Goal: Task Accomplishment & Management: Complete application form

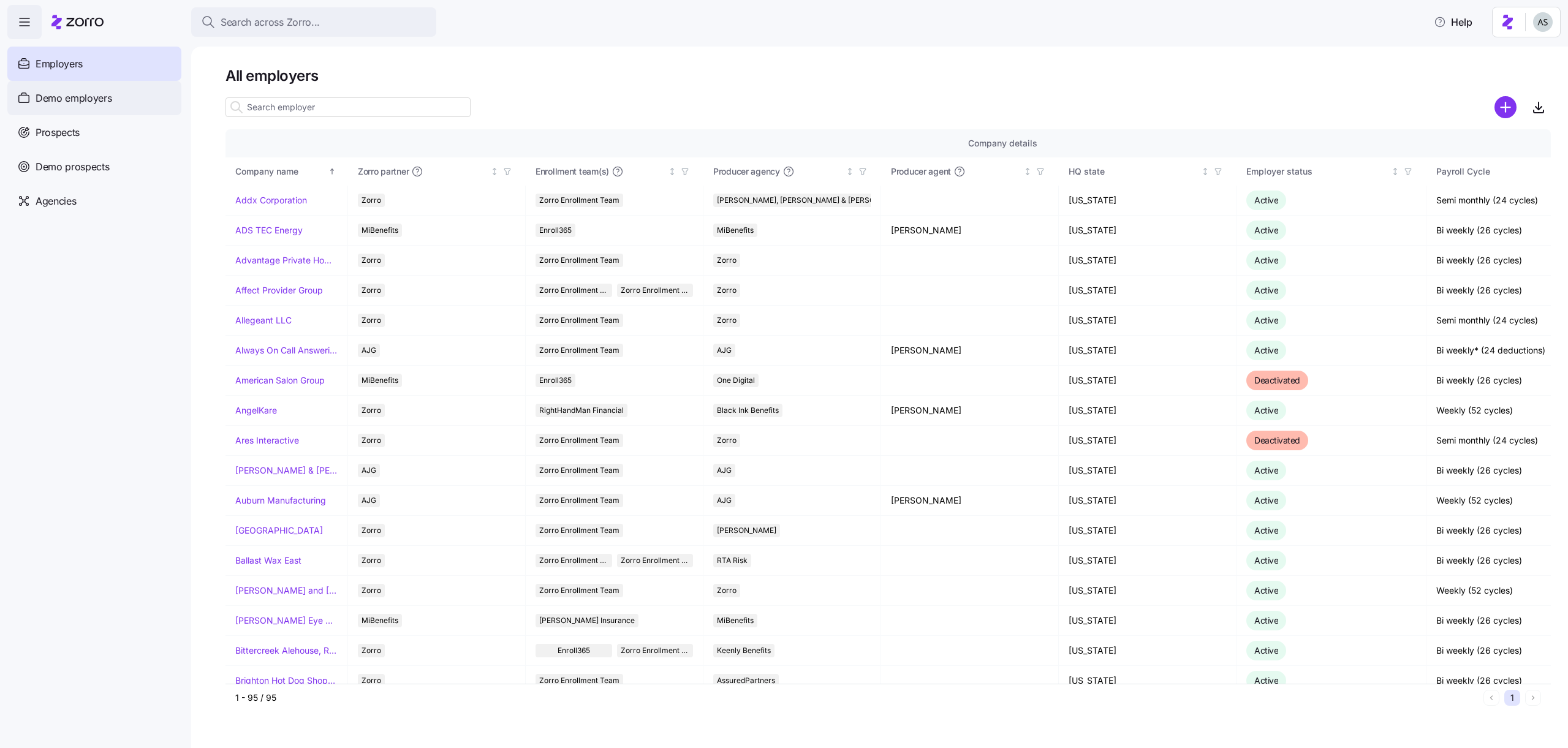
click at [99, 104] on span "Demo employers" at bounding box center [74, 98] width 77 height 16
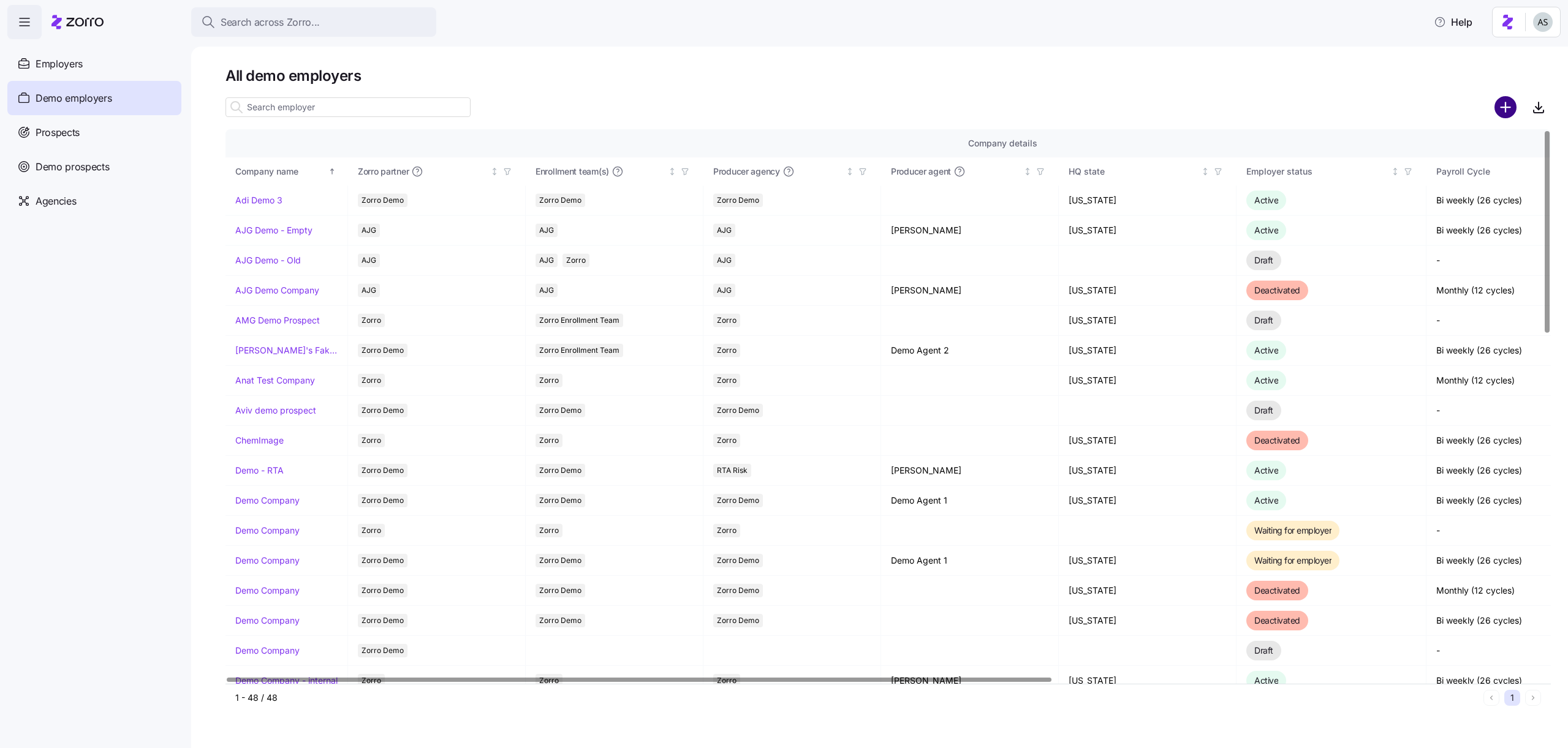
click at [1508, 111] on circle "add icon" at bounding box center [1505, 107] width 20 height 20
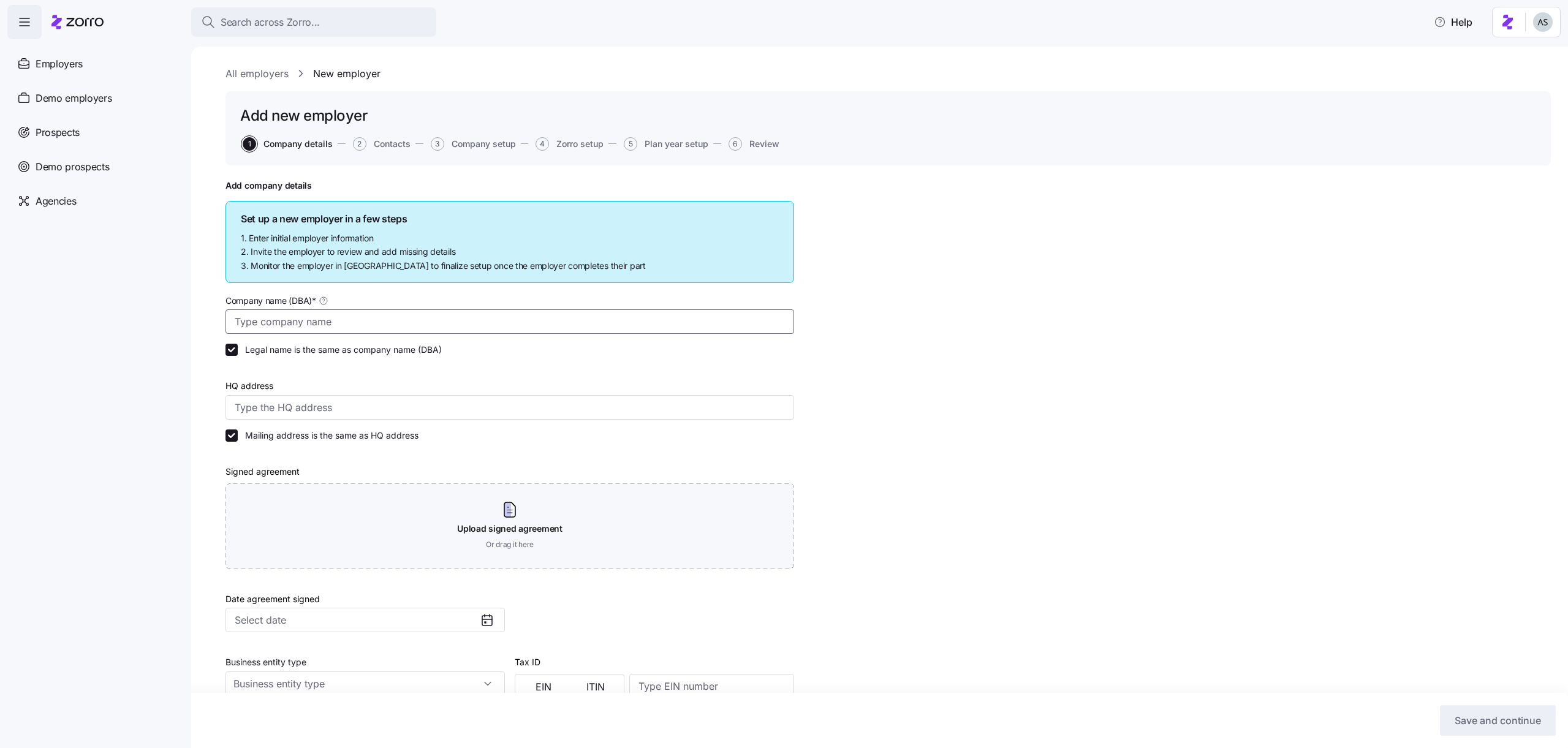
click at [654, 313] on input "Company name (DBA) *" at bounding box center [509, 321] width 569 height 24
click at [279, 323] on input "Adi temp. [DATE]" at bounding box center [509, 321] width 569 height 24
type input "Adi temp. [DATE]"
click at [264, 412] on input "HQ address" at bounding box center [509, 408] width 569 height 24
type input "September Dr, [PERSON_NAME], AL 36022, [GEOGRAPHIC_DATA]"
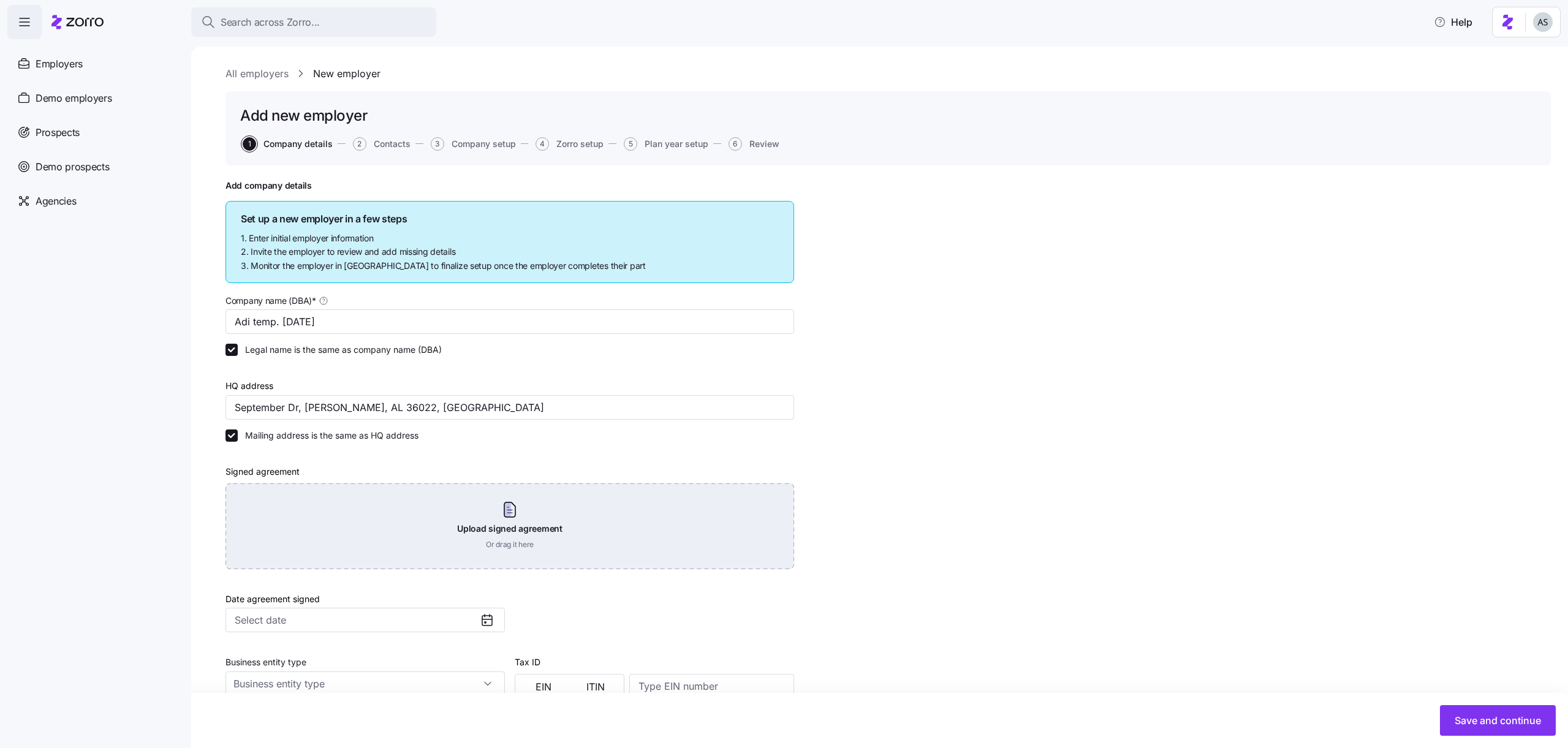
click at [291, 546] on div "Upload signed agreement Or drag it here" at bounding box center [509, 526] width 569 height 86
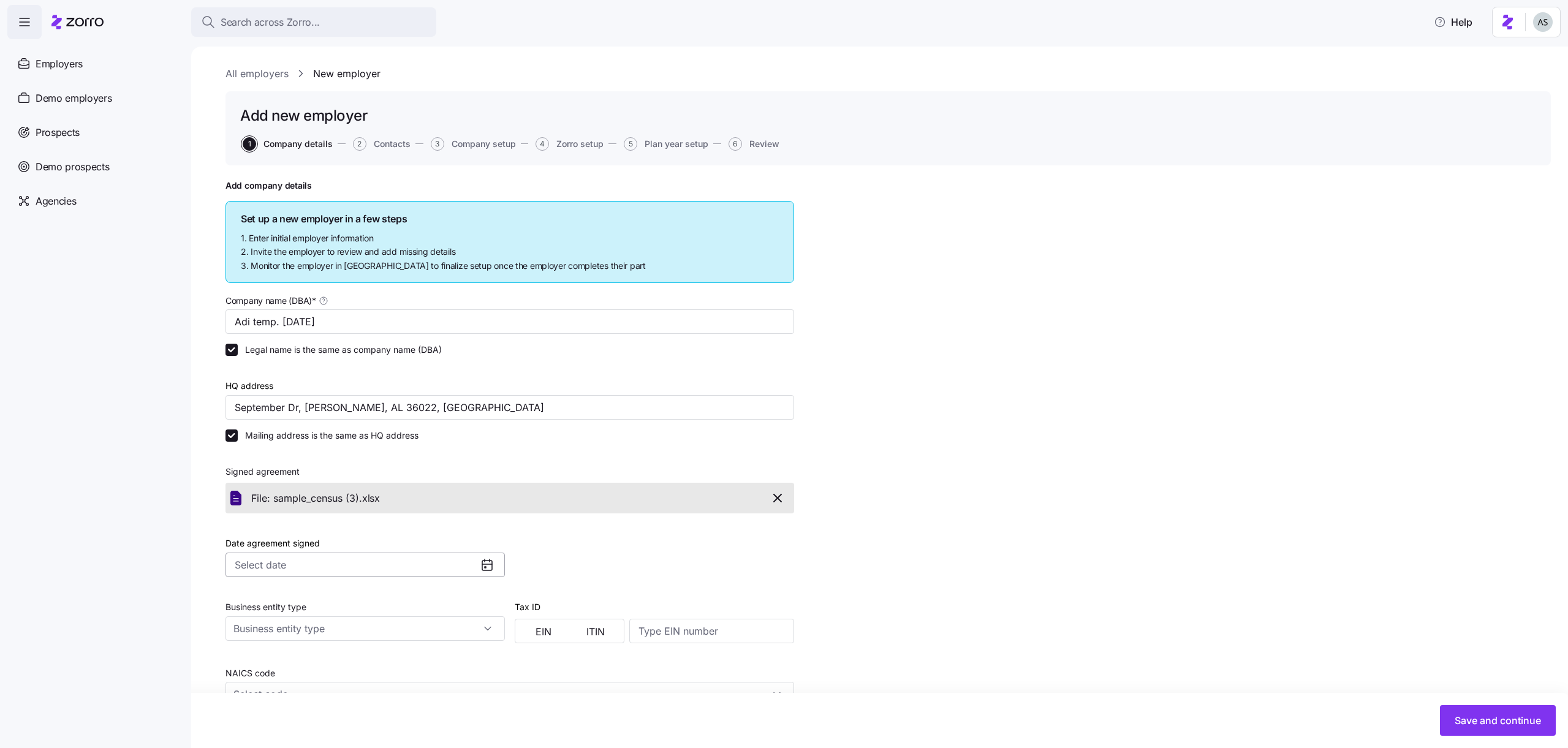
click at [421, 555] on input "Date agreement signed" at bounding box center [365, 565] width 279 height 24
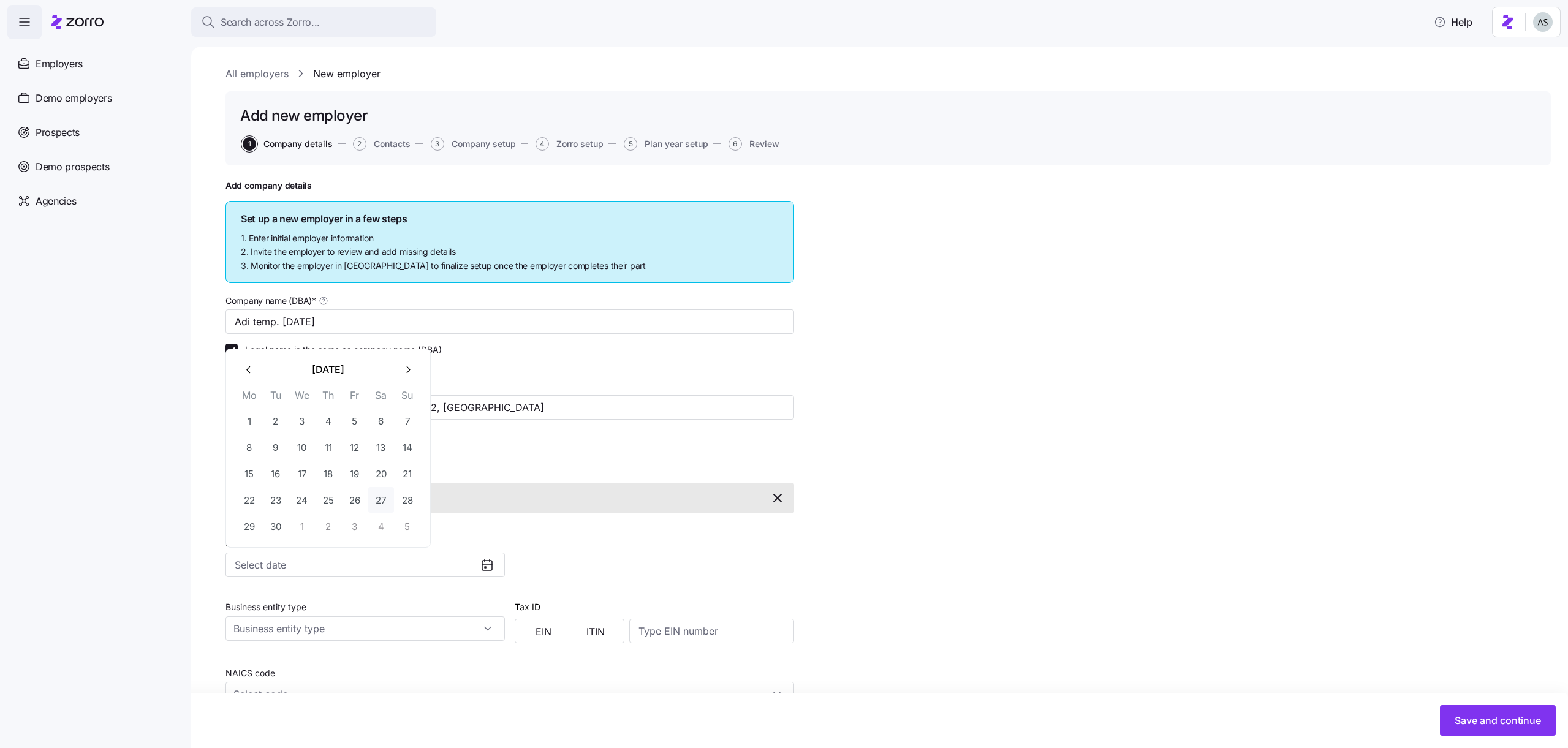
click at [378, 494] on button "27" at bounding box center [381, 500] width 26 height 26
type input "[DATE]"
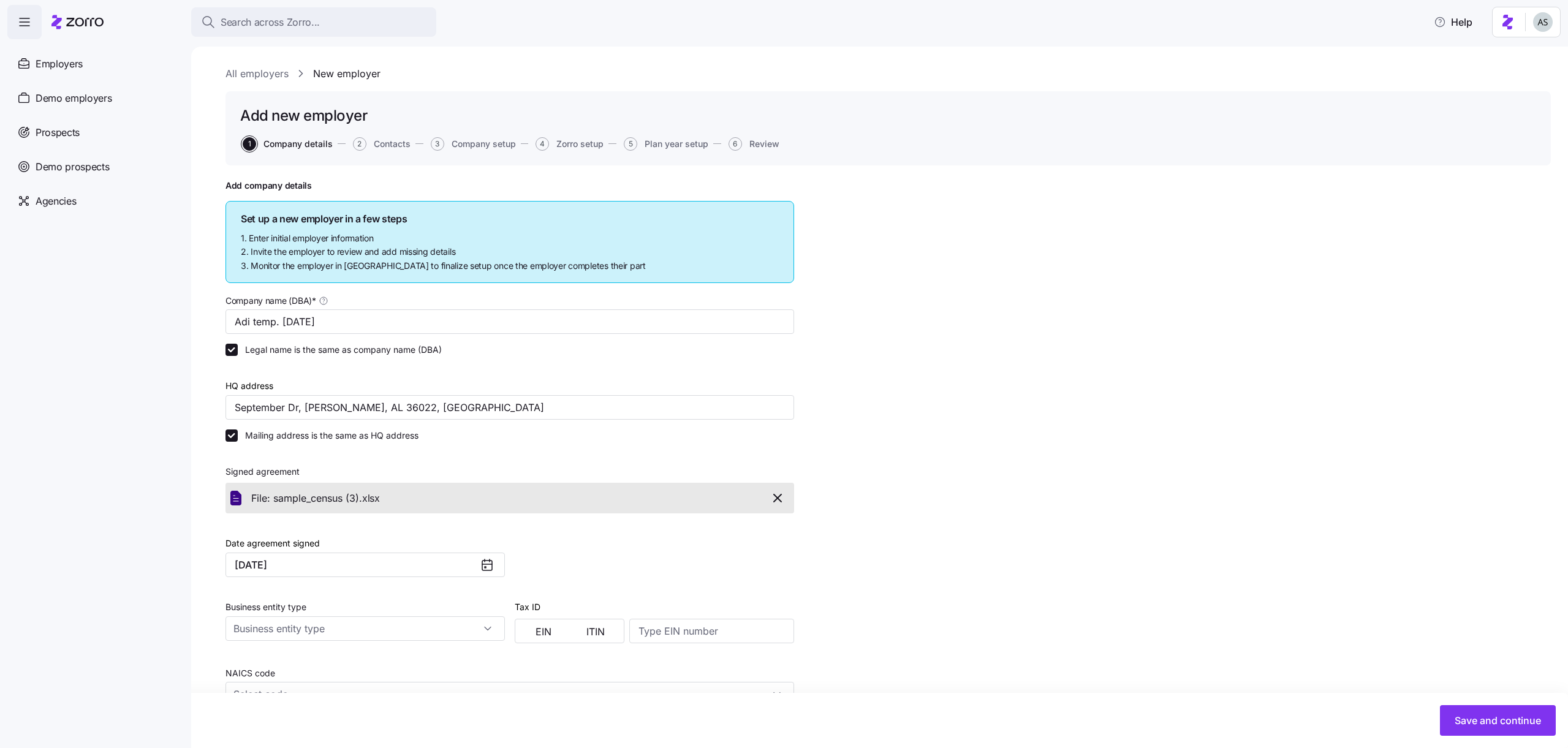
scroll to position [180, 0]
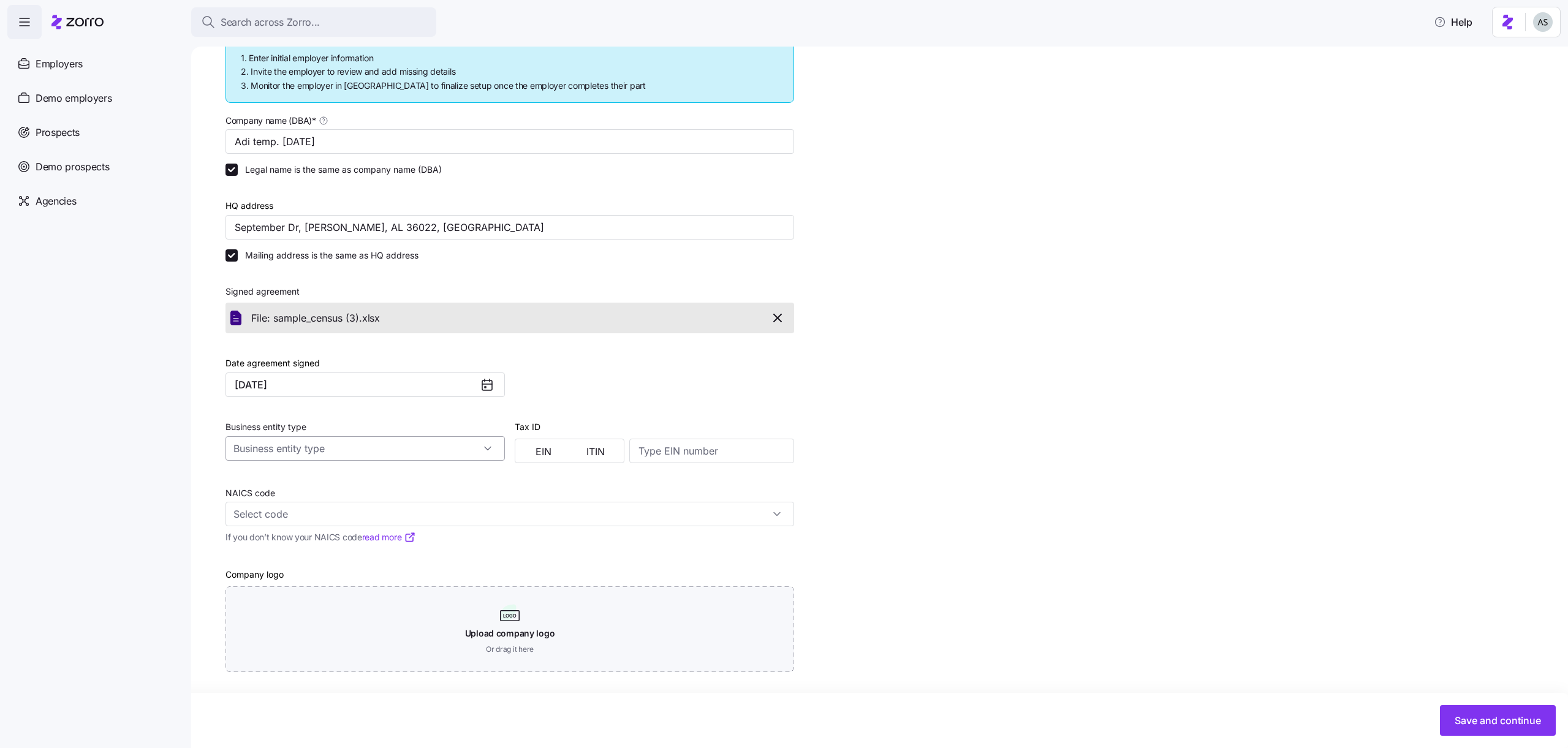
click at [413, 450] on input "Business entity type" at bounding box center [365, 448] width 279 height 24
click at [384, 512] on div "S corporation" at bounding box center [366, 504] width 270 height 24
type input "S corporation"
click at [569, 455] on button "ITIN" at bounding box center [596, 451] width 52 height 20
click at [676, 459] on input at bounding box center [711, 451] width 165 height 24
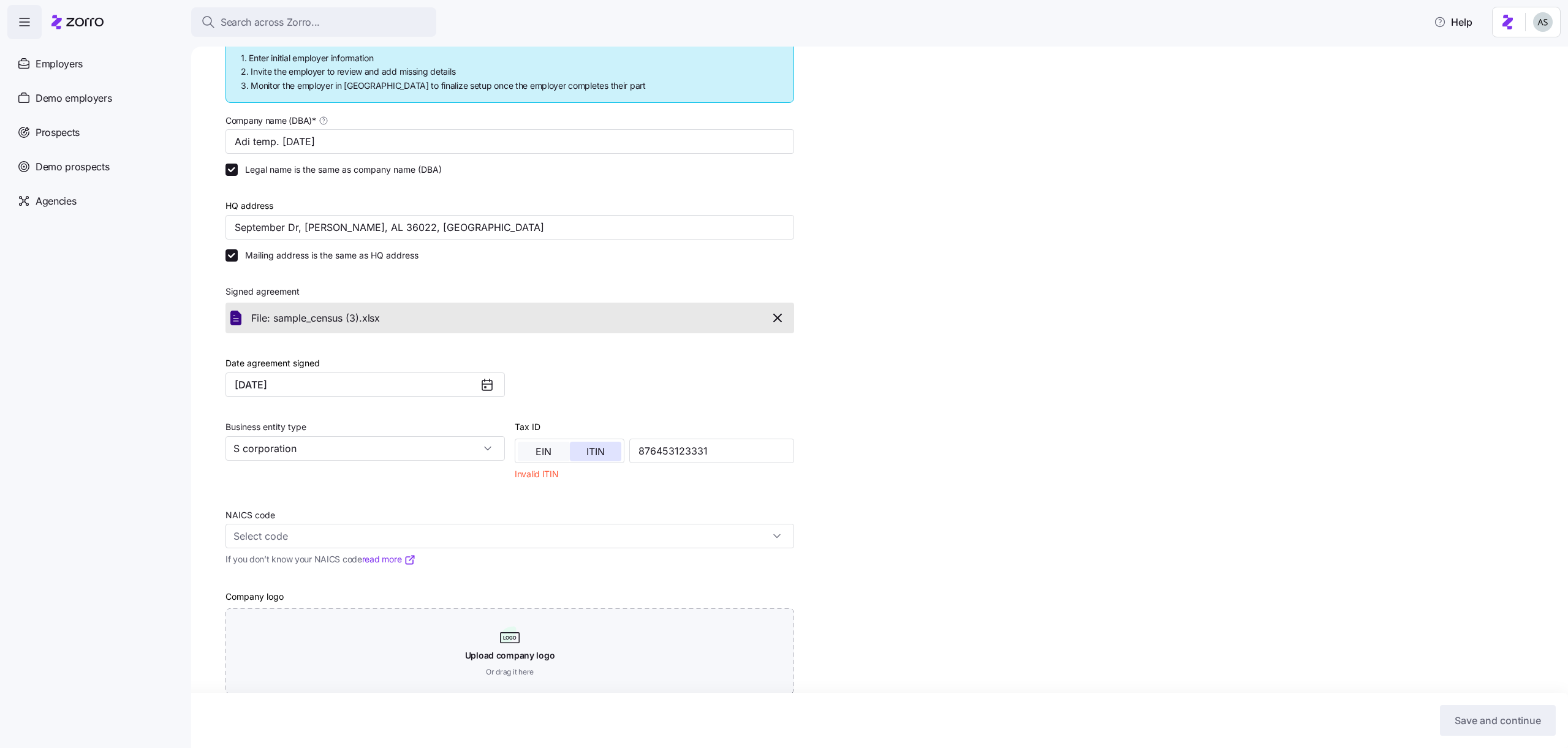
click at [542, 453] on span "EIN" at bounding box center [543, 451] width 16 height 10
click at [710, 450] on input "876453123331" at bounding box center [711, 451] width 165 height 24
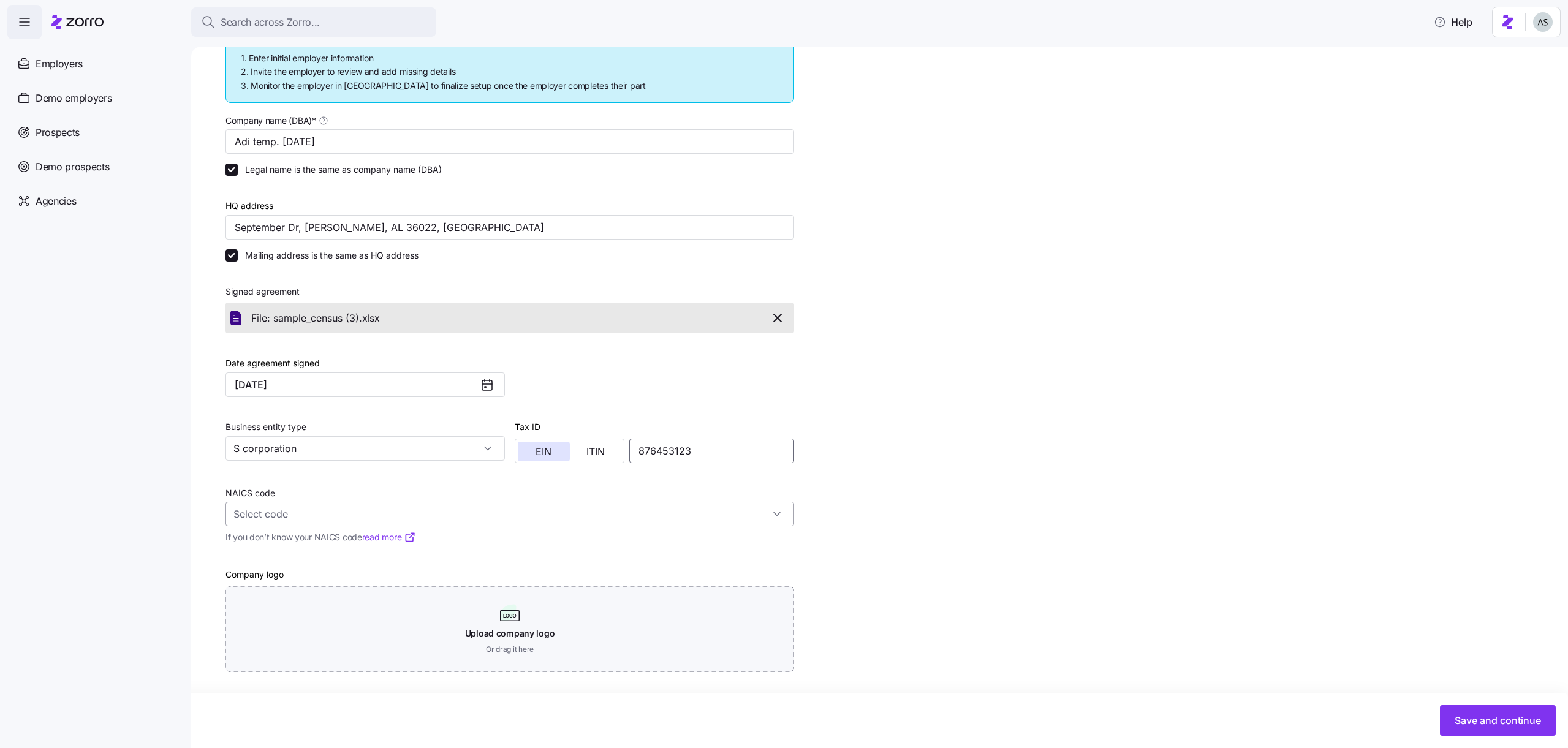
type input "876453123"
click at [407, 509] on input "NAICS code" at bounding box center [509, 514] width 569 height 24
click at [400, 613] on div "Finfish Farming and Fish Hatcheries 112511" at bounding box center [510, 623] width 559 height 38
type input "112511 - Finfish Farming and Fish Hatcheries"
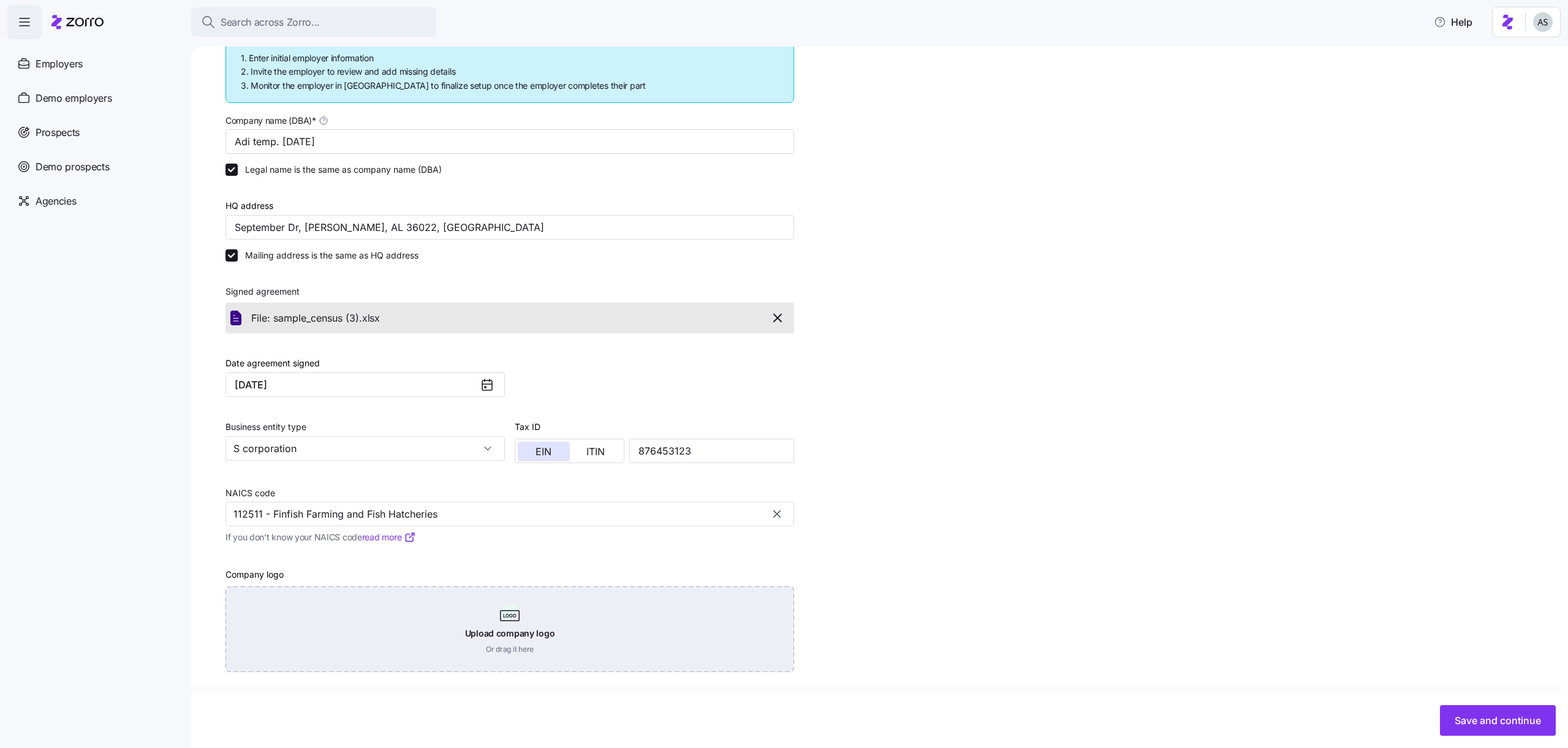
click at [451, 625] on div "Upload company logo Or drag it here" at bounding box center [509, 629] width 569 height 86
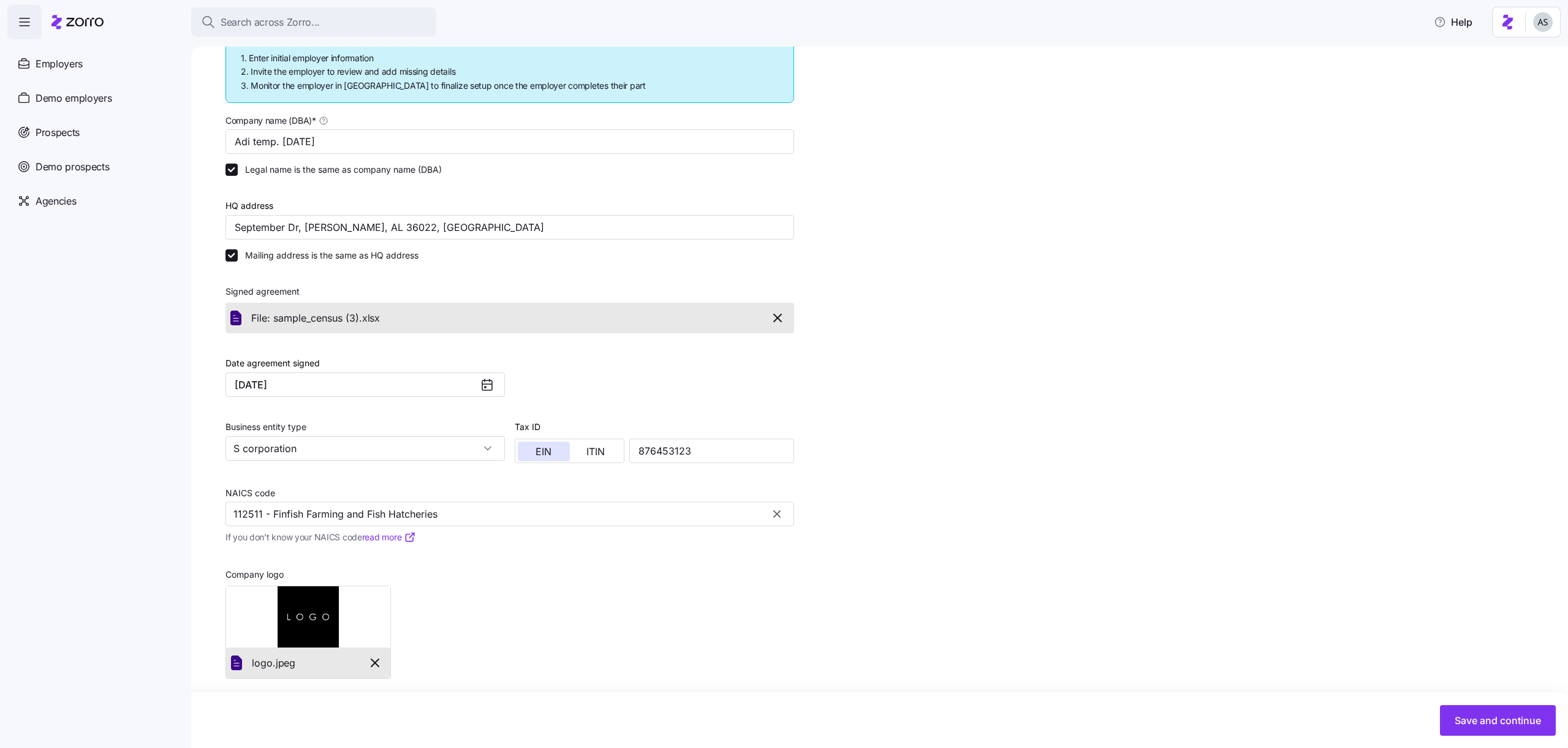
scroll to position [187, 0]
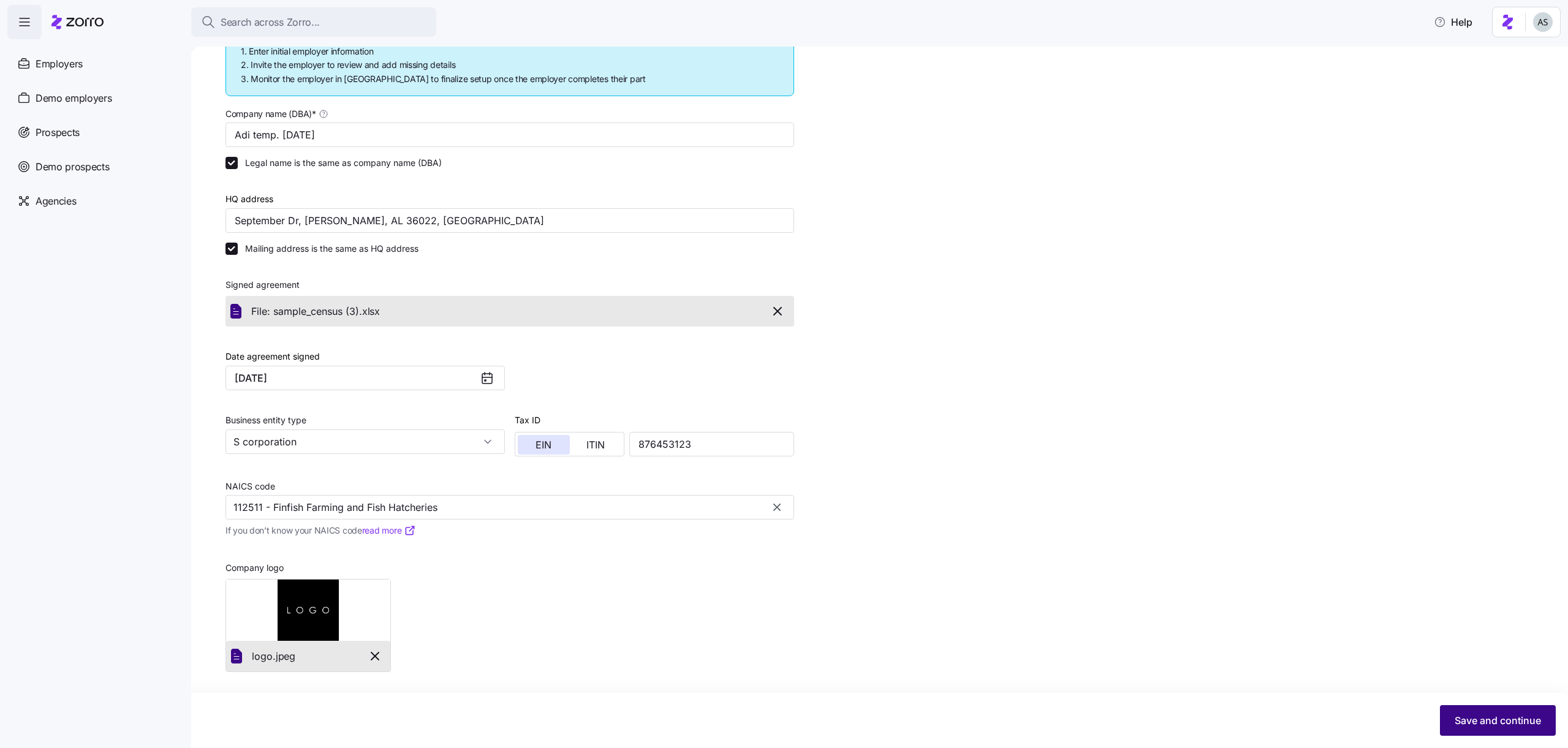
click at [1471, 711] on button "Save and continue" at bounding box center [1497, 720] width 116 height 30
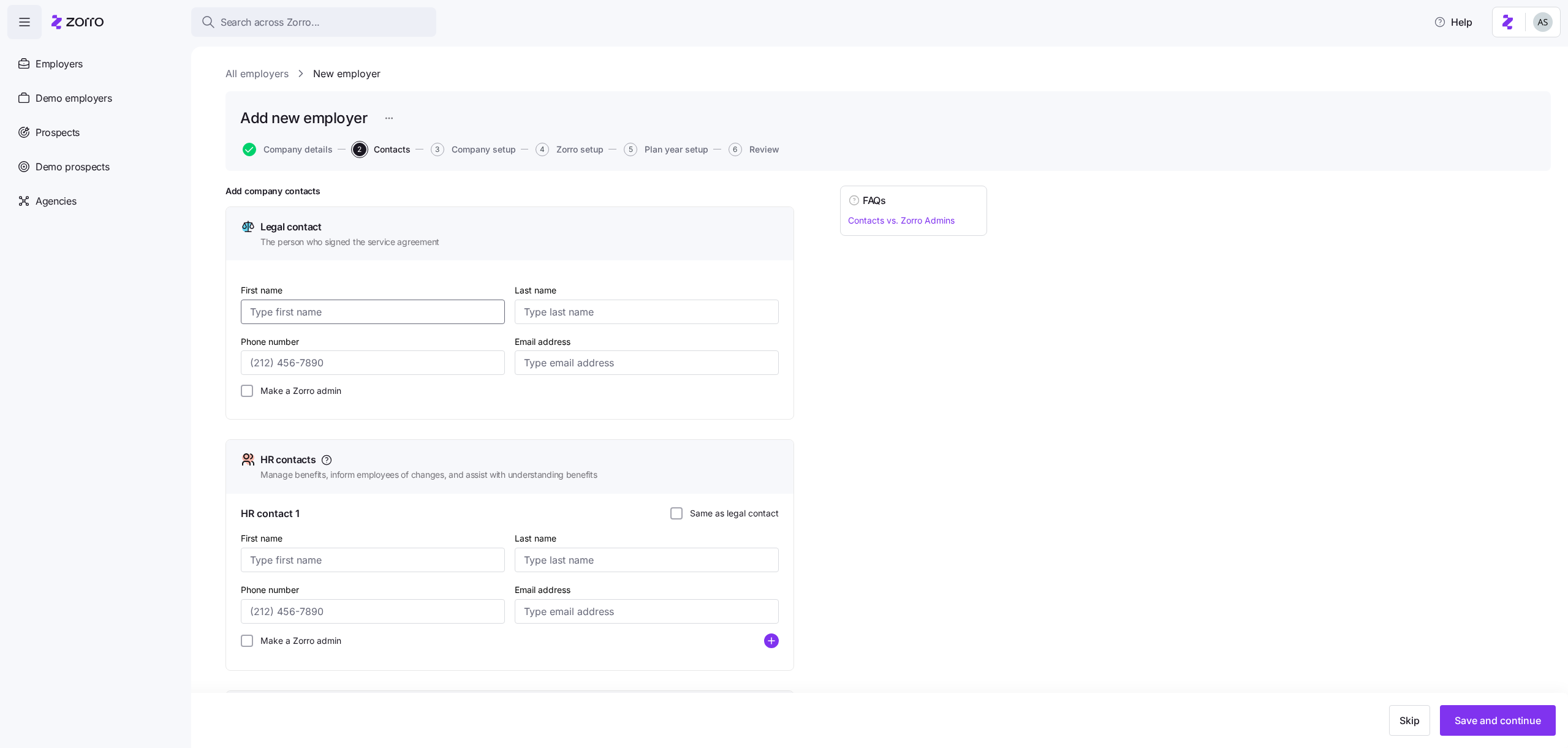
click at [338, 316] on input "First name" at bounding box center [373, 312] width 264 height 24
type input "fjhvbknl"
type input "vhjbknlm"
type input "[PHONE_NUMBER]"
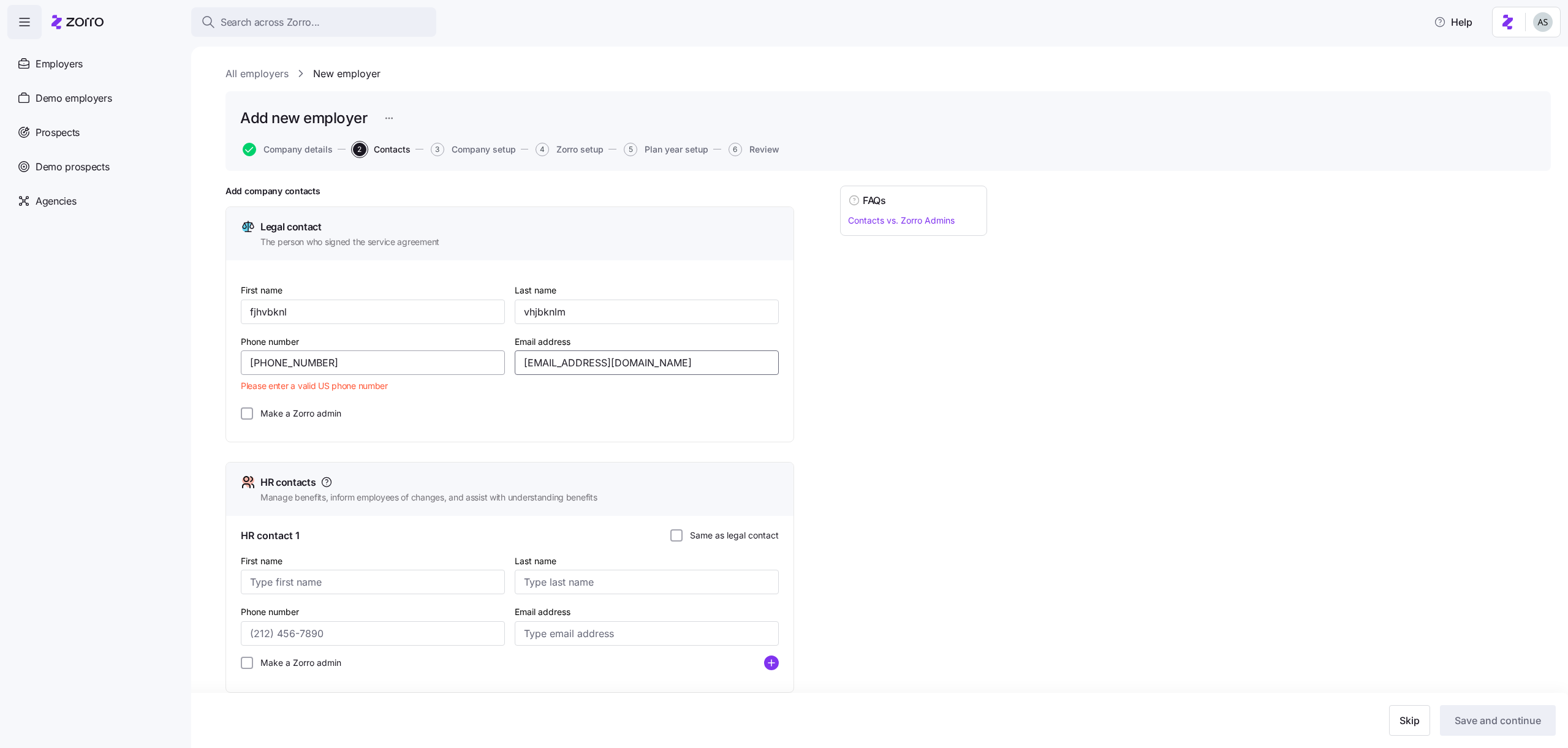
type input "[EMAIL_ADDRESS][DOMAIN_NAME]"
click at [309, 374] on input "[PHONE_NUMBER]" at bounding box center [373, 363] width 264 height 24
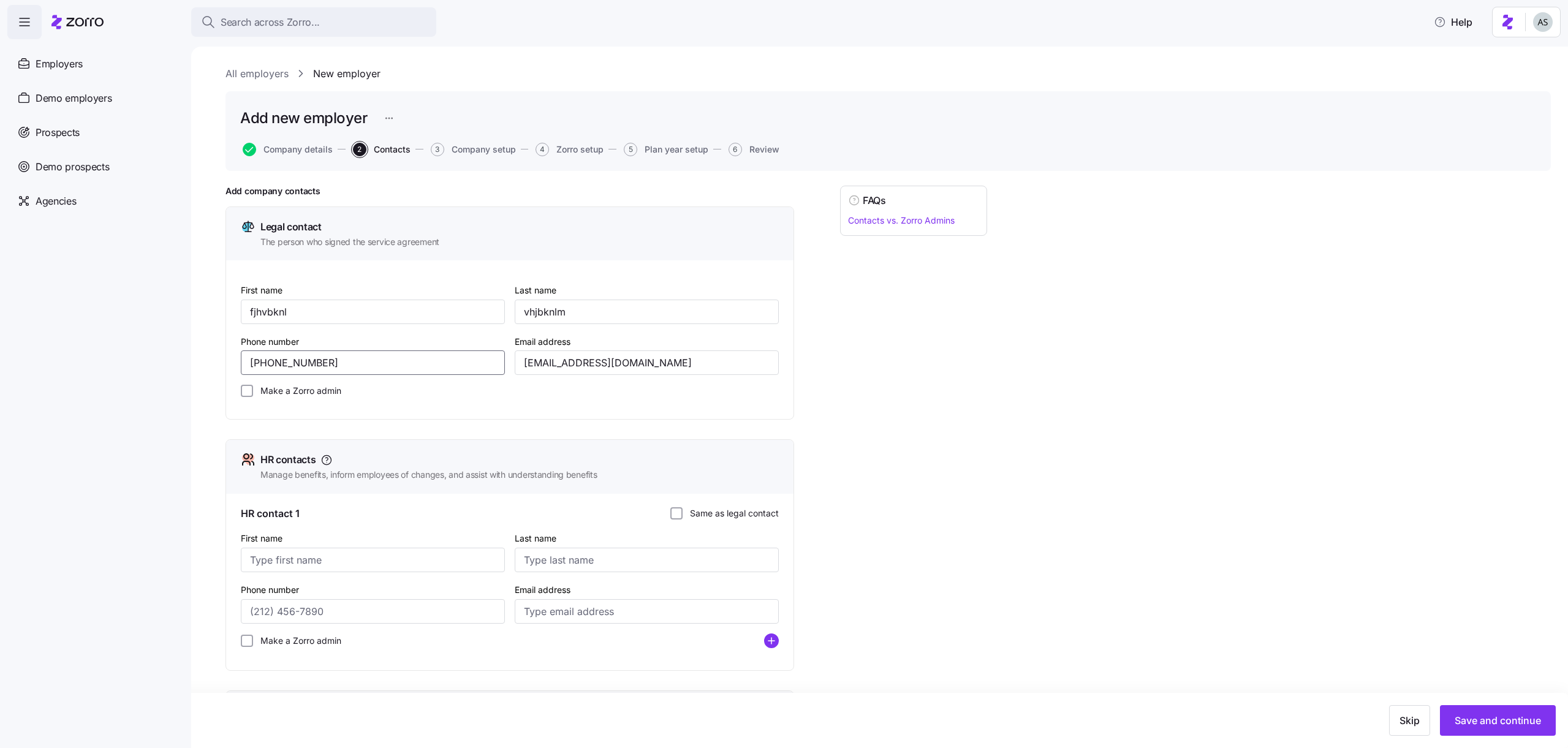
type input "[PHONE_NUMBER]"
click at [275, 387] on label "Make a Zorro admin" at bounding box center [297, 391] width 88 height 12
click at [253, 387] on input "Make a Zorro admin" at bounding box center [247, 391] width 12 height 12
checkbox input "true"
click at [729, 490] on div "HR contacts Manage benefits, inform employees of changes, and assist with under…" at bounding box center [510, 466] width 568 height 53
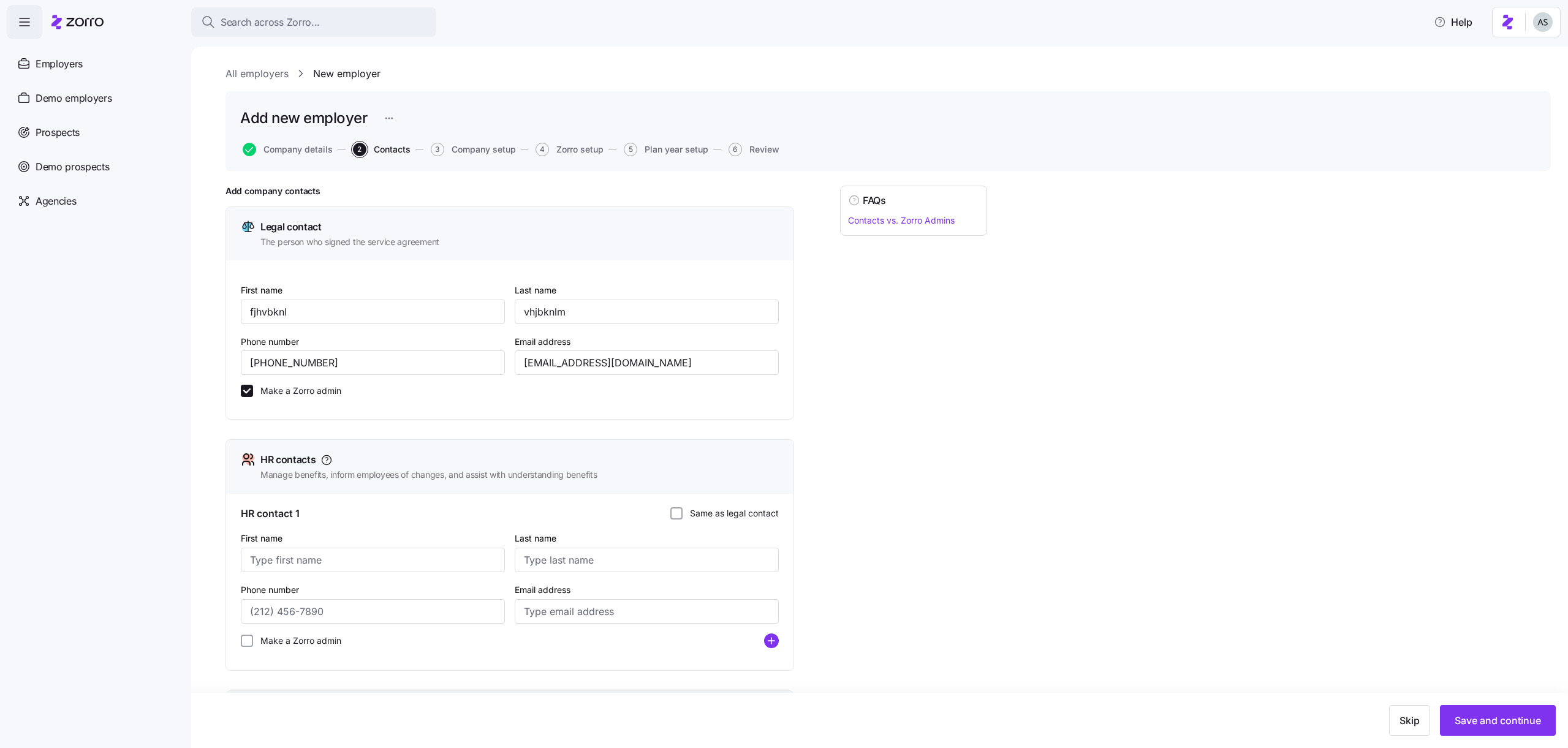
click at [728, 511] on label "Same as legal contact" at bounding box center [730, 514] width 96 height 12
click at [683, 511] on input "Same as legal contact" at bounding box center [676, 514] width 12 height 12
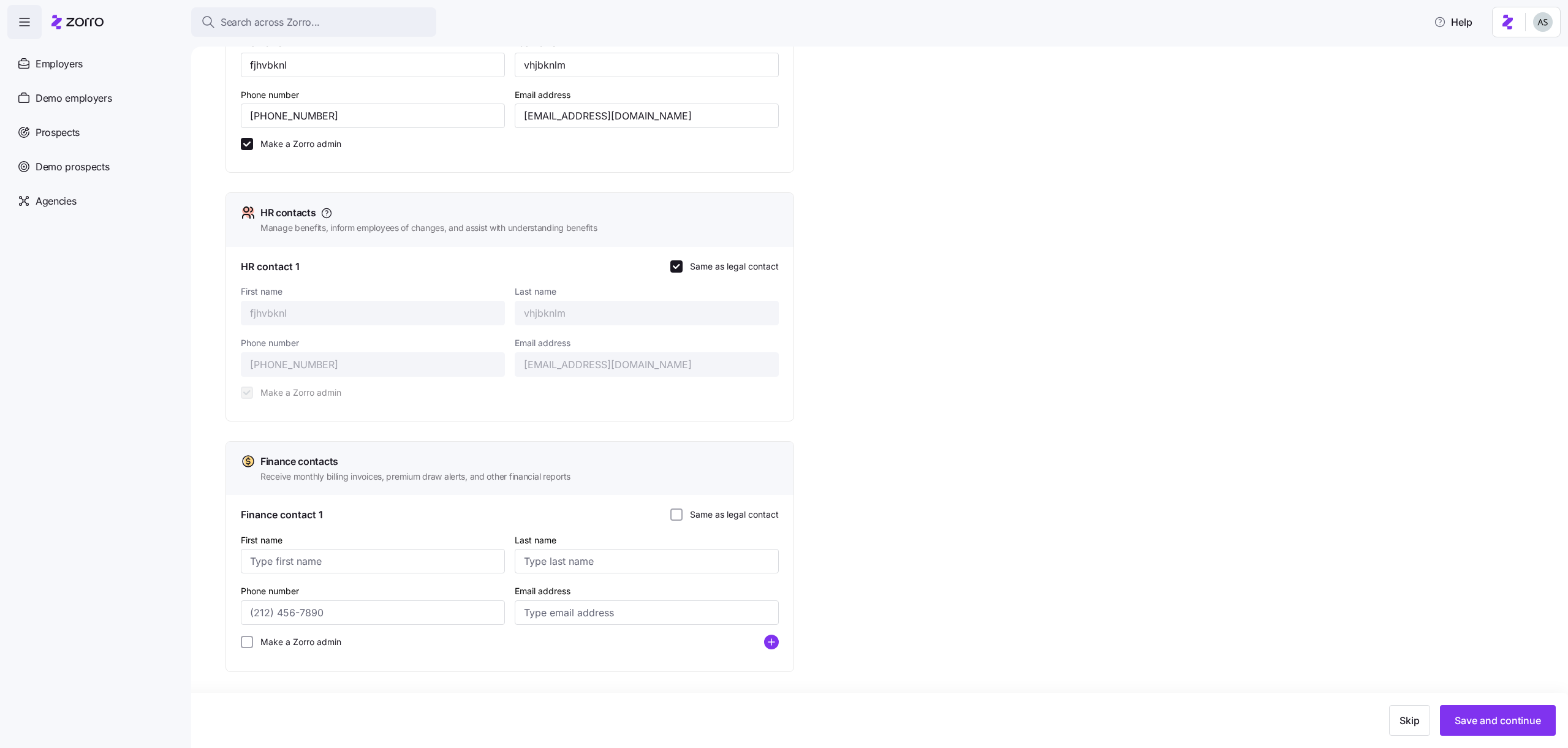
click at [727, 509] on label "Same as legal contact" at bounding box center [730, 515] width 96 height 12
click at [683, 509] on input "Same as legal contact" at bounding box center [676, 515] width 12 height 12
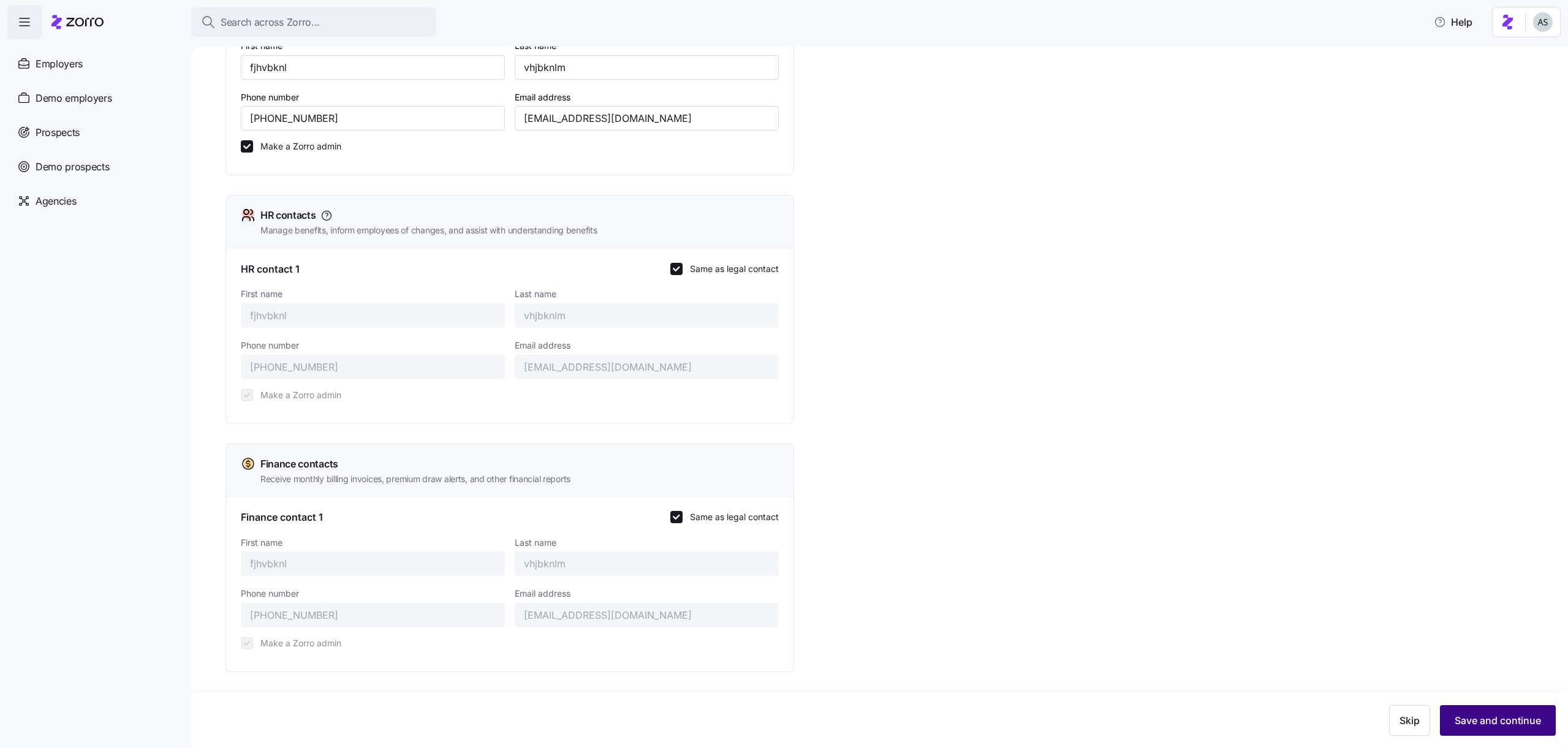
click at [1539, 725] on span "Save and continue" at bounding box center [1497, 720] width 86 height 15
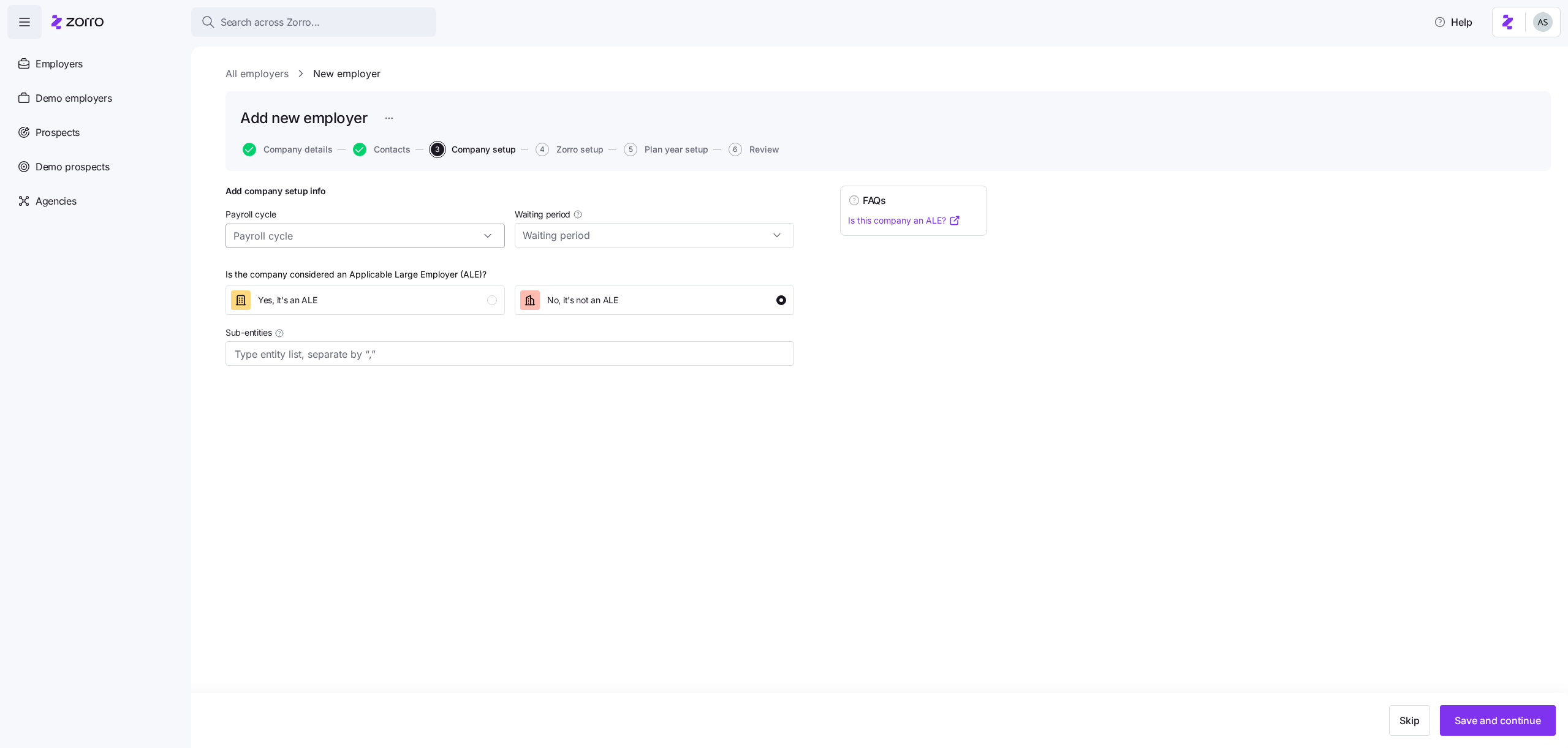
click at [461, 240] on input "Payroll cycle" at bounding box center [365, 236] width 279 height 24
click at [390, 295] on div "Bi weekly (26 cycles)" at bounding box center [366, 292] width 270 height 24
type input "Bi weekly (26 cycles)"
click at [615, 257] on div "Is the company considered an Applicable Large Employer (ALE)? Yes, it's an ALE …" at bounding box center [509, 286] width 578 height 67
click at [615, 236] on input "Waiting period" at bounding box center [654, 235] width 279 height 24
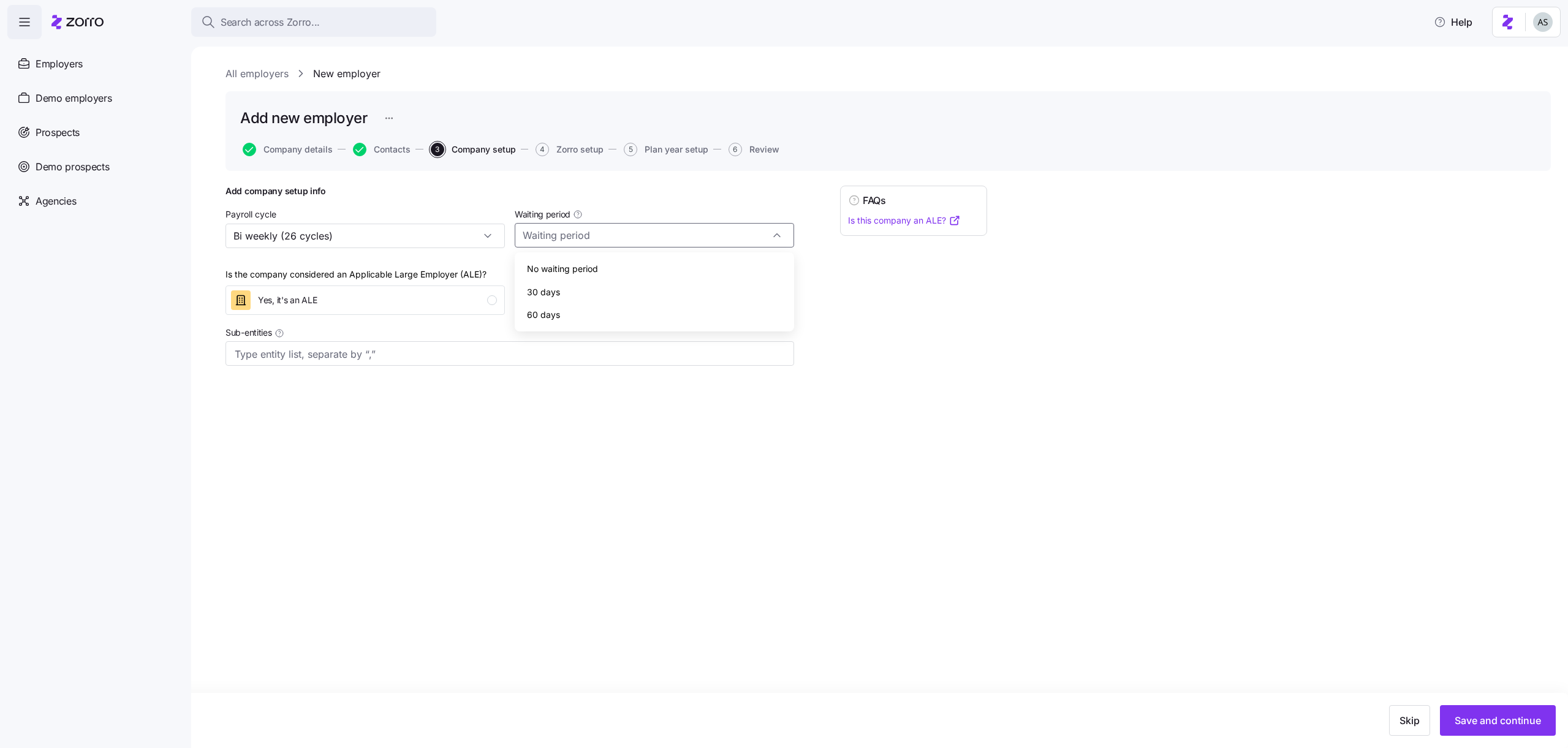
click at [605, 287] on div "30 days" at bounding box center [655, 292] width 270 height 24
type input "30 days"
click at [557, 322] on div "Sub-entities" at bounding box center [509, 345] width 578 height 51
click at [551, 345] on div at bounding box center [509, 354] width 569 height 24
type input "a1"
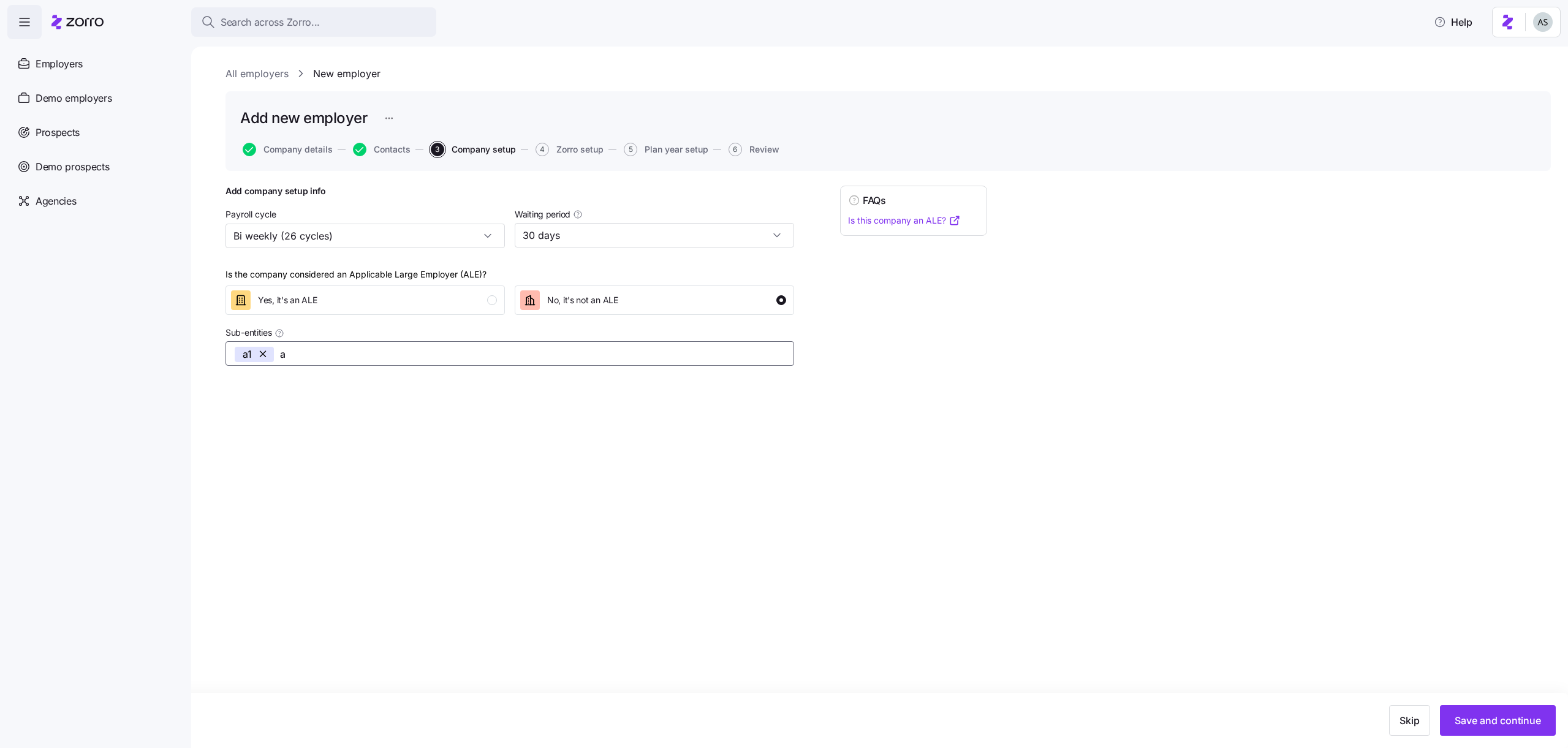
type input "a2"
type input "a4"
type input "a3"
click at [1477, 711] on button "Save and continue" at bounding box center [1497, 720] width 116 height 30
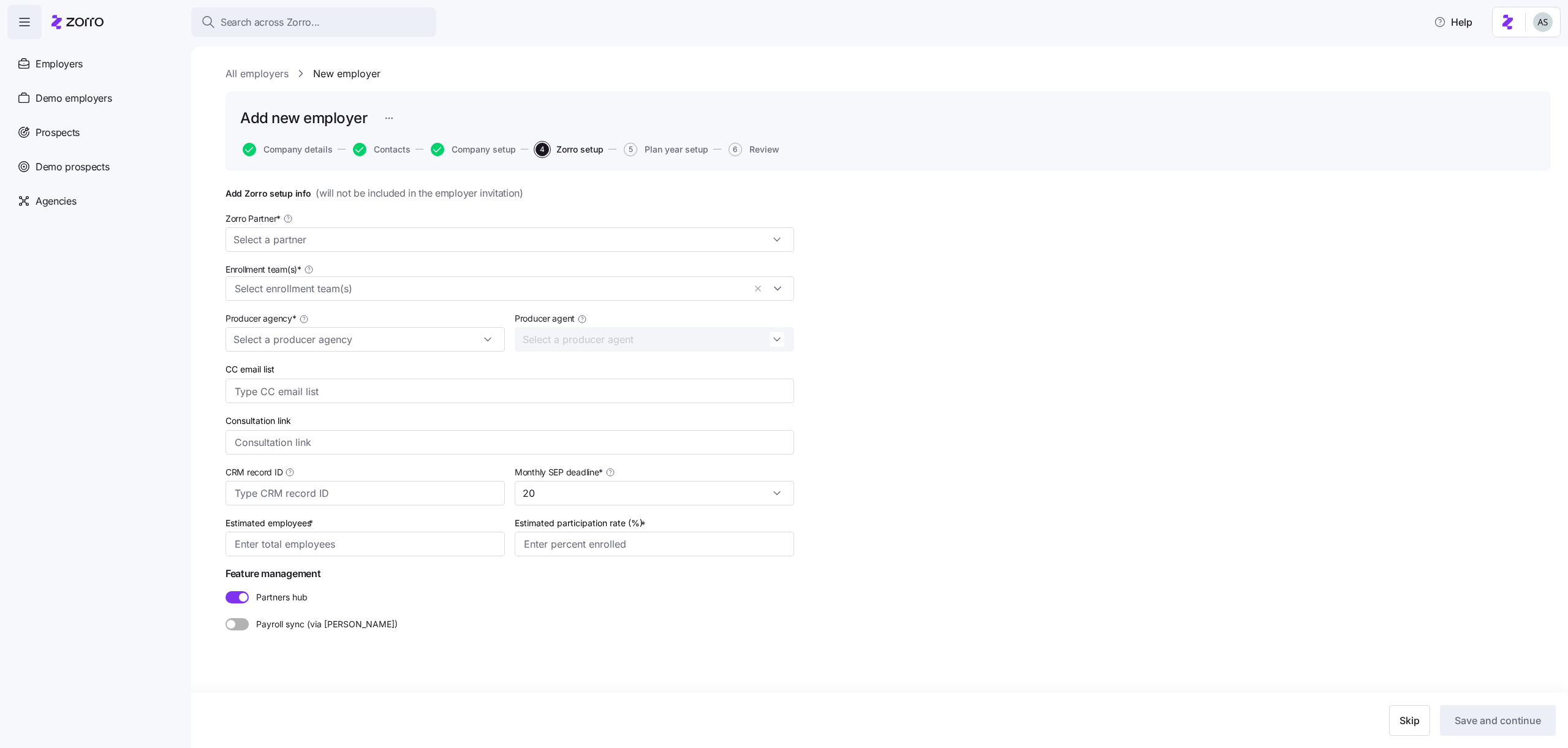
click at [382, 219] on div "Zorro Partner *" at bounding box center [509, 231] width 569 height 41
click at [381, 246] on input "Zorro Partner *" at bounding box center [509, 239] width 569 height 24
click at [313, 270] on div "Zorro Demo" at bounding box center [510, 273] width 559 height 24
type input "Zorro Demo"
click at [310, 293] on input "Enrollment team(s) *" at bounding box center [489, 289] width 509 height 16
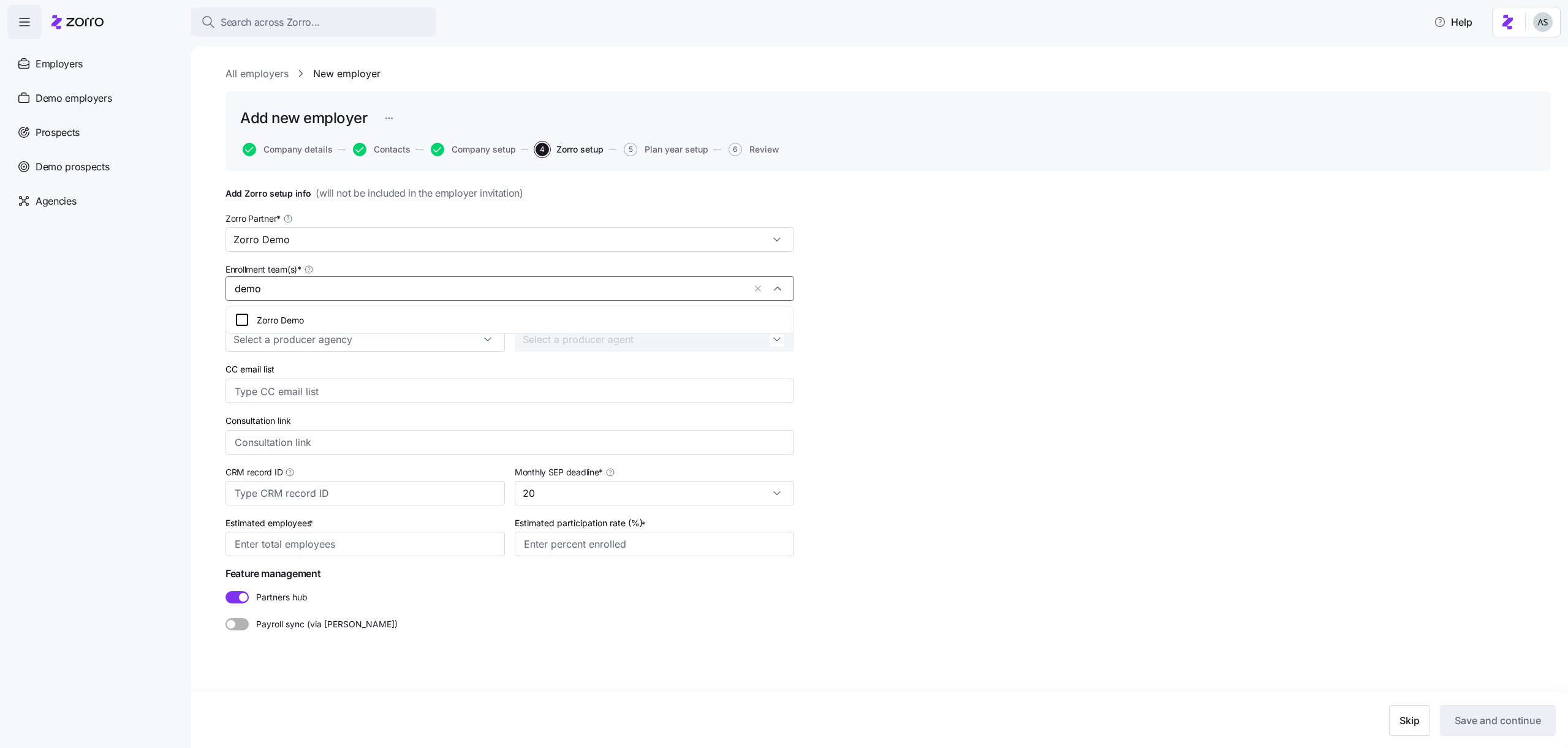
click at [301, 311] on div "Zorro Demo" at bounding box center [509, 320] width 562 height 22
type input "demo"
click at [286, 340] on input "Producer agency *" at bounding box center [365, 340] width 279 height 24
click at [365, 289] on input "demo" at bounding box center [528, 289] width 433 height 16
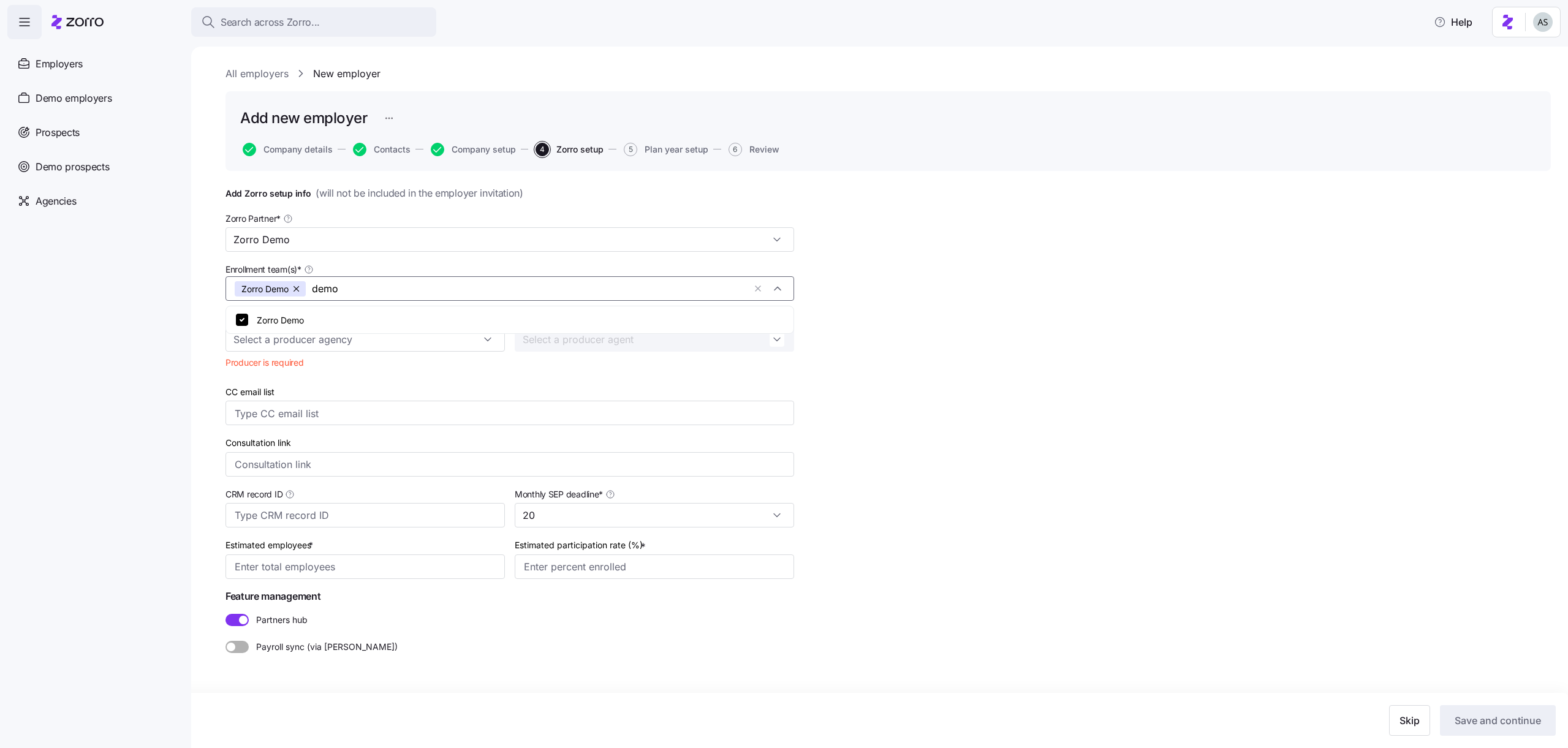
drag, startPoint x: 364, startPoint y: 293, endPoint x: 133, endPoint y: 292, distance: 231.0
click at [133, 292] on div "Search across Zorro... Help Employers Demo employers Prospects Demo prospects A…" at bounding box center [784, 370] width 1568 height 741
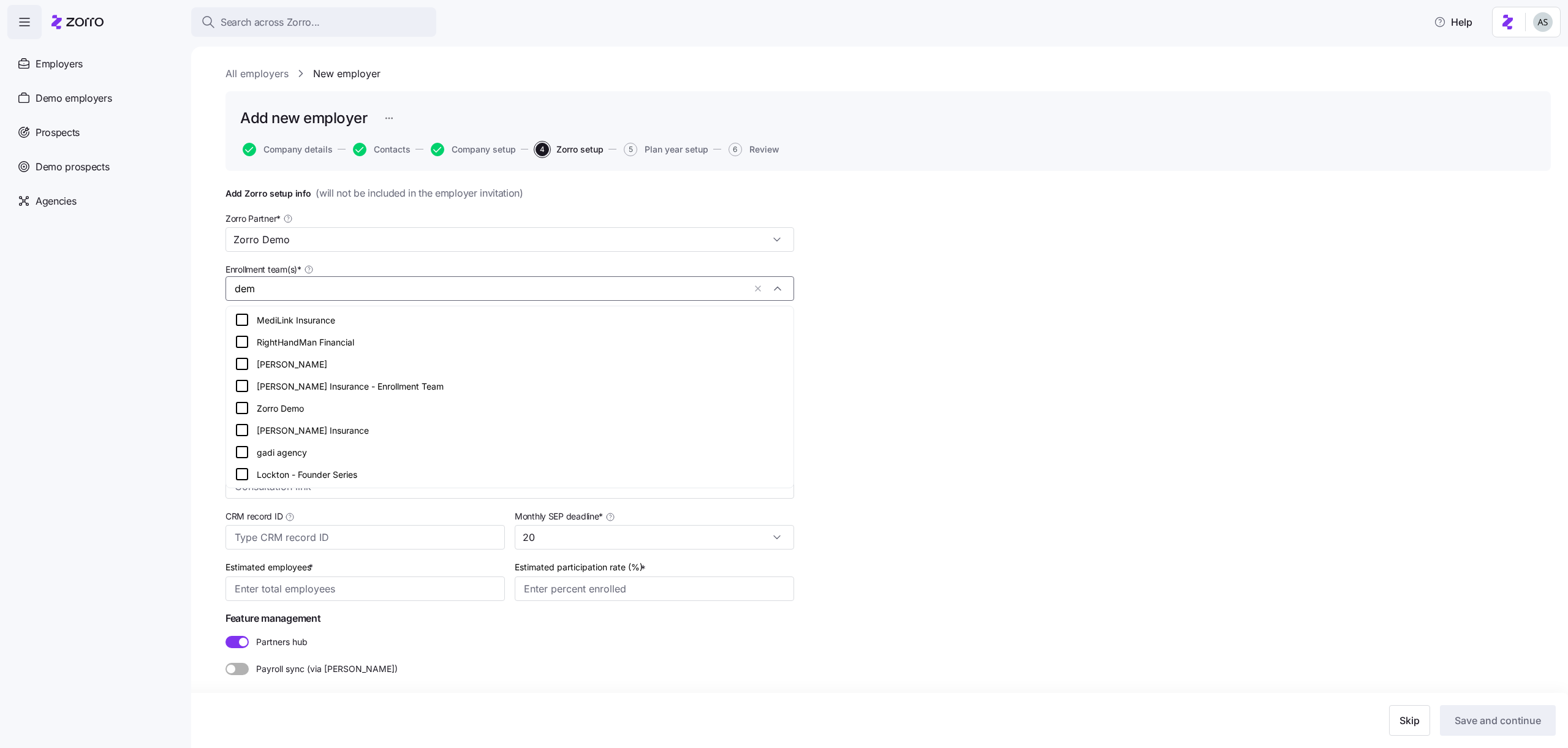
type input "demo"
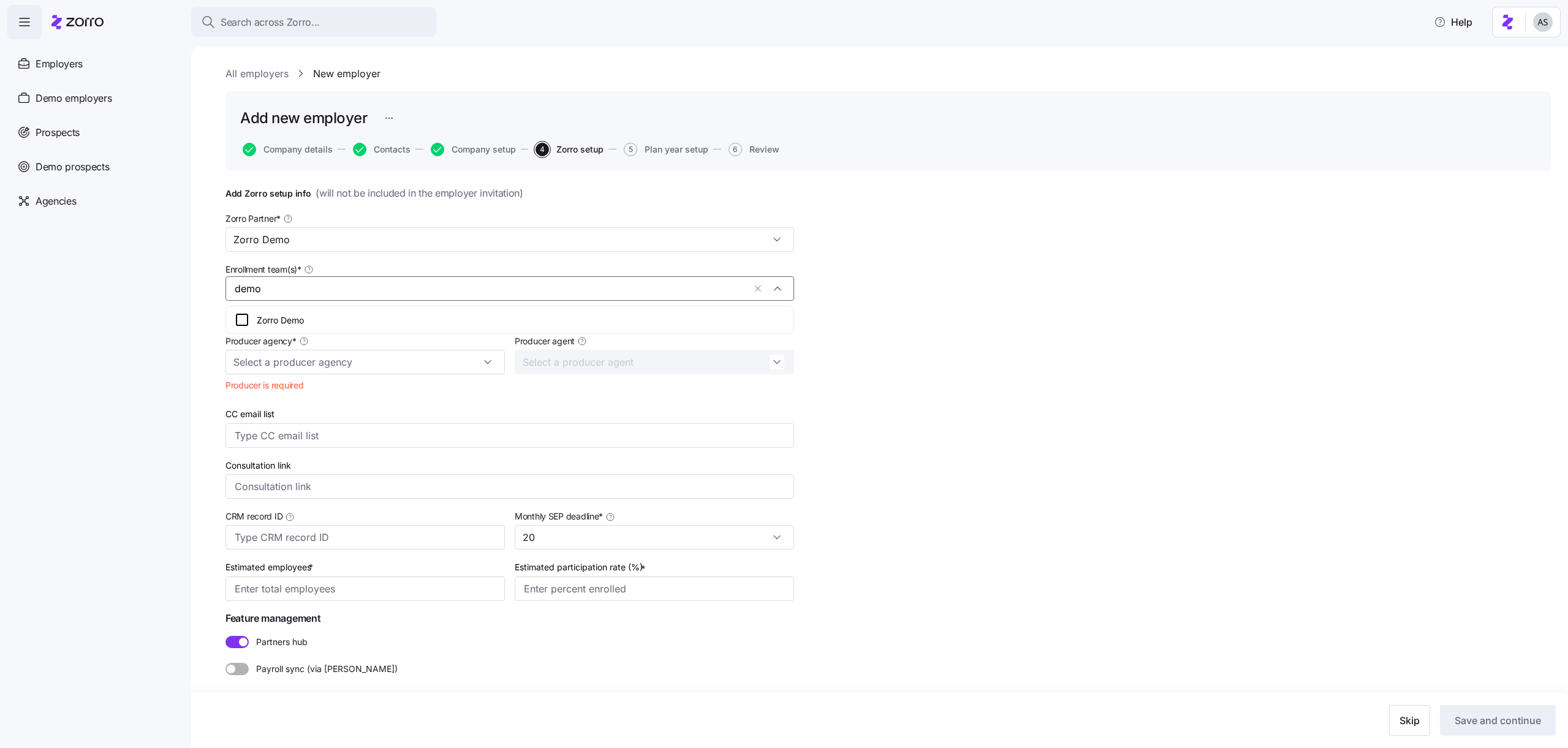
click at [266, 313] on div "Zorro Demo" at bounding box center [510, 320] width 550 height 15
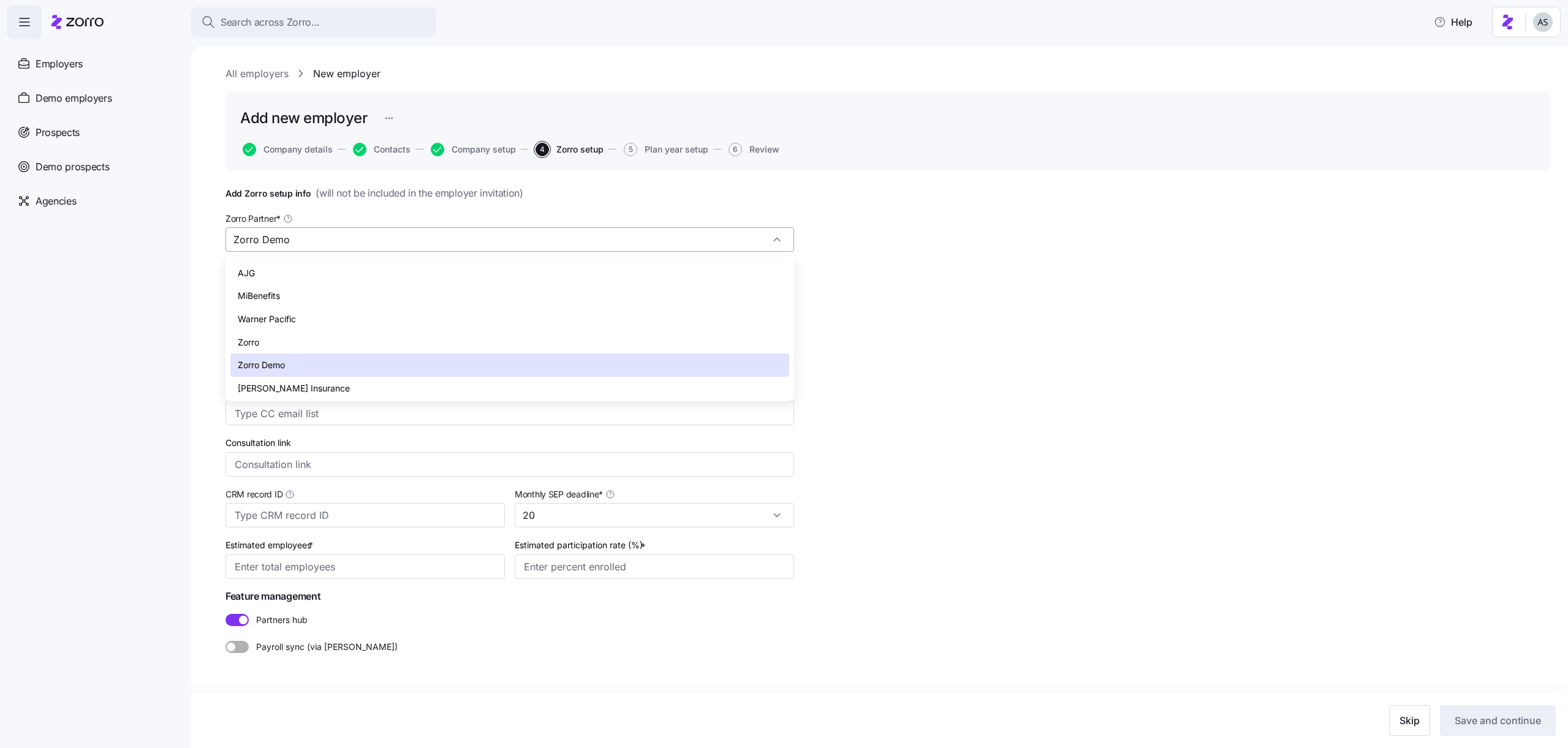
click at [311, 239] on input "Zorro Demo" at bounding box center [509, 239] width 569 height 24
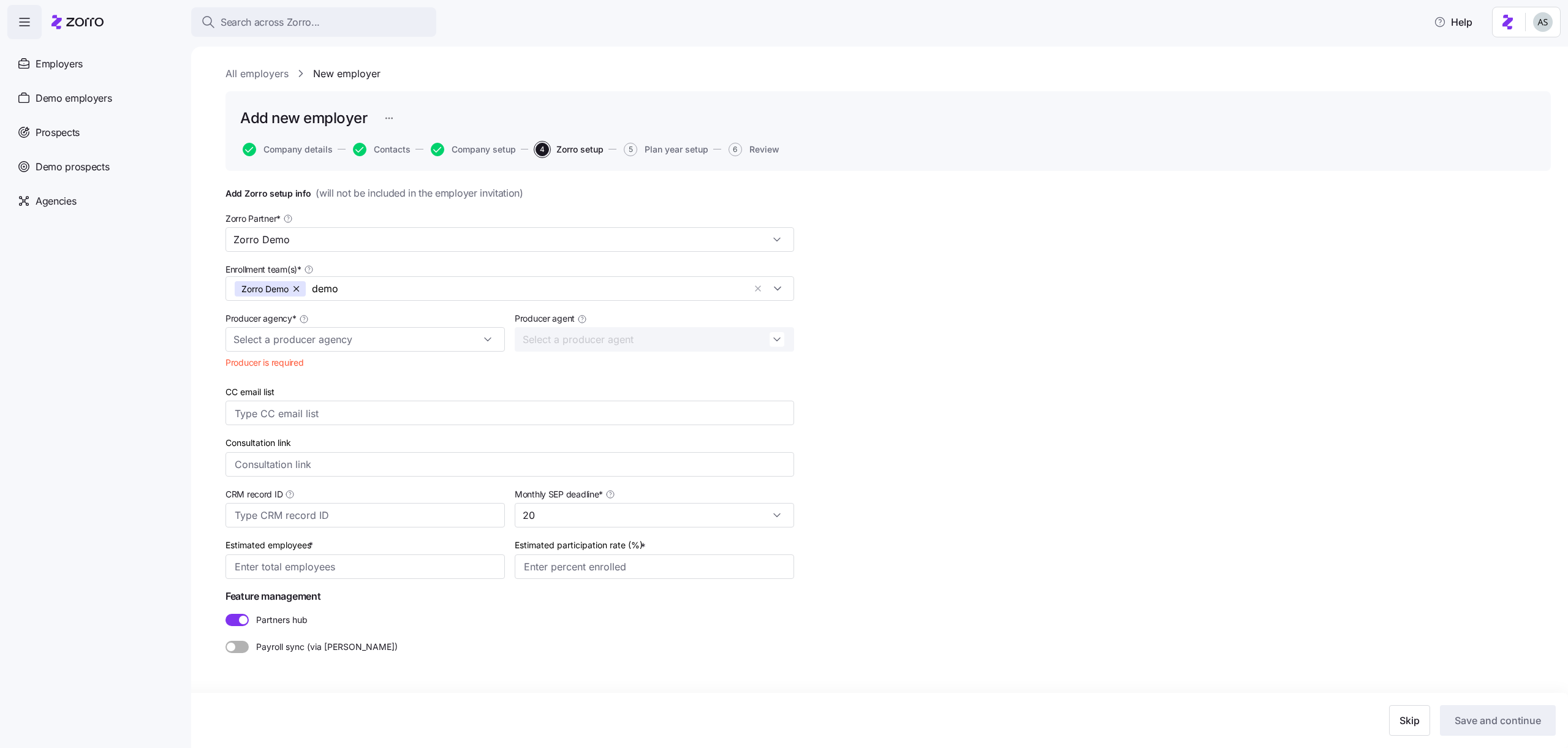
click at [166, 285] on nav "Employers Demo employers Prospects Demo prospects Agencies" at bounding box center [96, 394] width 192 height 709
click at [343, 287] on input "demo" at bounding box center [528, 289] width 433 height 16
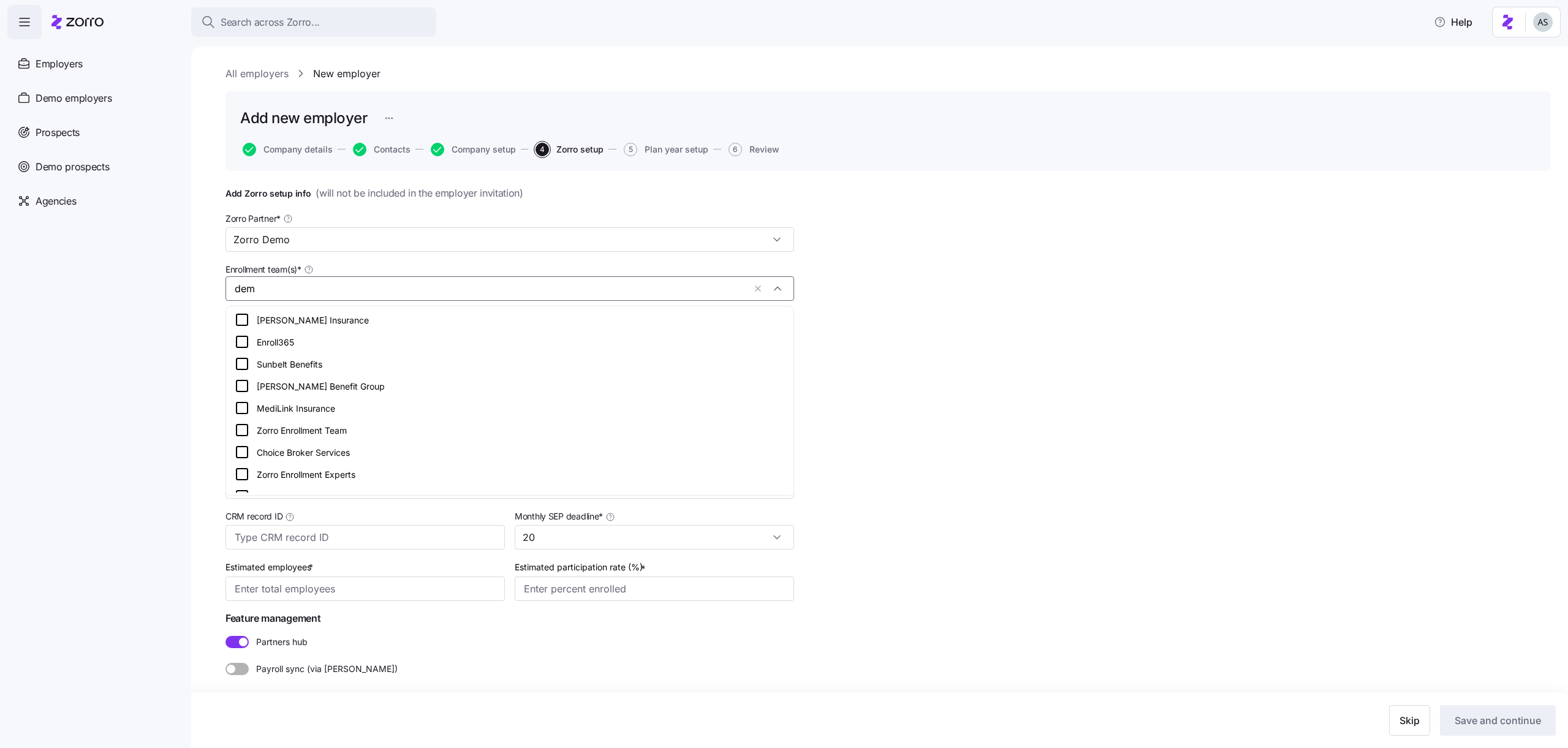
type input "demo"
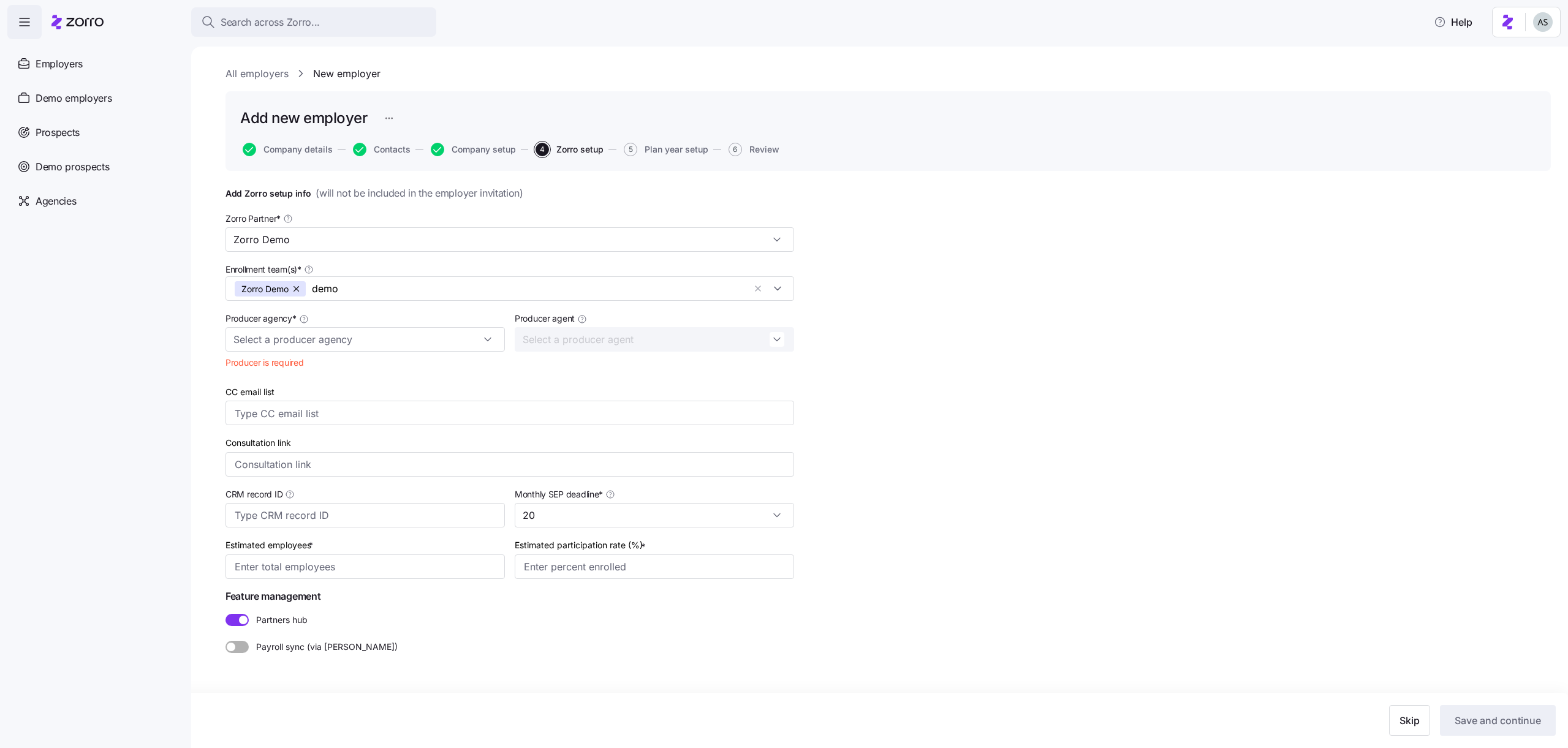
click at [178, 357] on nav "Employers Demo employers Prospects Demo prospects Agencies" at bounding box center [96, 394] width 192 height 709
click at [348, 334] on input "Producer agency *" at bounding box center [365, 340] width 279 height 24
click at [351, 288] on input "demo" at bounding box center [528, 289] width 433 height 16
click at [341, 340] on input "Producer agency *" at bounding box center [365, 340] width 279 height 24
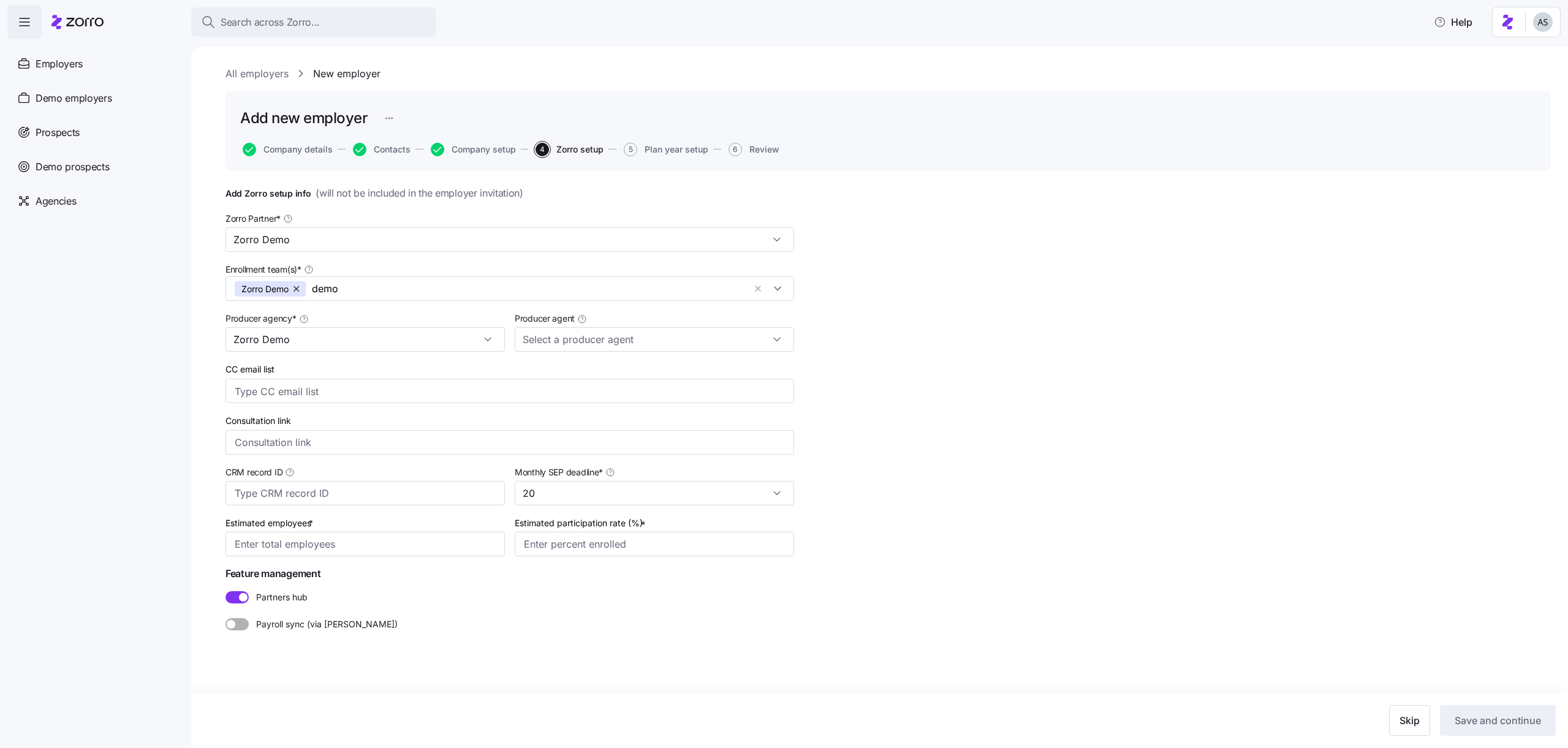
type input "Zorro Demo"
click at [604, 357] on div "CC email list" at bounding box center [509, 382] width 578 height 51
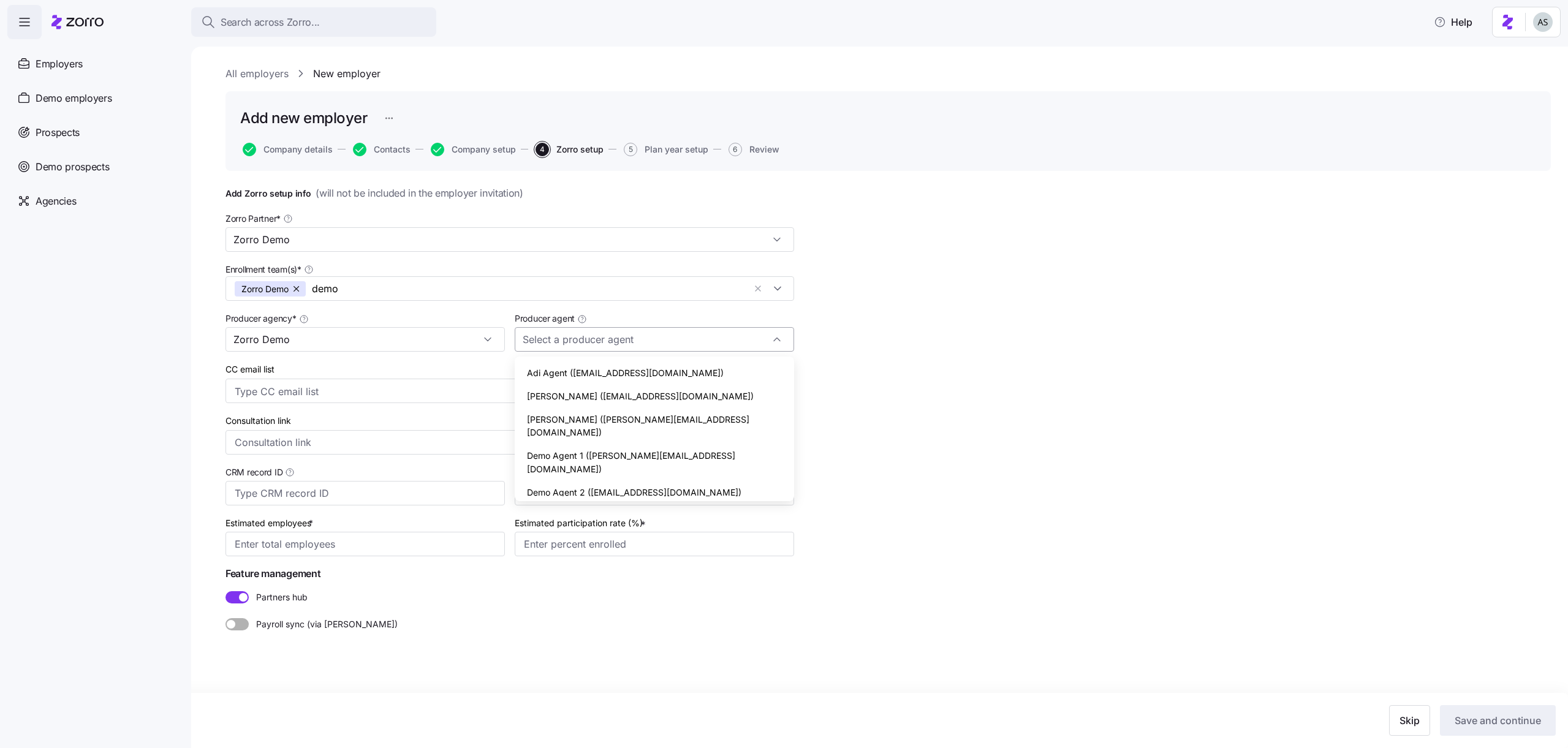
click at [604, 346] on input "Producer agent" at bounding box center [654, 340] width 279 height 24
click at [596, 371] on span "Adi Agent ([EMAIL_ADDRESS][DOMAIN_NAME])" at bounding box center [625, 373] width 197 height 13
type input "Adi Agent ([EMAIL_ADDRESS][DOMAIN_NAME])"
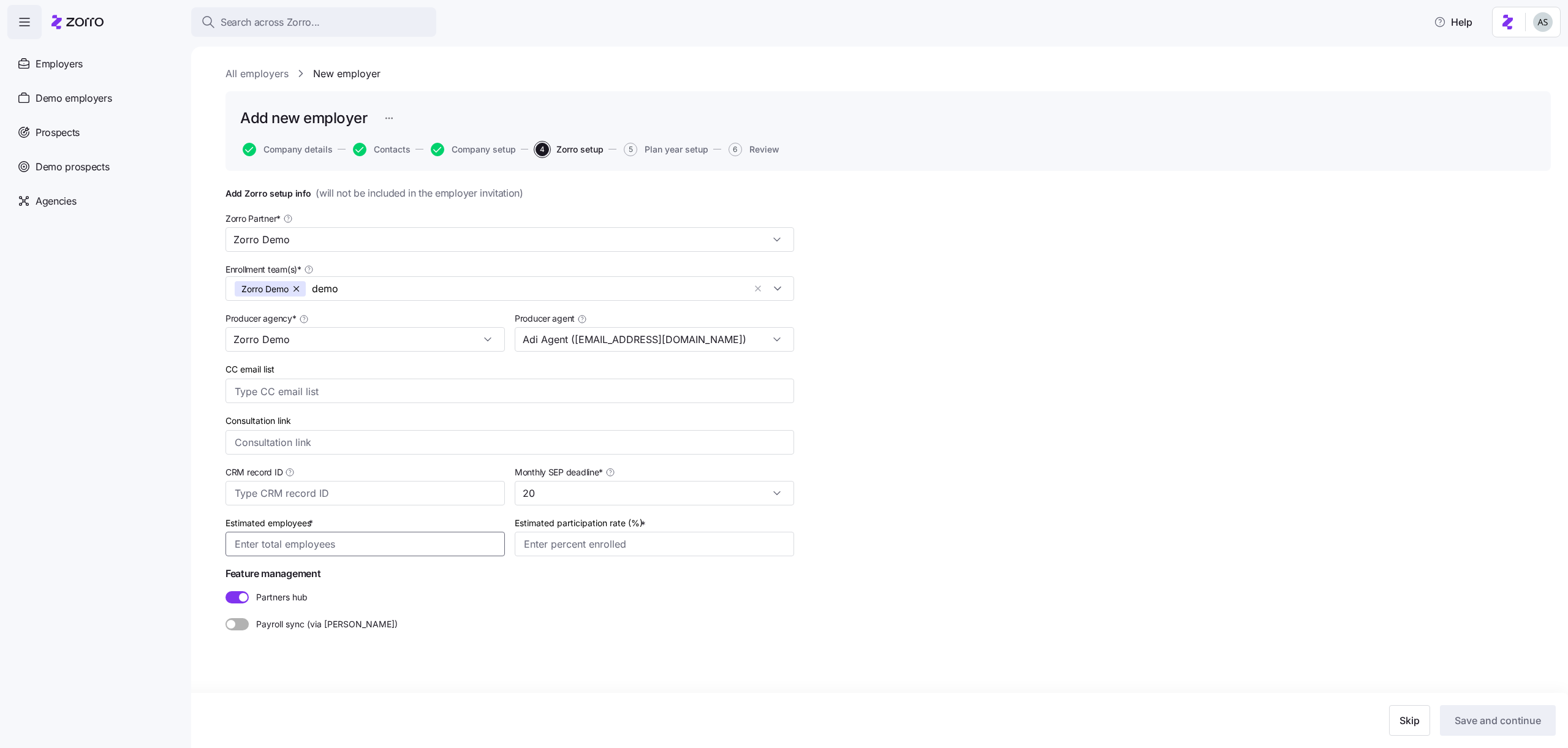
click at [334, 536] on input "Estimated employees *" at bounding box center [365, 544] width 279 height 24
type input "100"
type input "60%"
click at [1479, 720] on span "Save and continue" at bounding box center [1497, 720] width 86 height 15
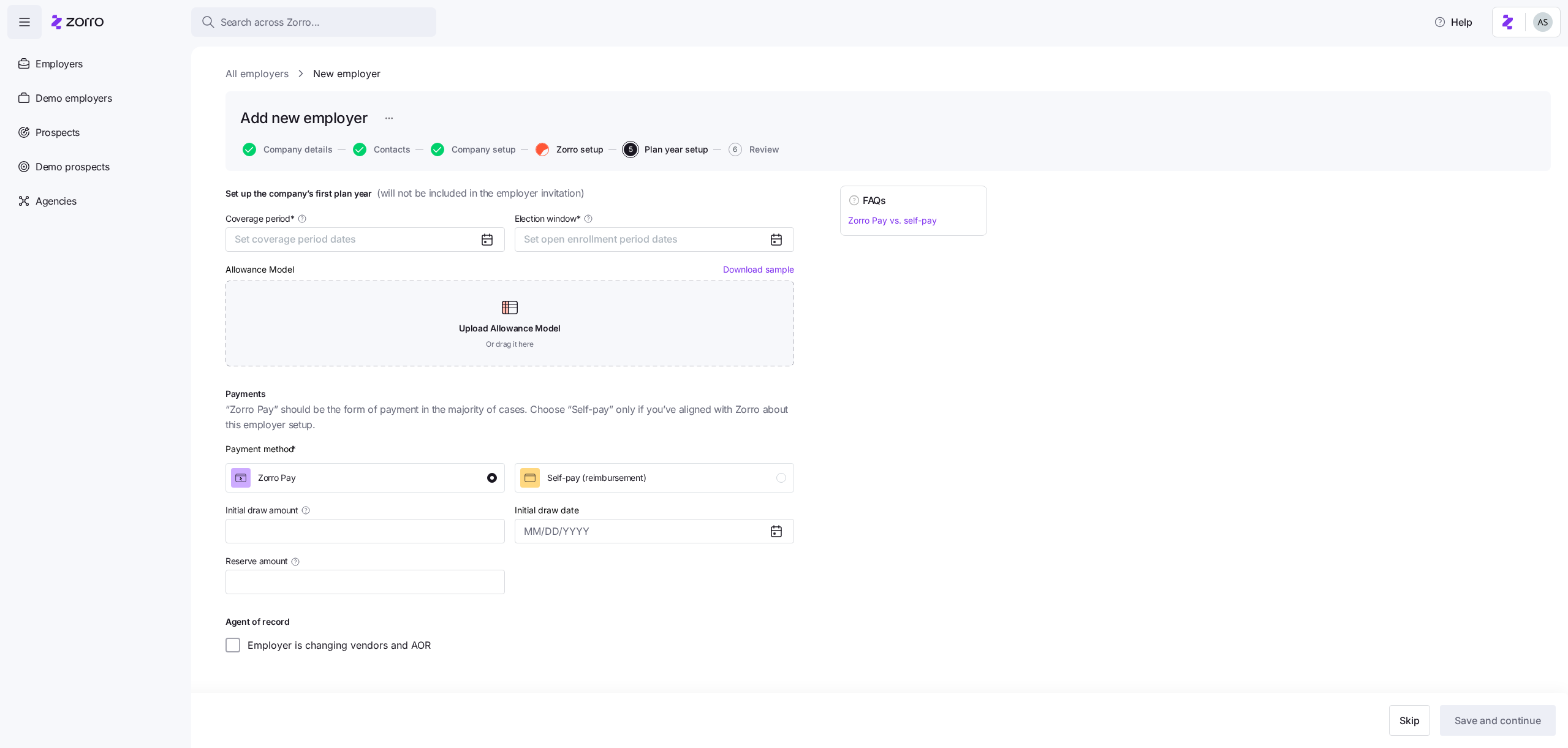
click at [564, 152] on span "Zorro setup" at bounding box center [580, 150] width 47 height 9
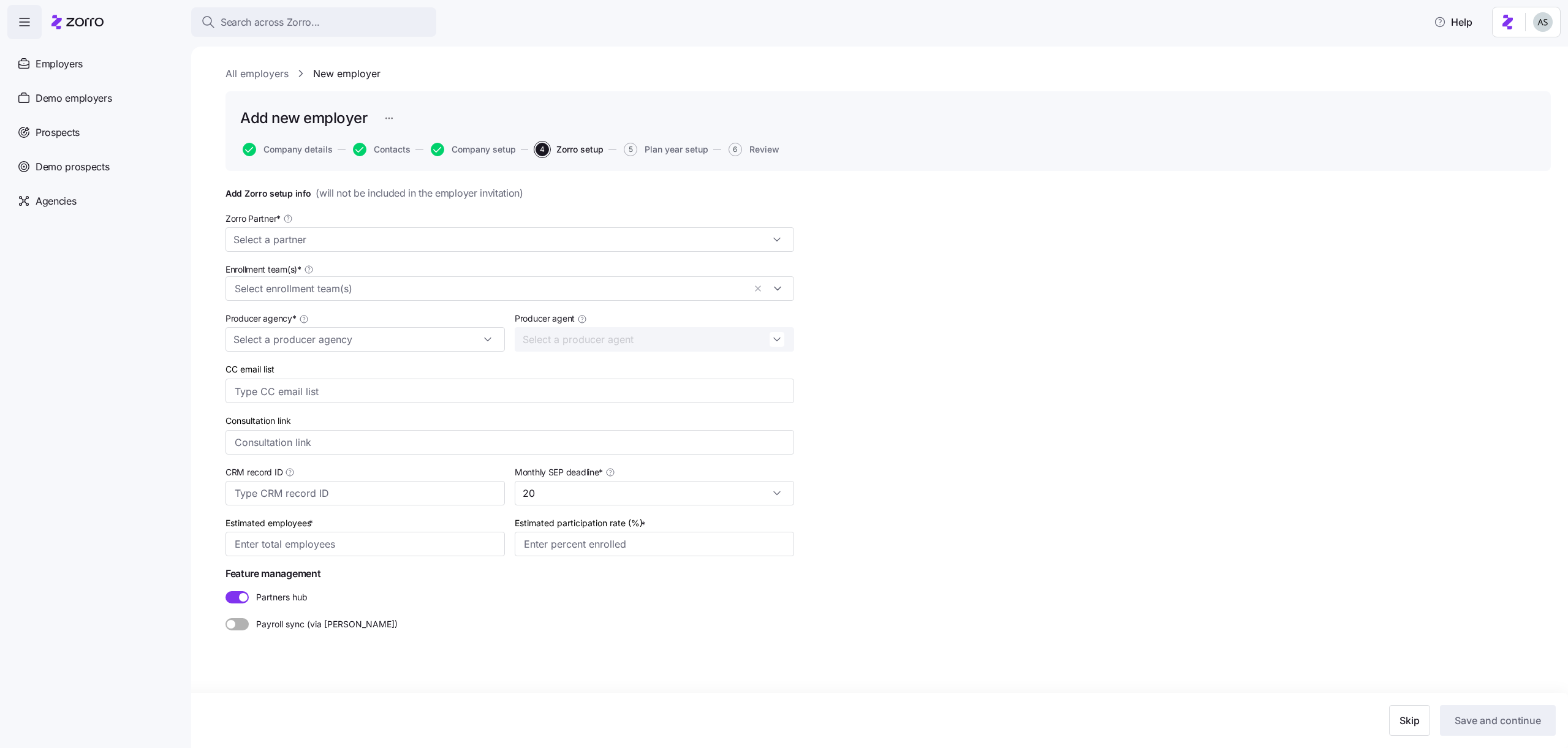
type input "100"
type input "60%"
type input "Zorro Demo"
type input "Adi Agent ([EMAIL_ADDRESS][DOMAIN_NAME])"
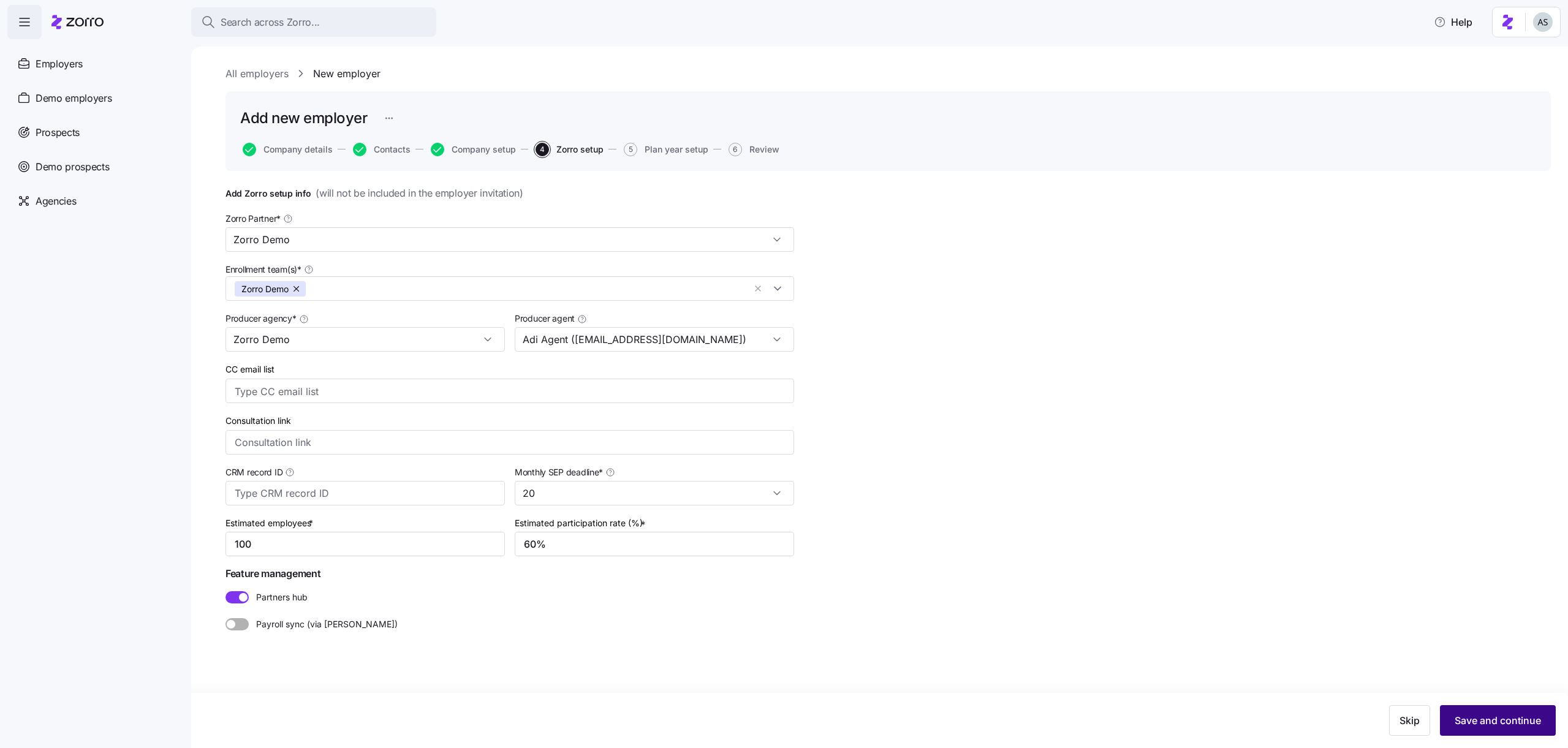
click at [1473, 717] on span "Save and continue" at bounding box center [1497, 720] width 86 height 15
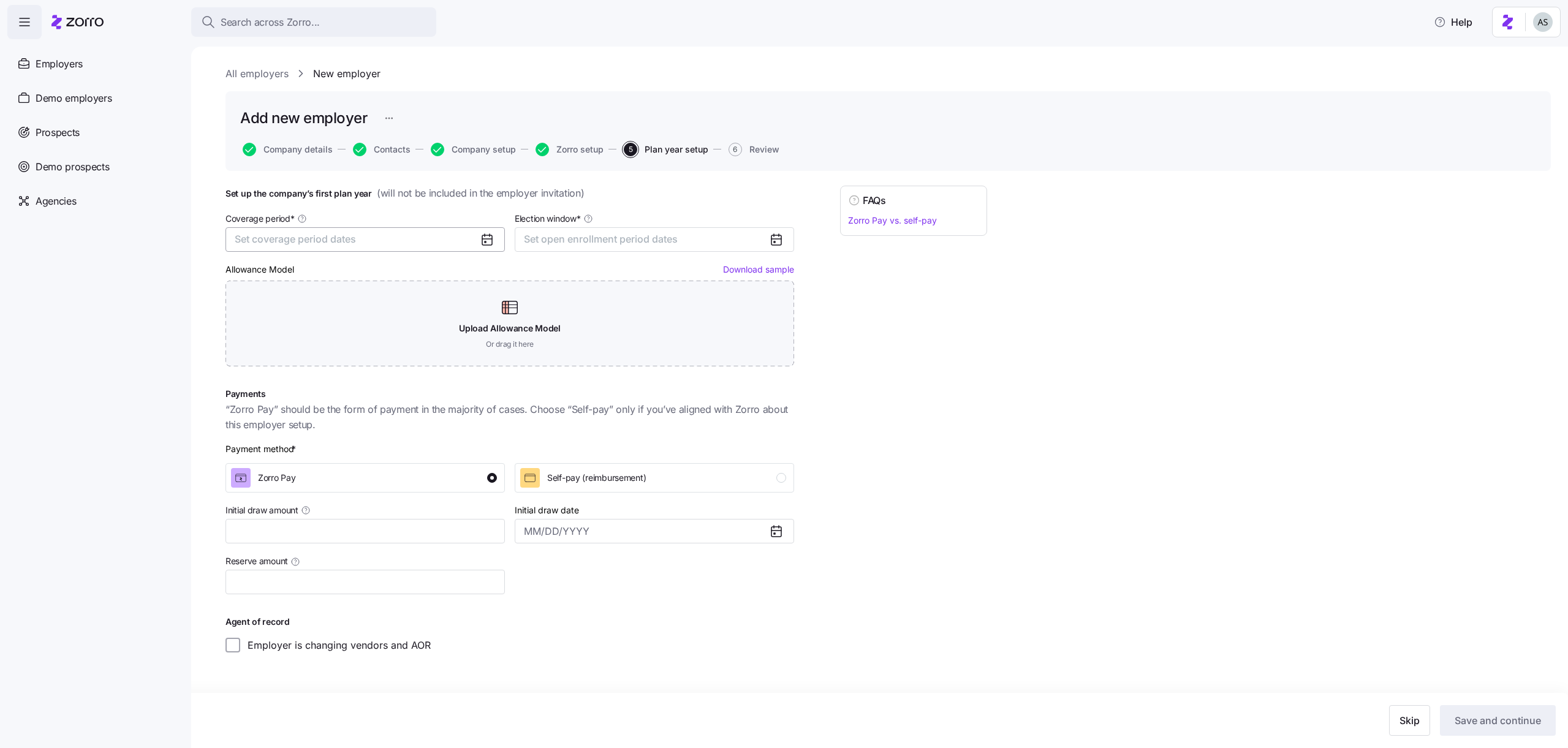
click at [429, 237] on button "Set coverage period dates" at bounding box center [365, 239] width 279 height 24
click at [293, 302] on button "Jan" at bounding box center [267, 308] width 61 height 26
click at [392, 386] on button "Dec" at bounding box center [390, 387] width 61 height 26
click at [589, 250] on button "Set open enrollment period dates" at bounding box center [654, 239] width 279 height 24
click at [549, 330] on button "1" at bounding box center [539, 329] width 26 height 26
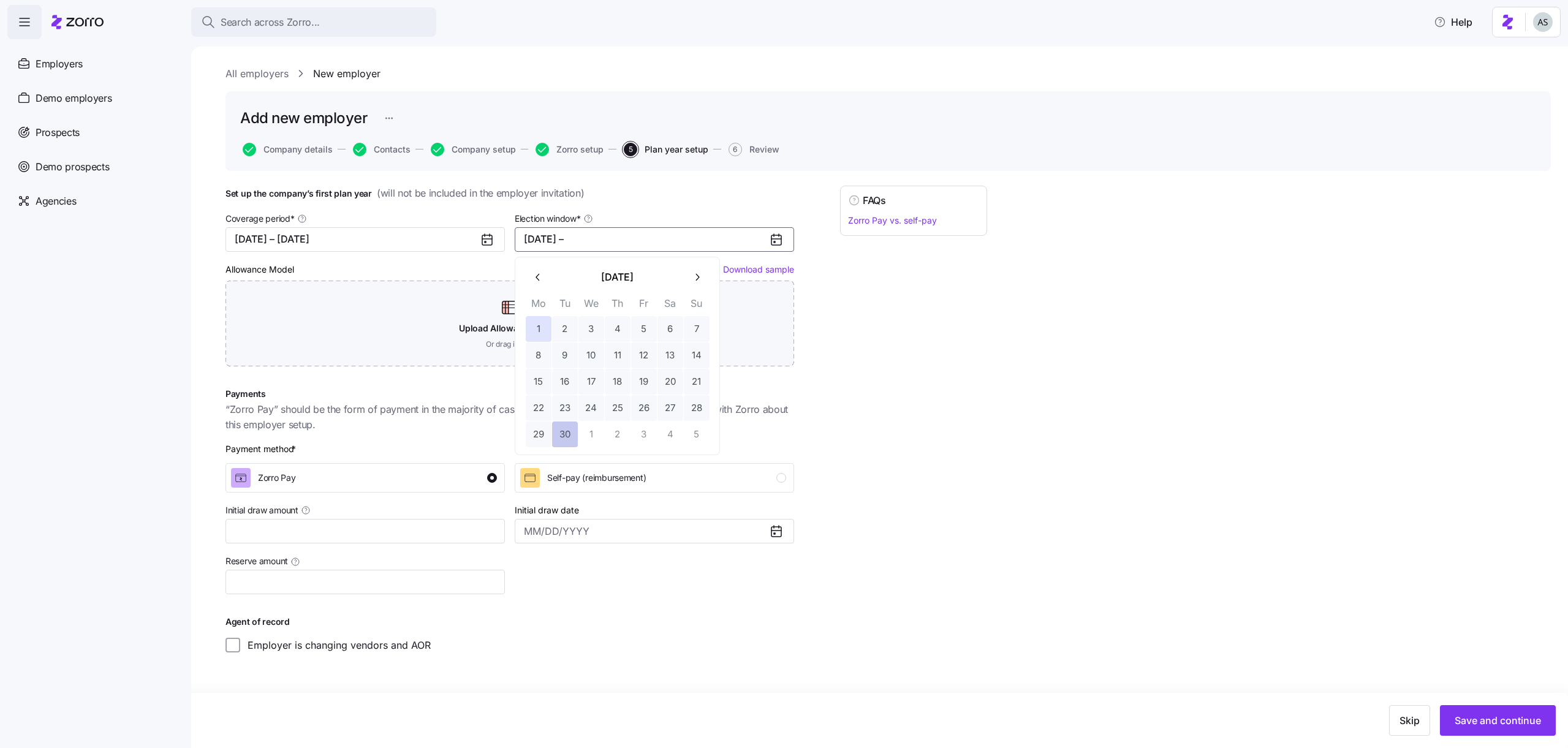
click at [559, 422] on button "30" at bounding box center [565, 435] width 26 height 26
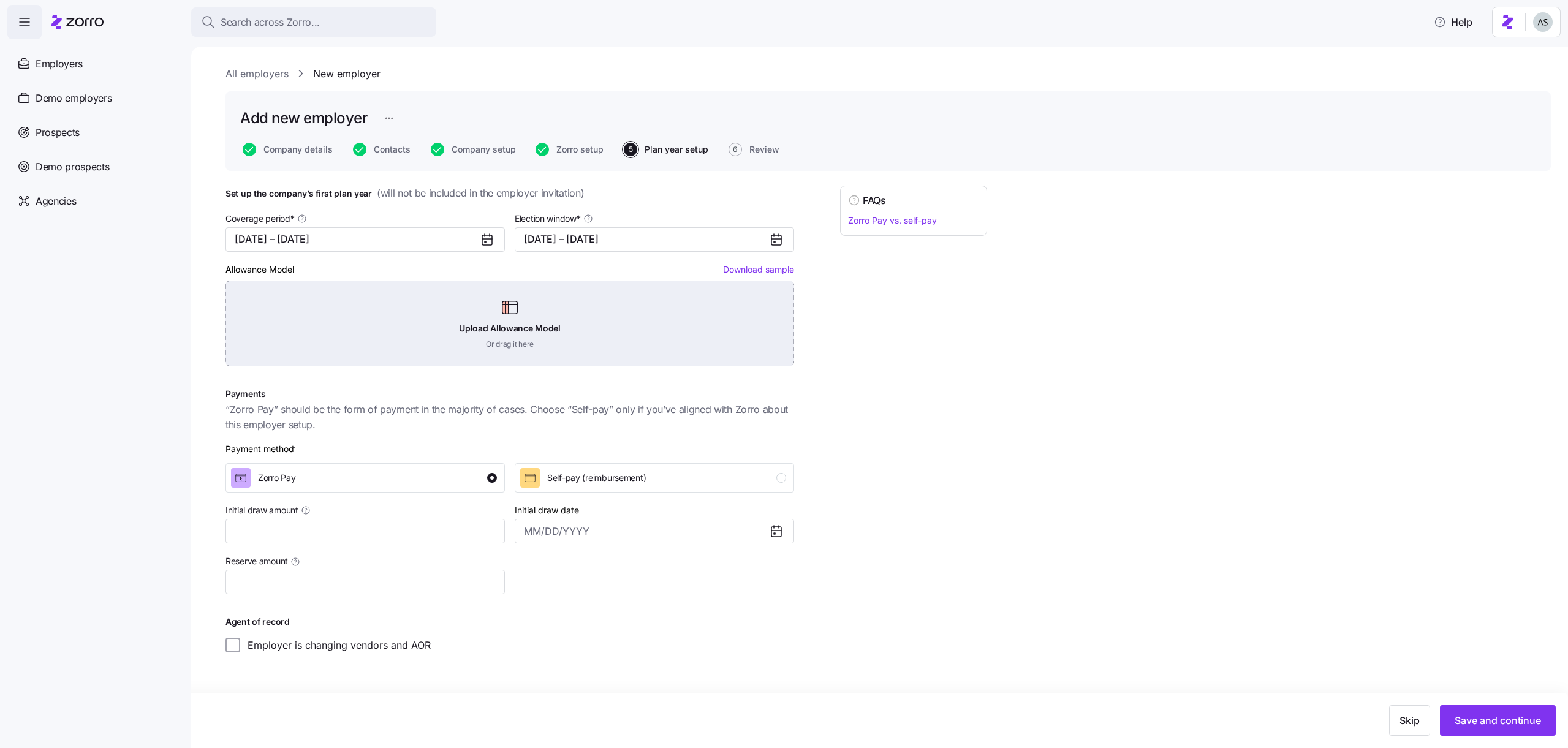
click at [492, 340] on div "Upload Allowance Model Or drag it here" at bounding box center [509, 323] width 569 height 86
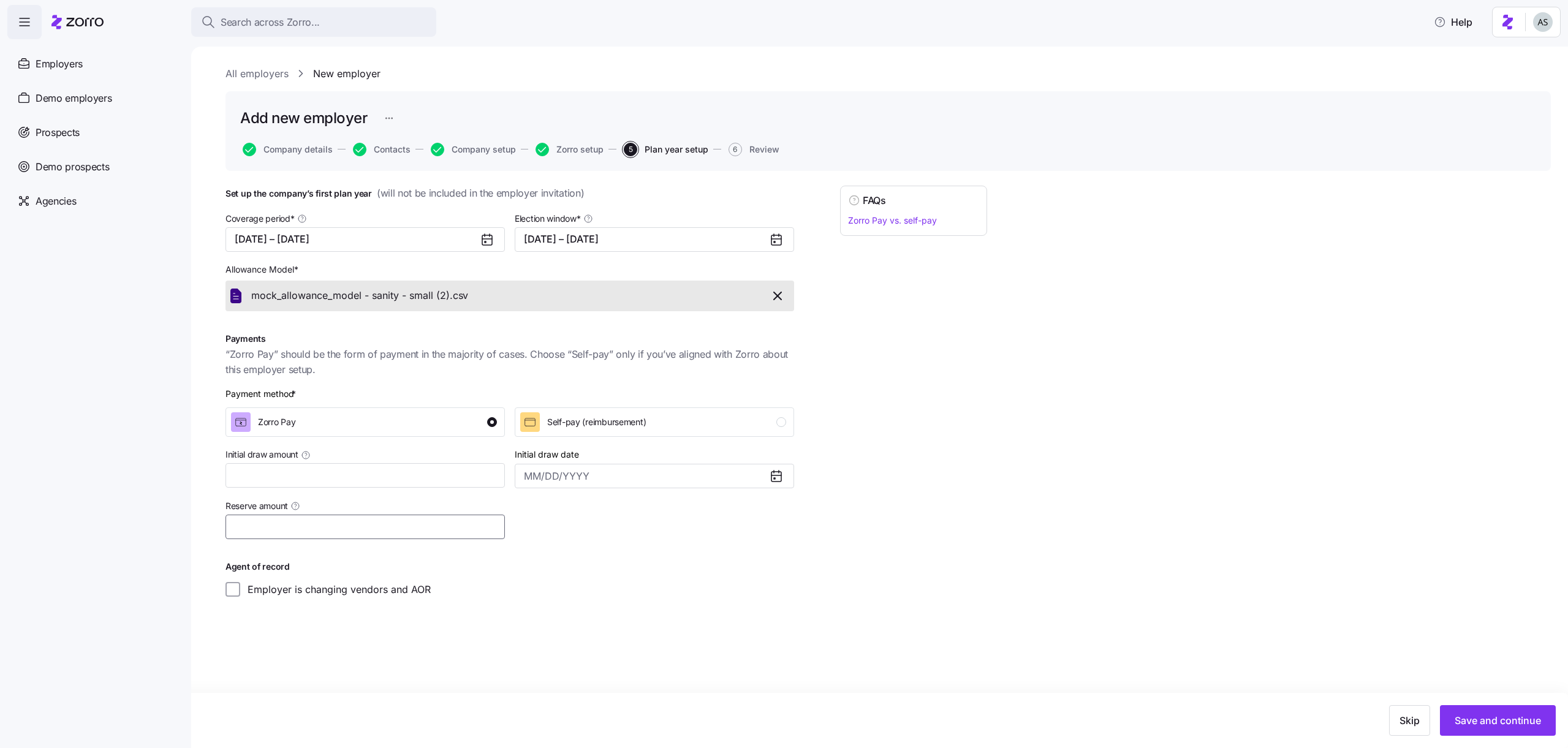
click at [334, 522] on input "Reserve amount" at bounding box center [365, 527] width 279 height 24
type input "$100"
click at [1479, 725] on span "Save and continue" at bounding box center [1497, 720] width 86 height 15
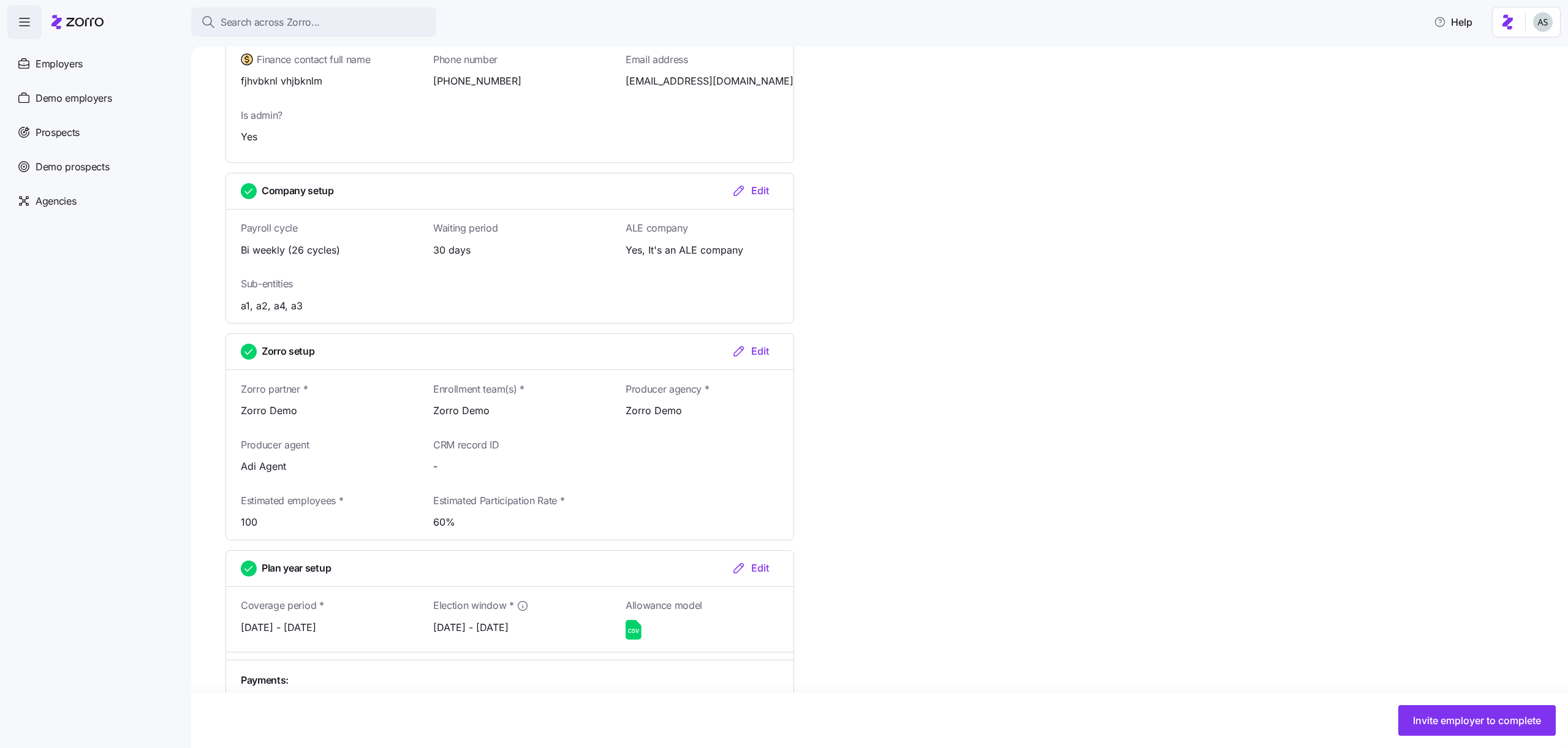
scroll to position [962, 0]
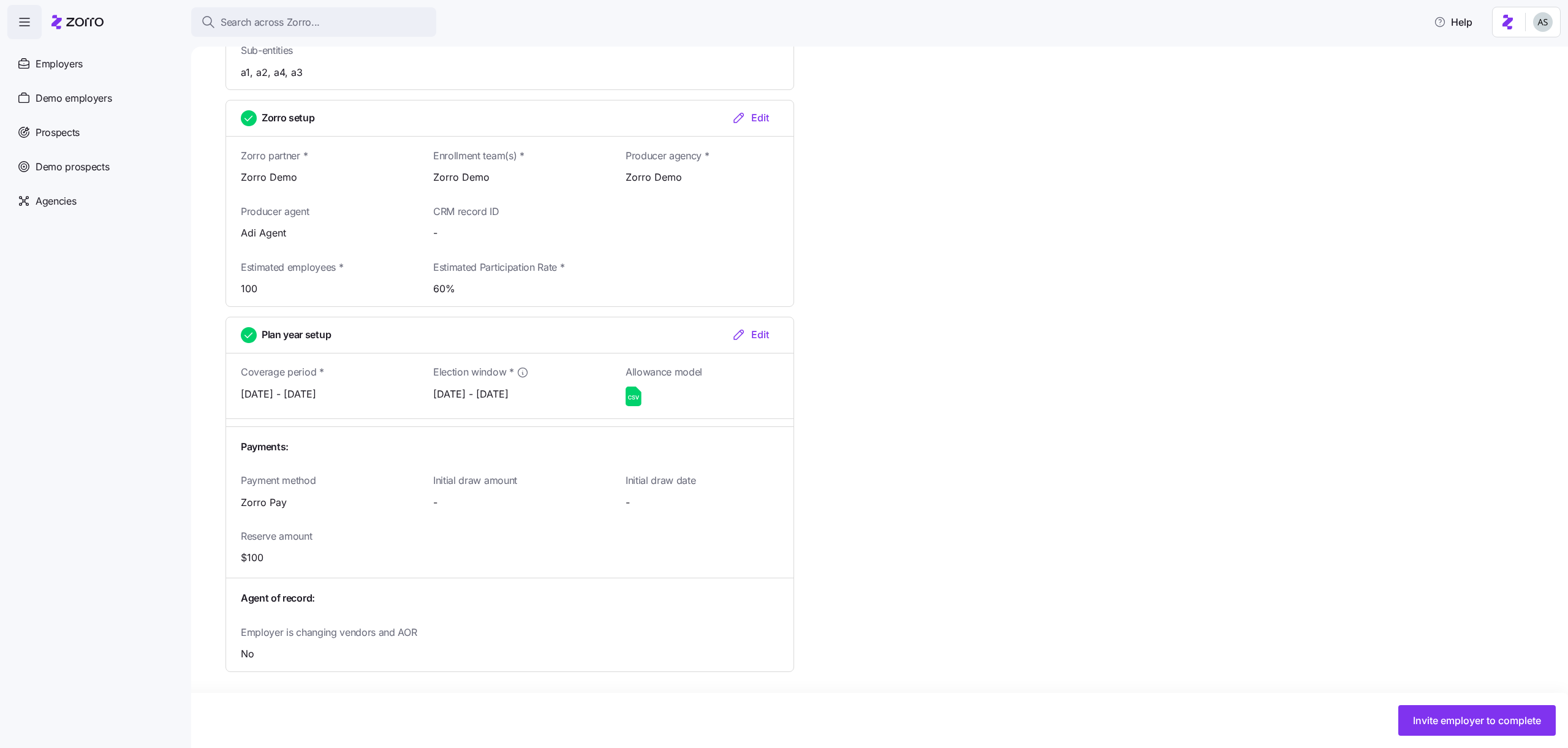
click at [596, 509] on div "Initial draw amount -" at bounding box center [509, 491] width 192 height 49
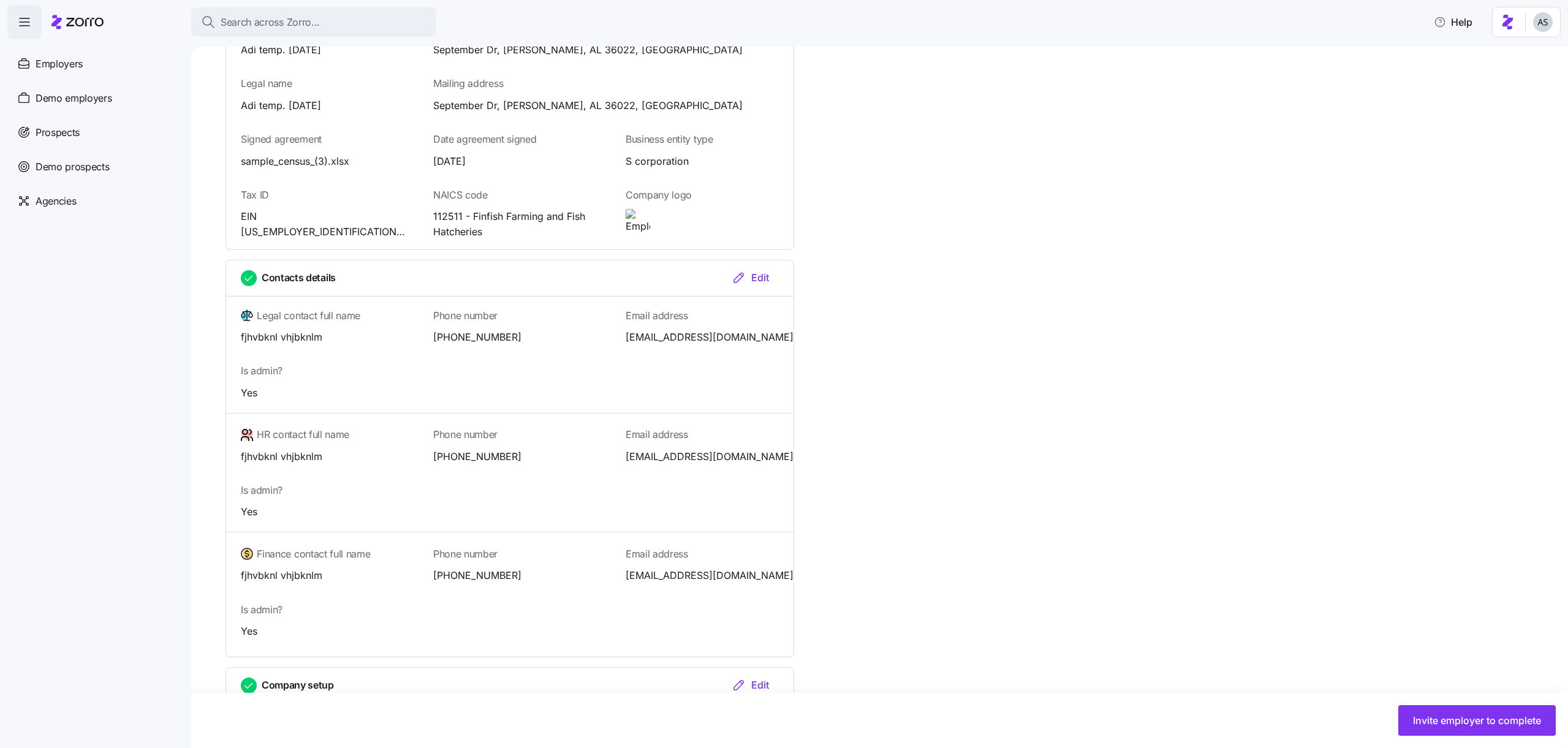
scroll to position [0, 0]
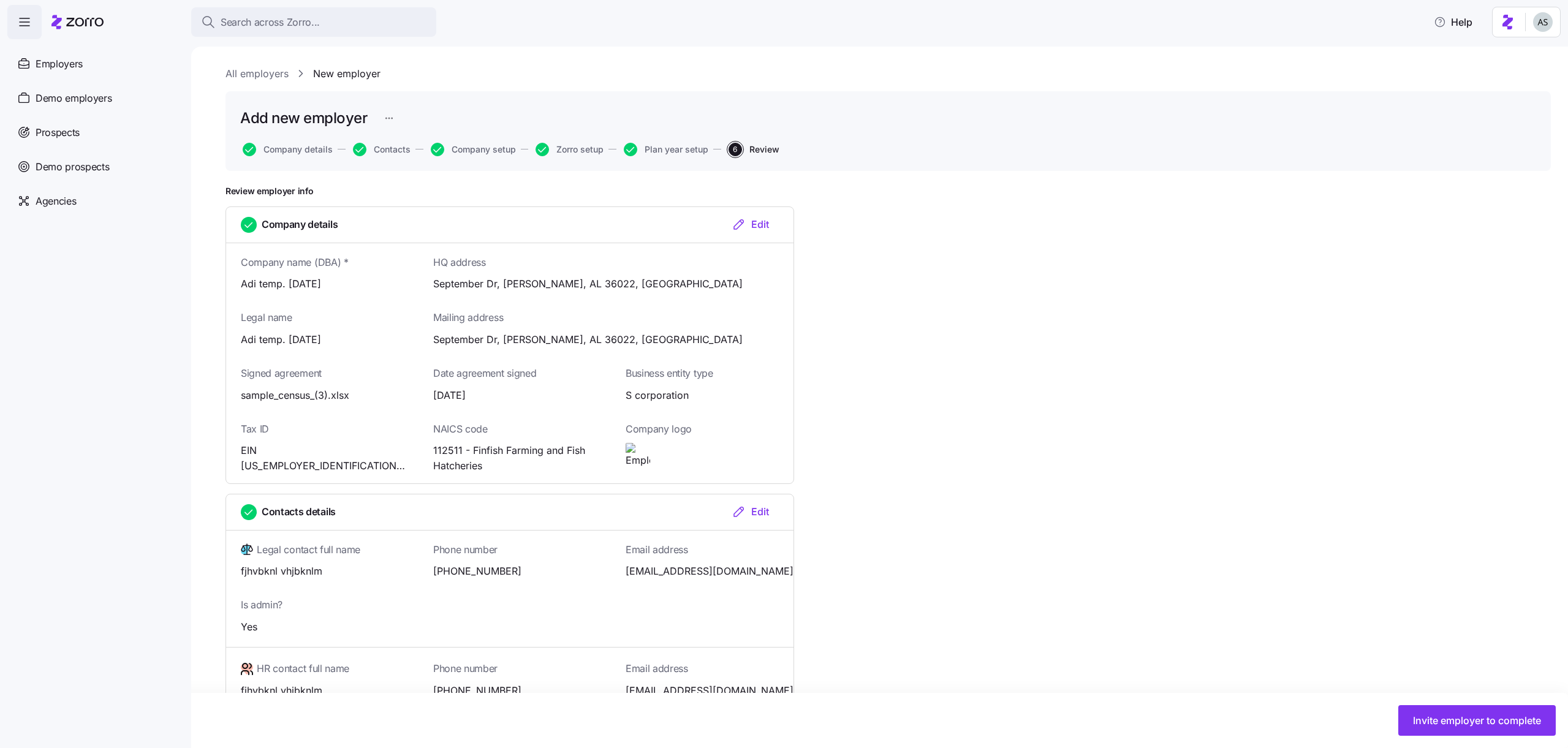
click at [660, 156] on button "Plan year setup" at bounding box center [665, 149] width 84 height 13
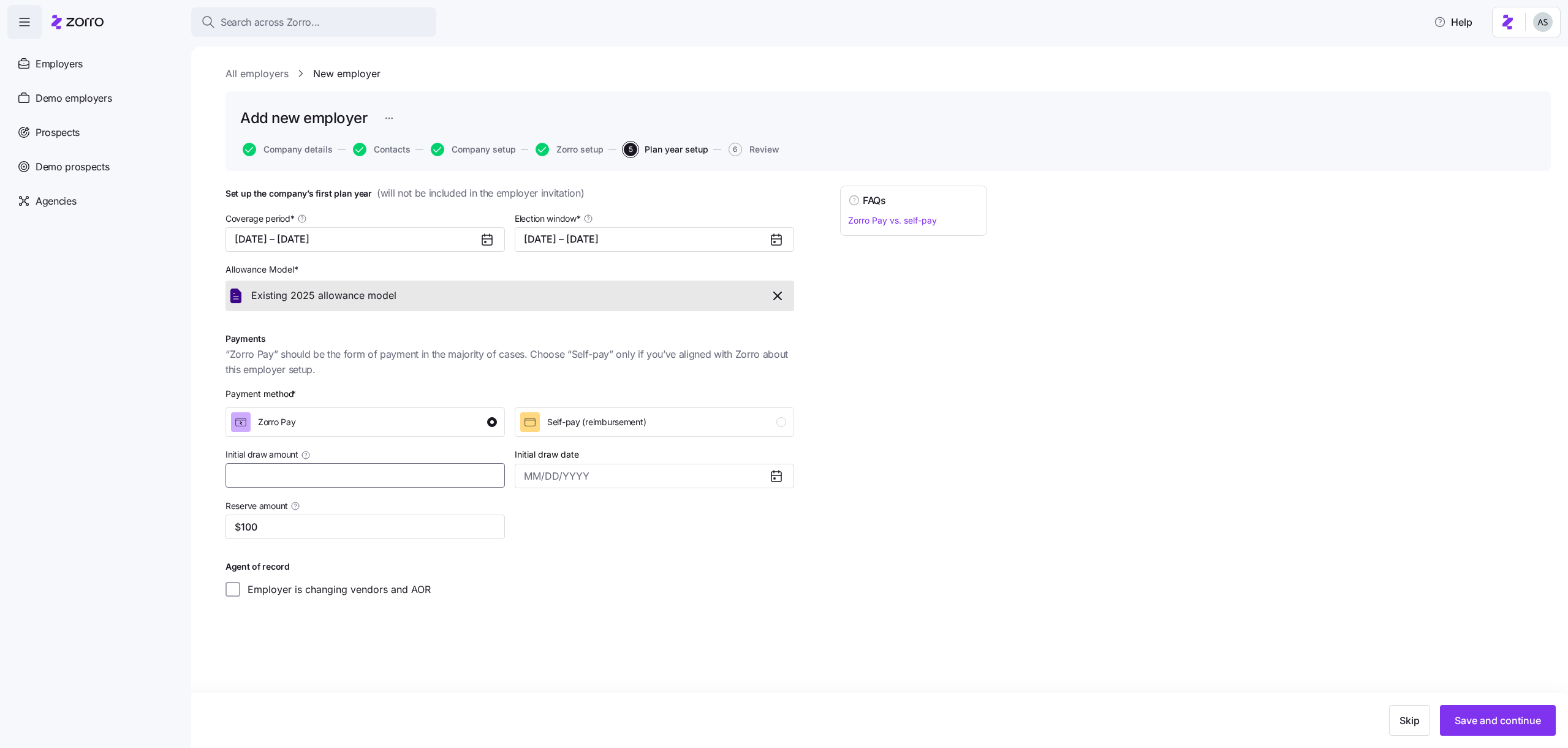
click at [317, 478] on input "Initial draw amount" at bounding box center [365, 475] width 279 height 24
type input "$100"
click at [1464, 732] on button "Save and continue" at bounding box center [1497, 720] width 116 height 30
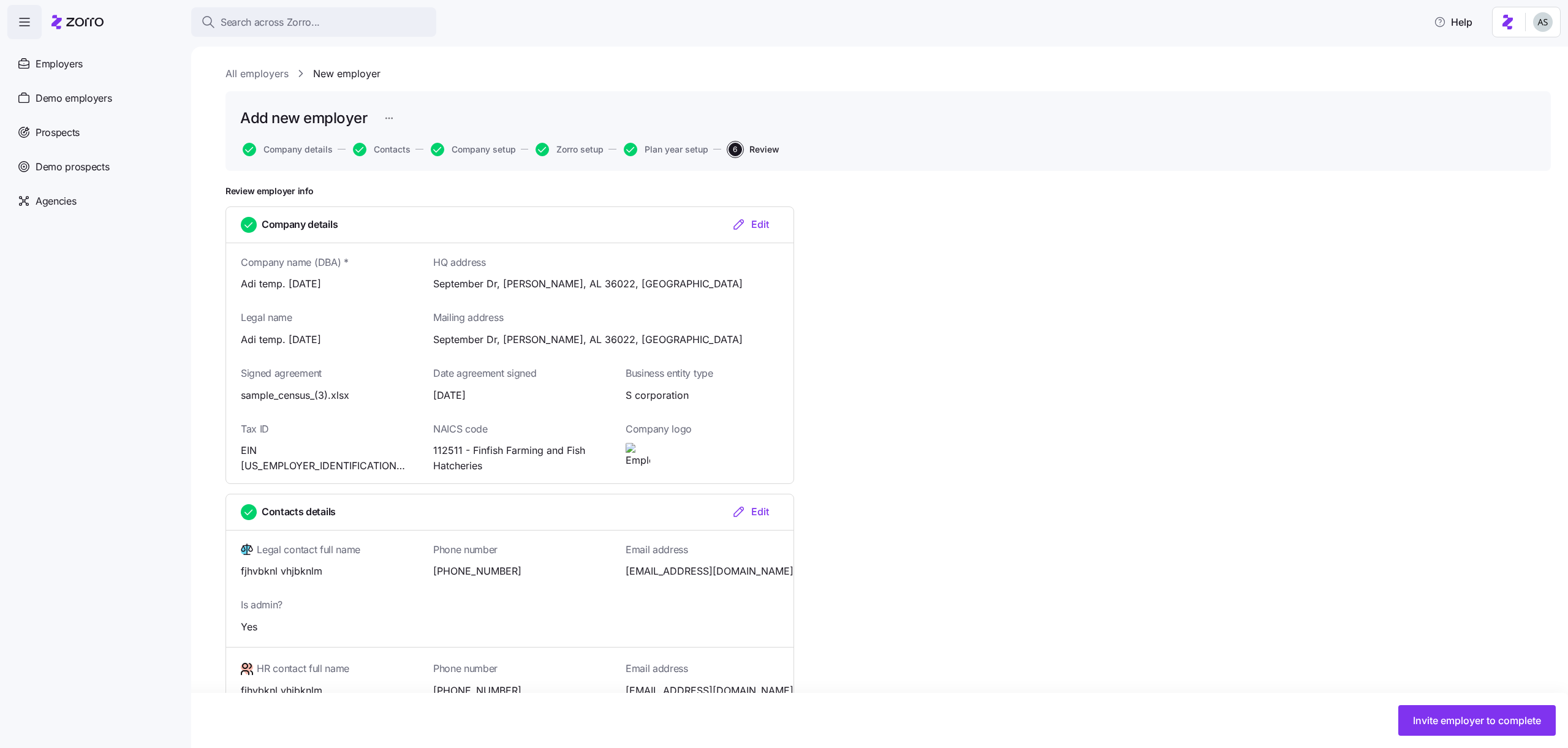
click at [708, 161] on div "Add new employer Company details Contacts Company setup Zorro setup Plan year s…" at bounding box center [888, 131] width 1325 height 79
click at [696, 149] on span "Plan year setup" at bounding box center [676, 150] width 64 height 9
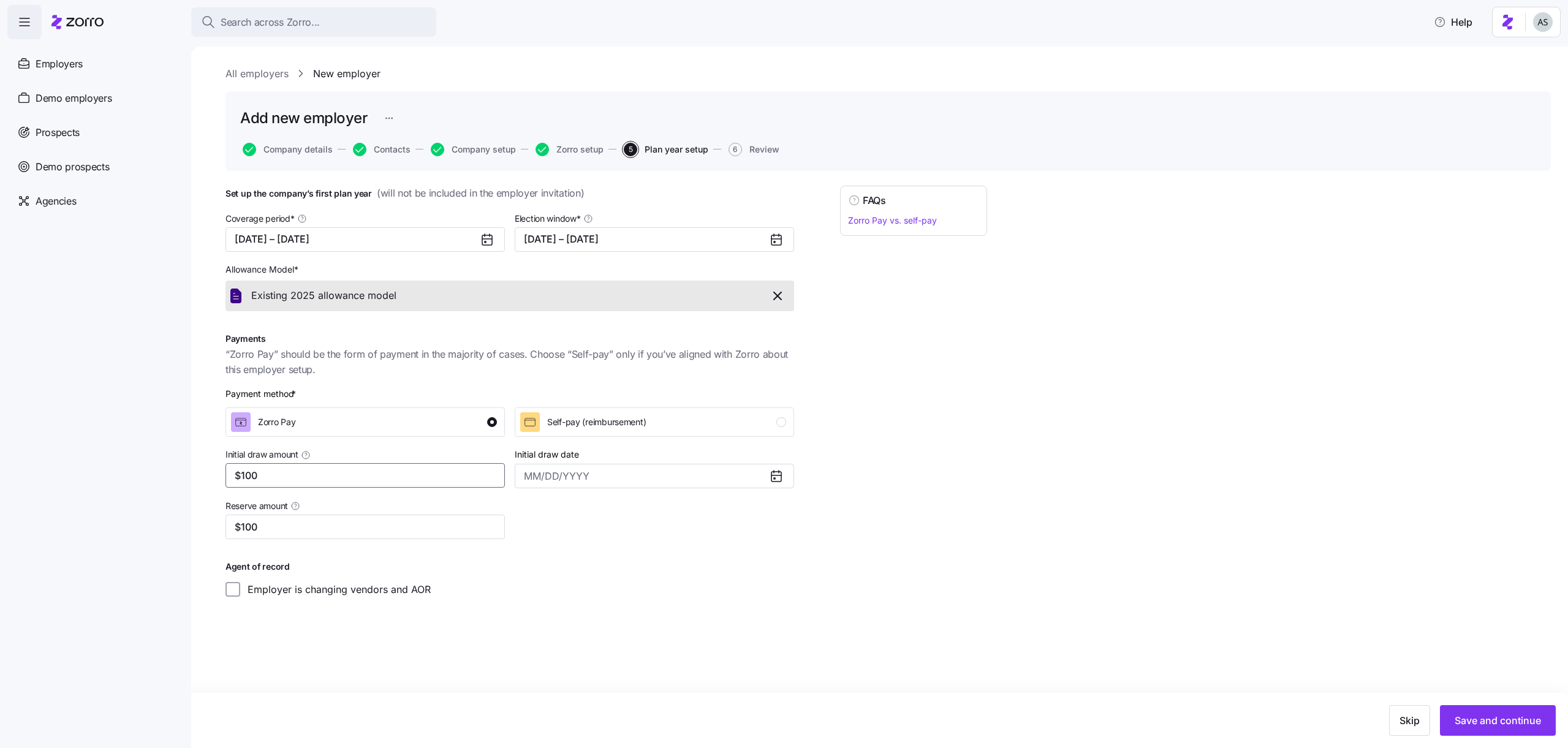
click at [316, 472] on input "$100" at bounding box center [365, 475] width 279 height 24
click at [1462, 731] on button "Save and continue" at bounding box center [1497, 720] width 116 height 30
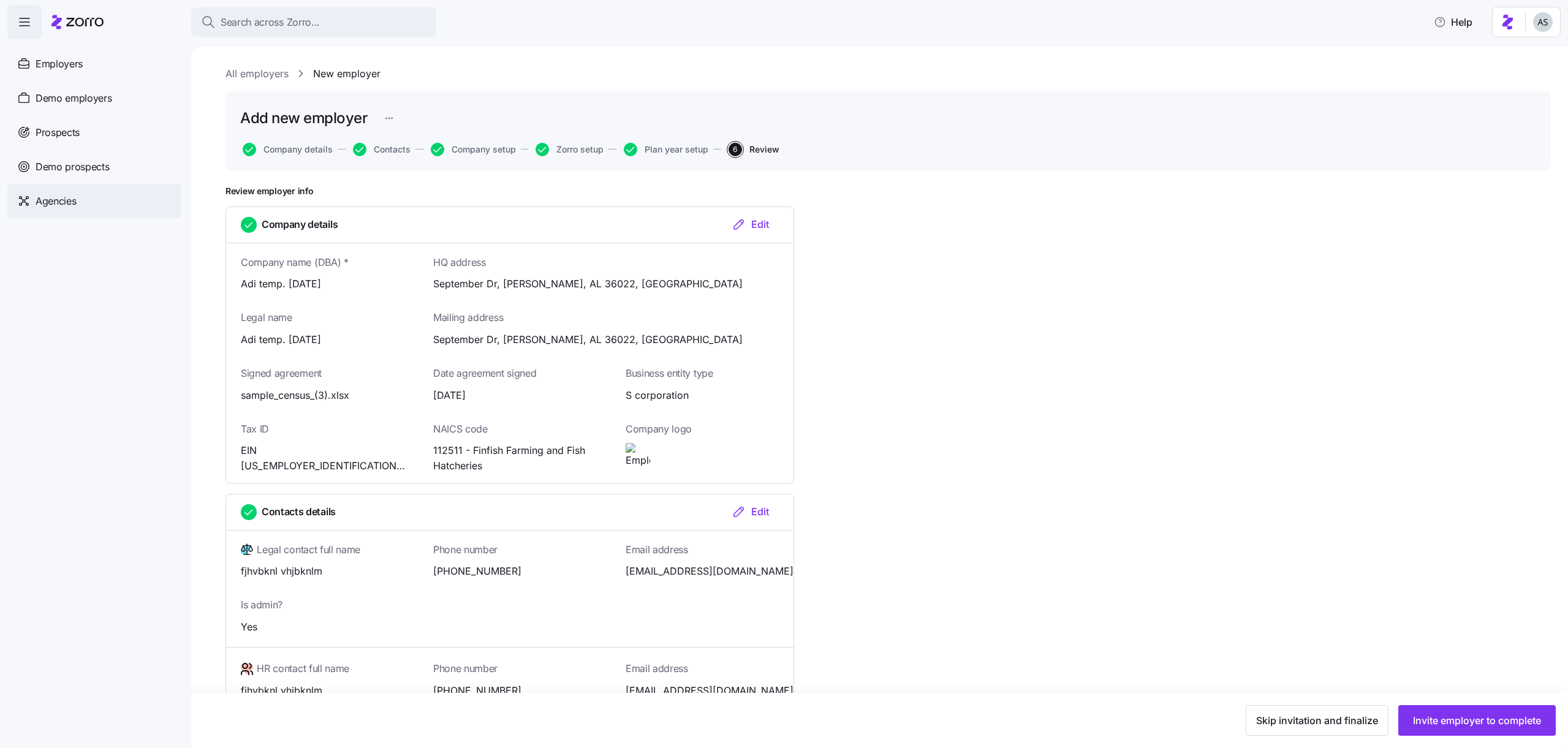
click at [67, 189] on div "Agencies" at bounding box center [94, 200] width 174 height 34
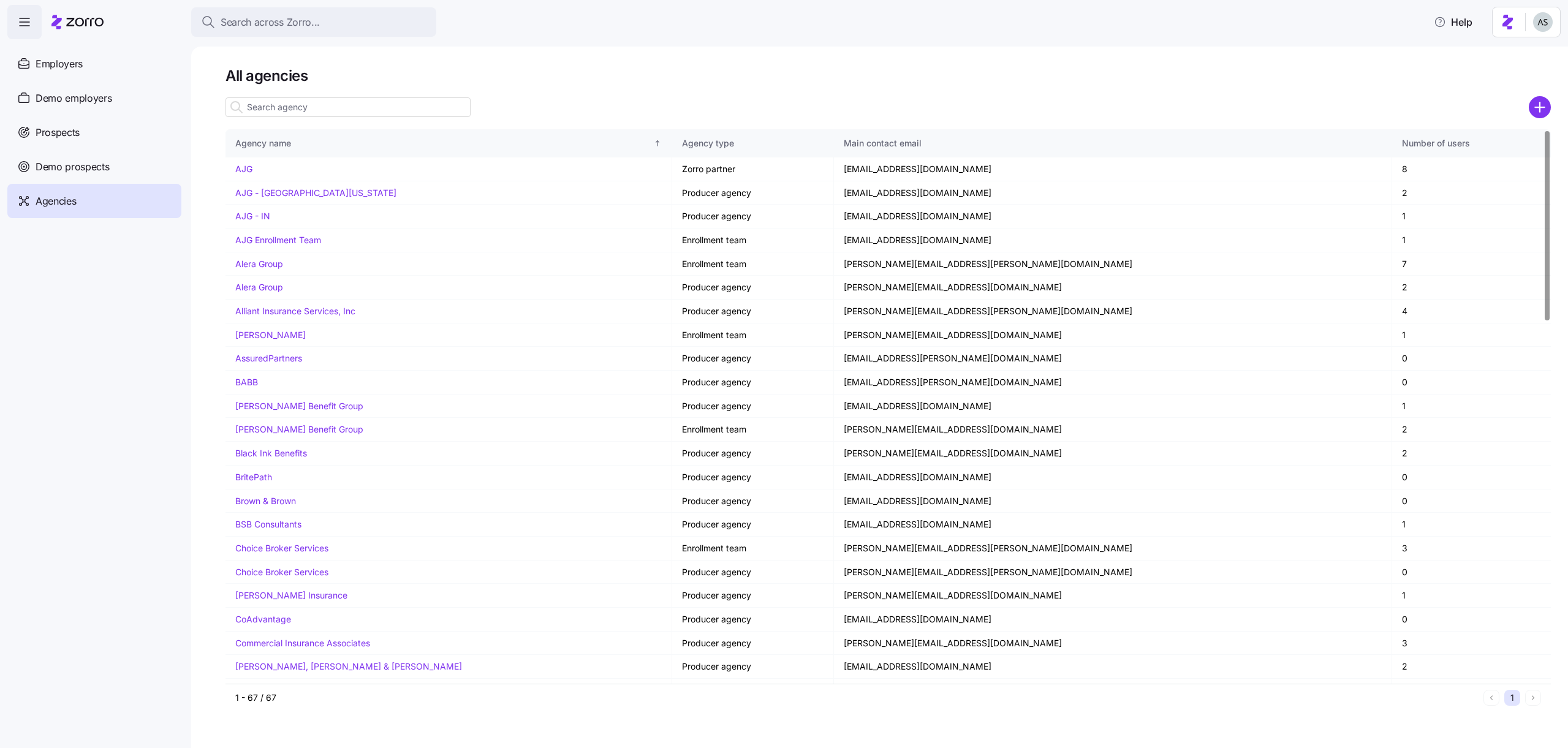
click at [298, 114] on input at bounding box center [347, 107] width 245 height 20
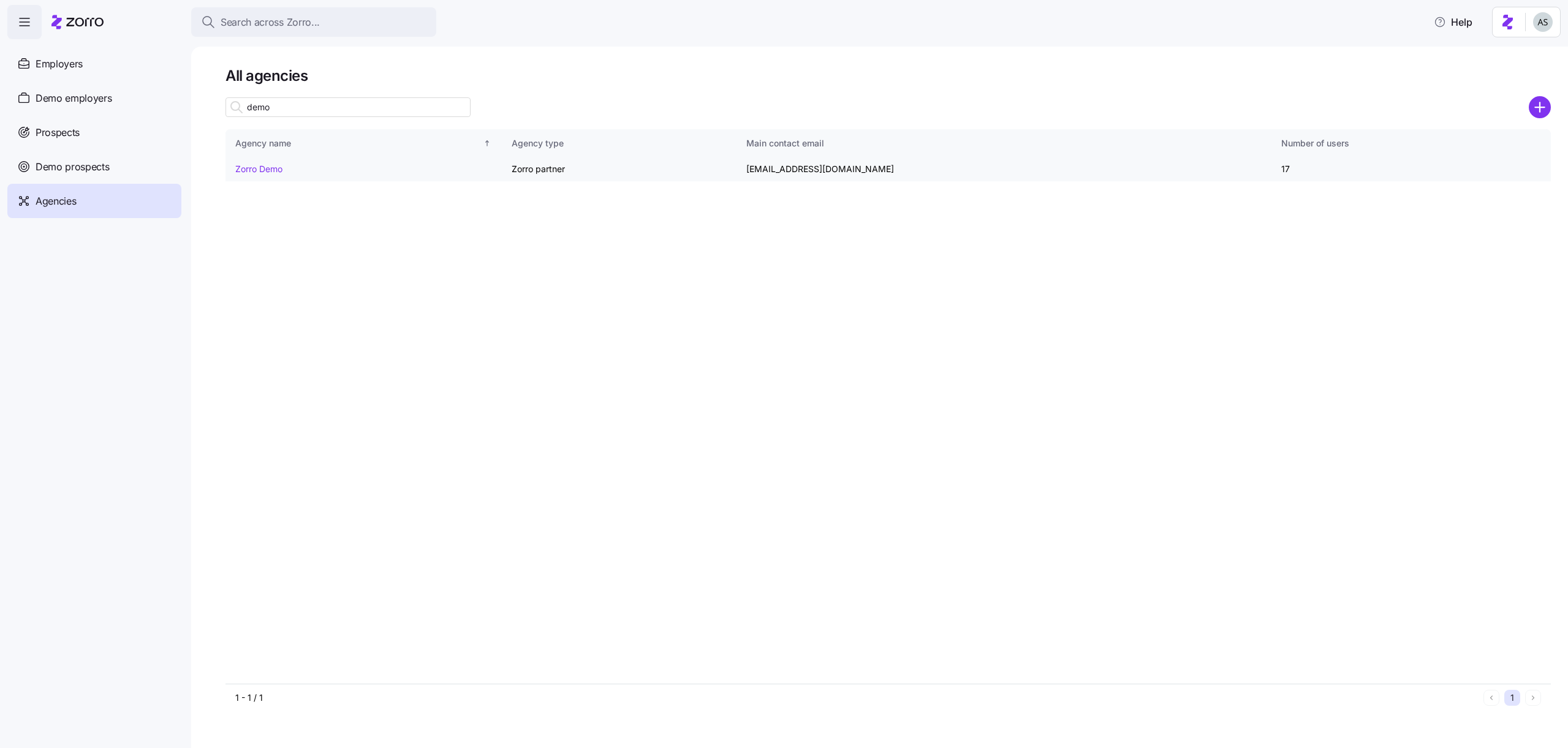
type input "demo"
click at [270, 164] on link "Zorro Demo" at bounding box center [259, 169] width 47 height 10
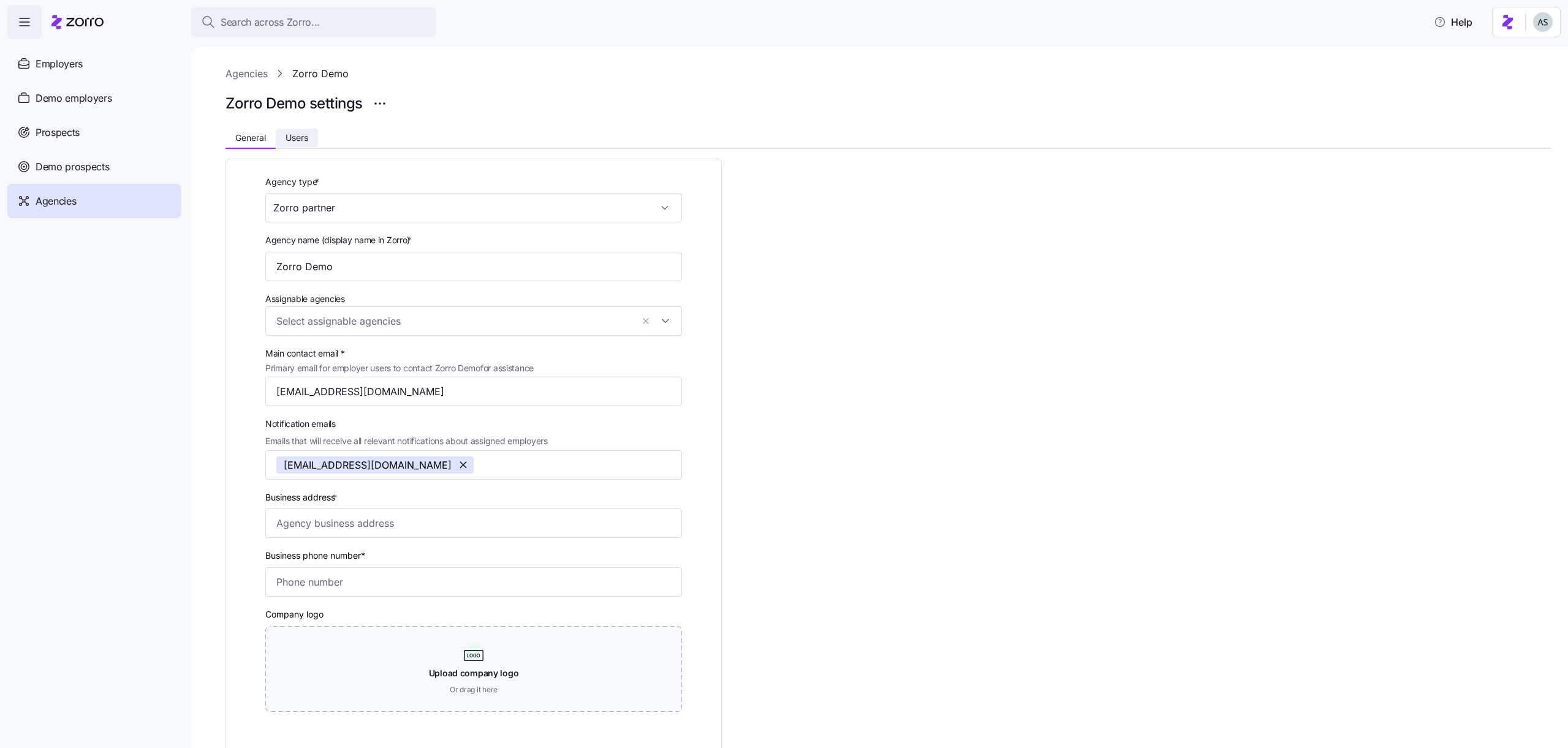
click at [296, 129] on button "Users" at bounding box center [297, 138] width 43 height 18
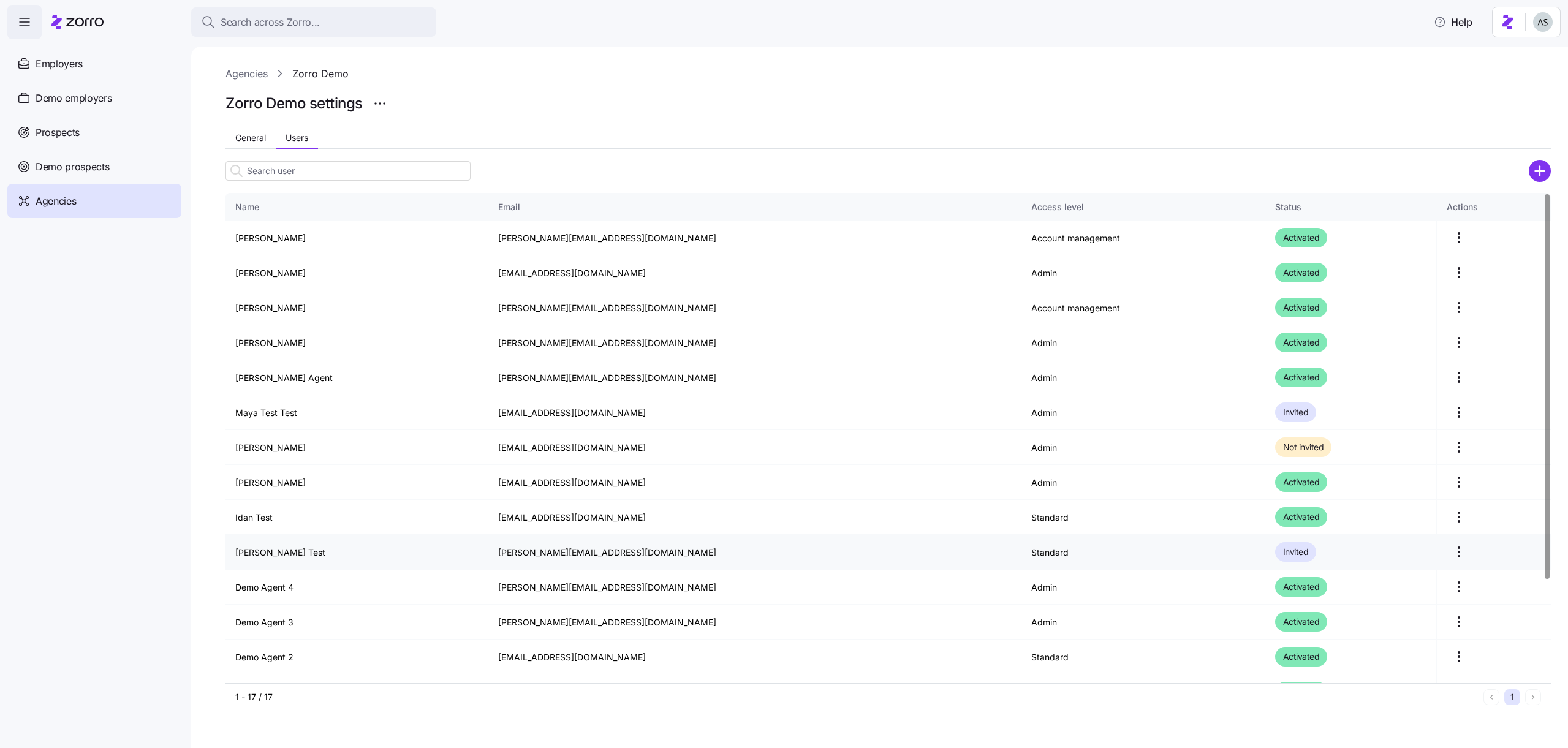
scroll to position [131, 0]
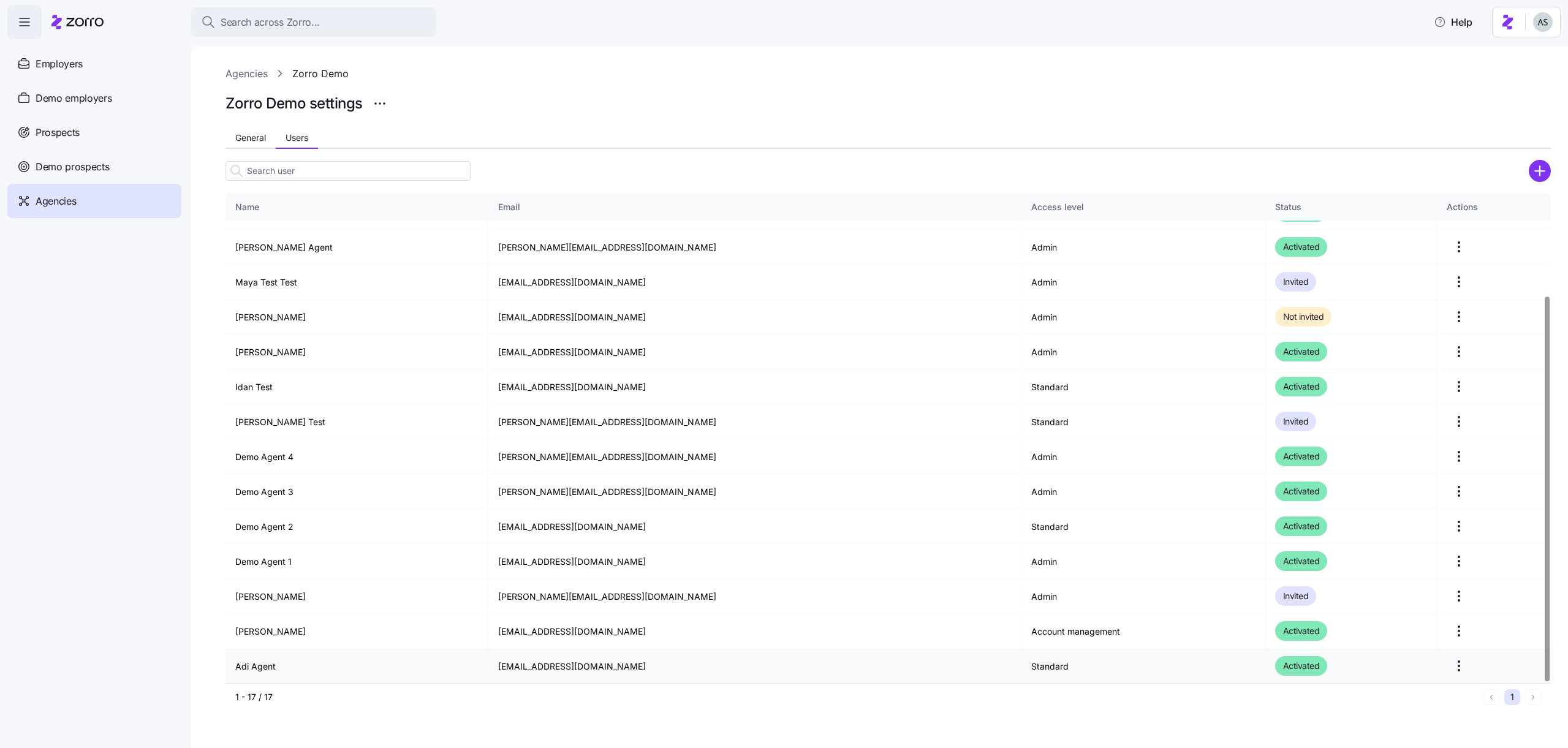
click at [1454, 671] on html "Search across Zorro... Help Employers Demo employers Prospects Demo prospects A…" at bounding box center [784, 370] width 1568 height 741
click at [1389, 690] on div "Edit" at bounding box center [1395, 696] width 112 height 20
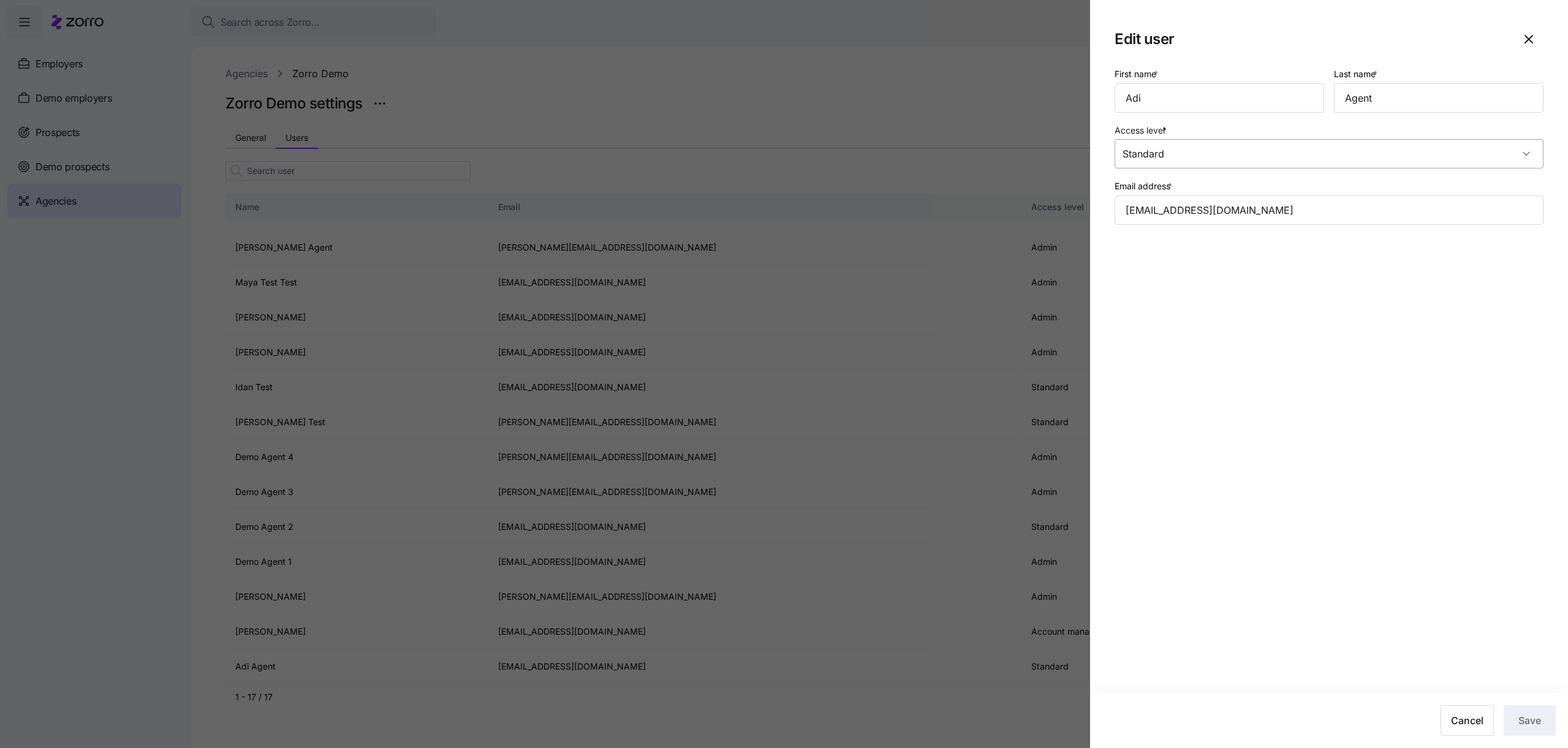
click at [1259, 158] on input "Standard" at bounding box center [1329, 154] width 429 height 30
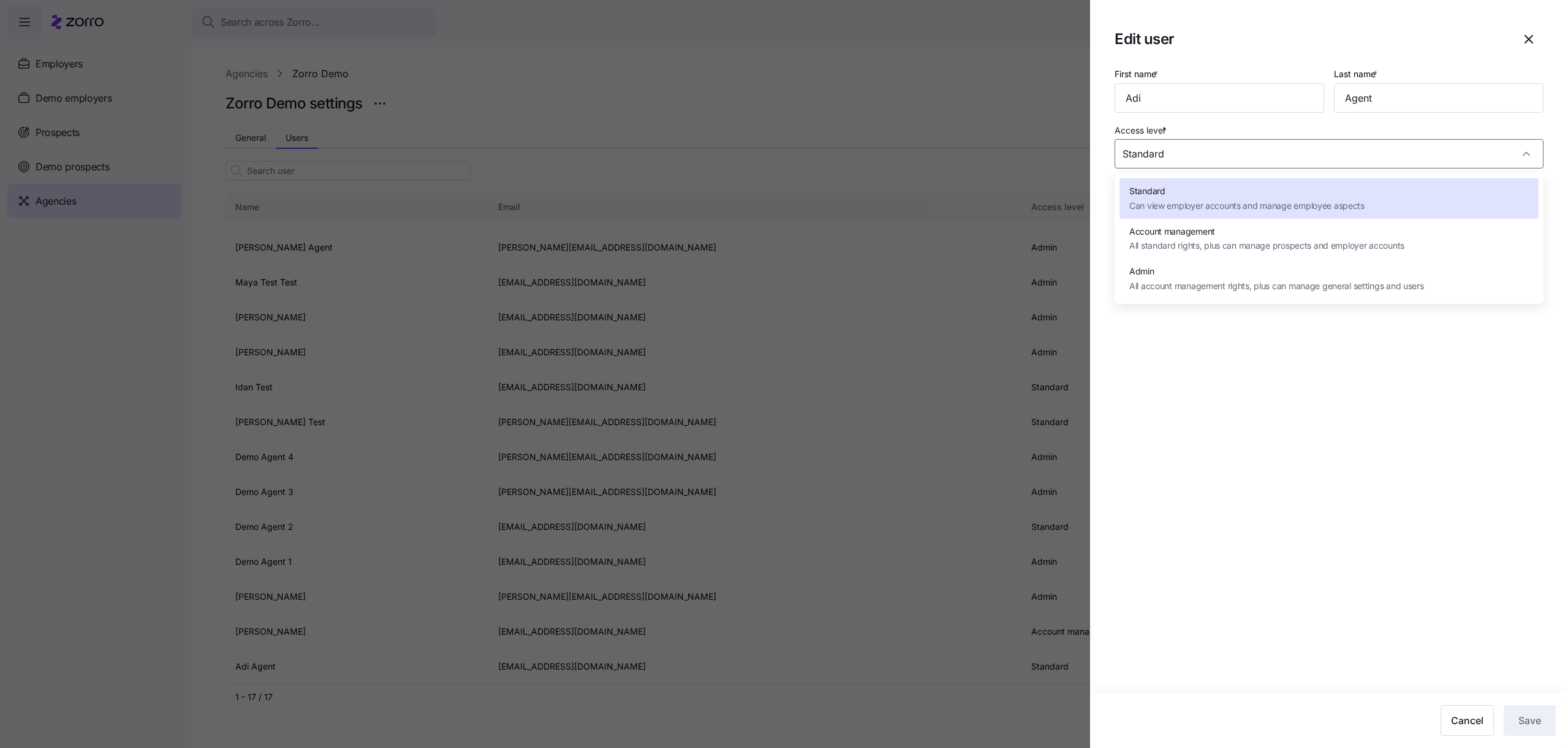
click at [1218, 247] on span "All standard rights, plus can manage prospects and employer accounts" at bounding box center [1267, 245] width 275 height 13
type input "Account management"
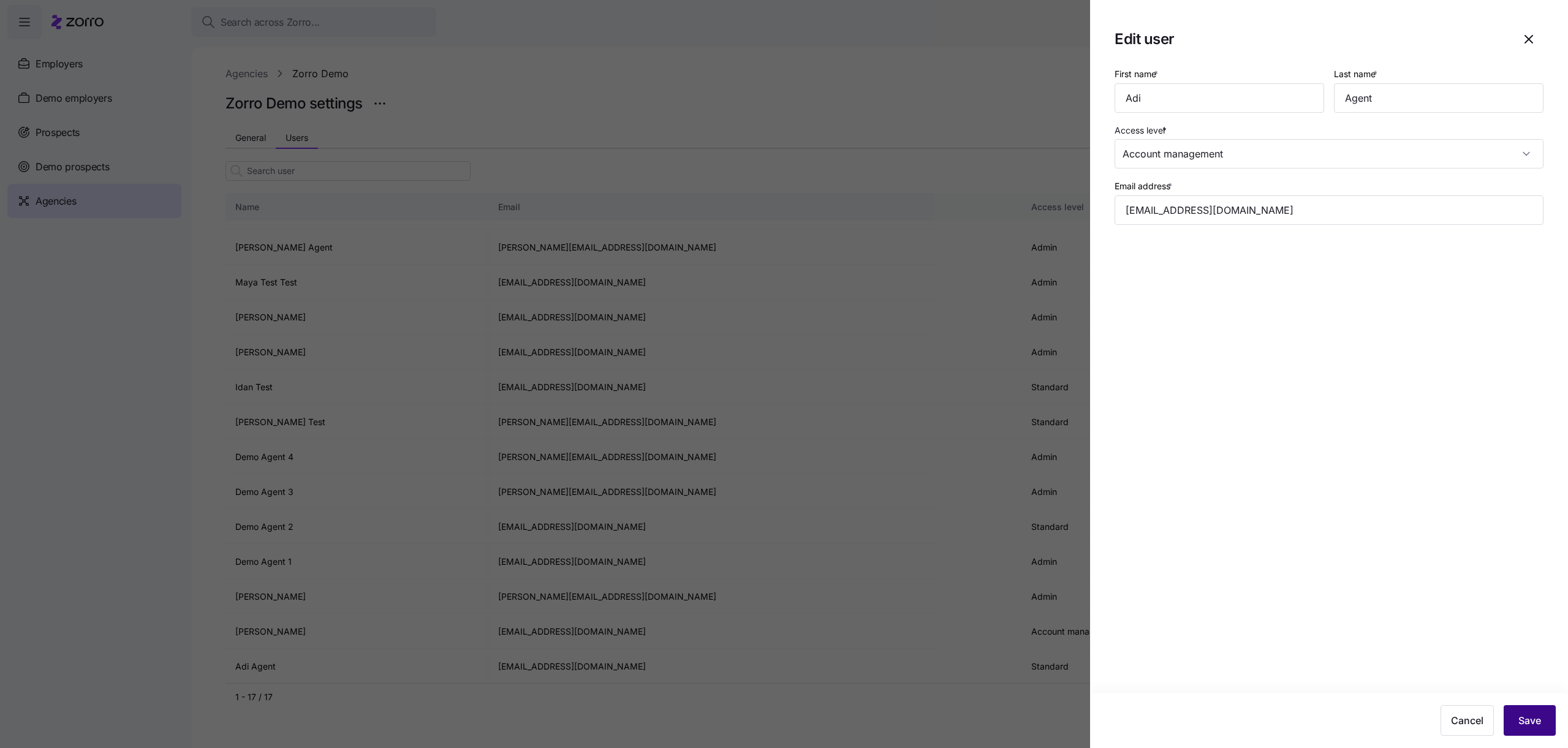
click at [1531, 711] on button "Save" at bounding box center [1530, 720] width 52 height 30
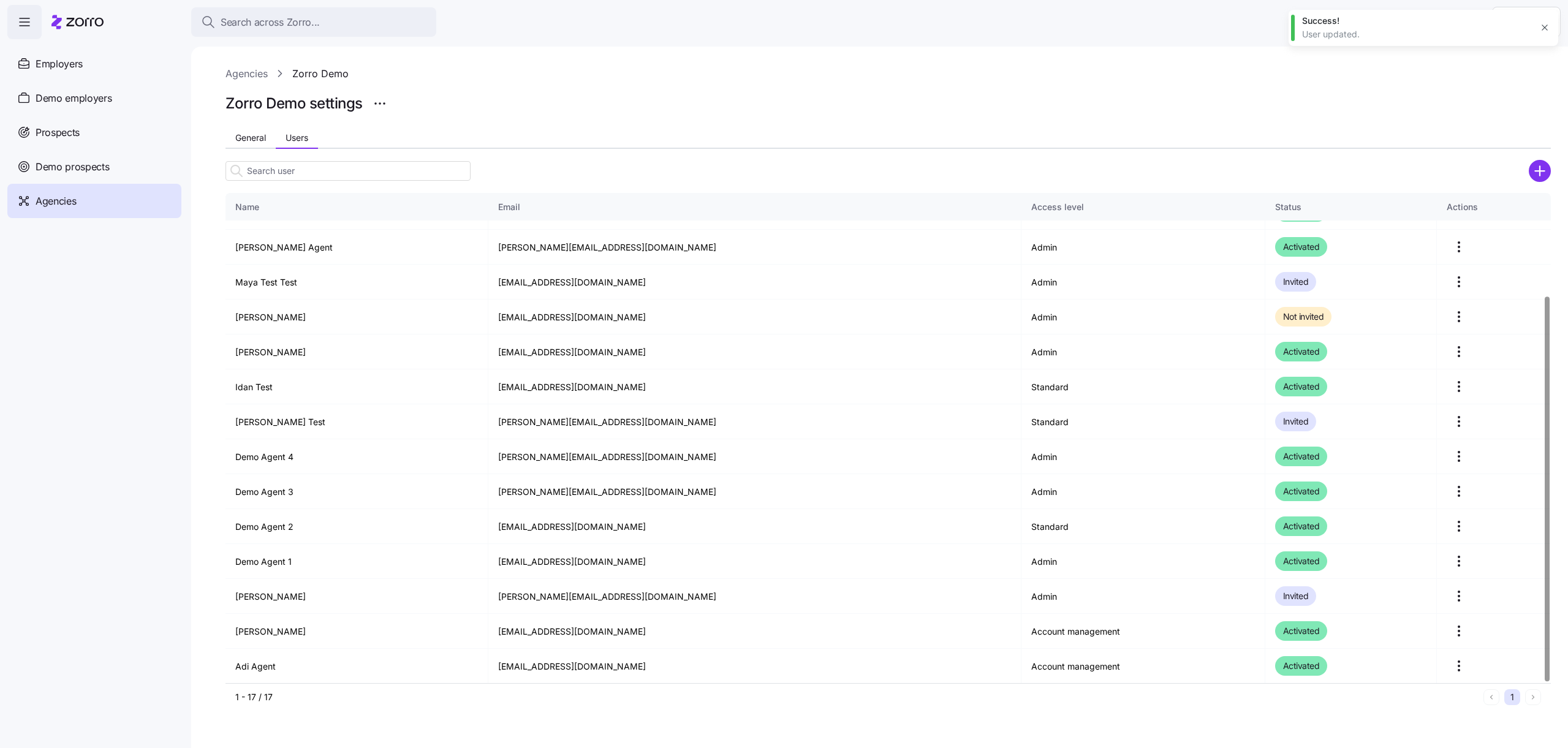
click at [1544, 33] on button "button" at bounding box center [1544, 28] width 17 height 17
click at [1539, 32] on html "Search across Zorro... Help Employers Demo employers Prospects Demo prospects A…" at bounding box center [784, 370] width 1568 height 741
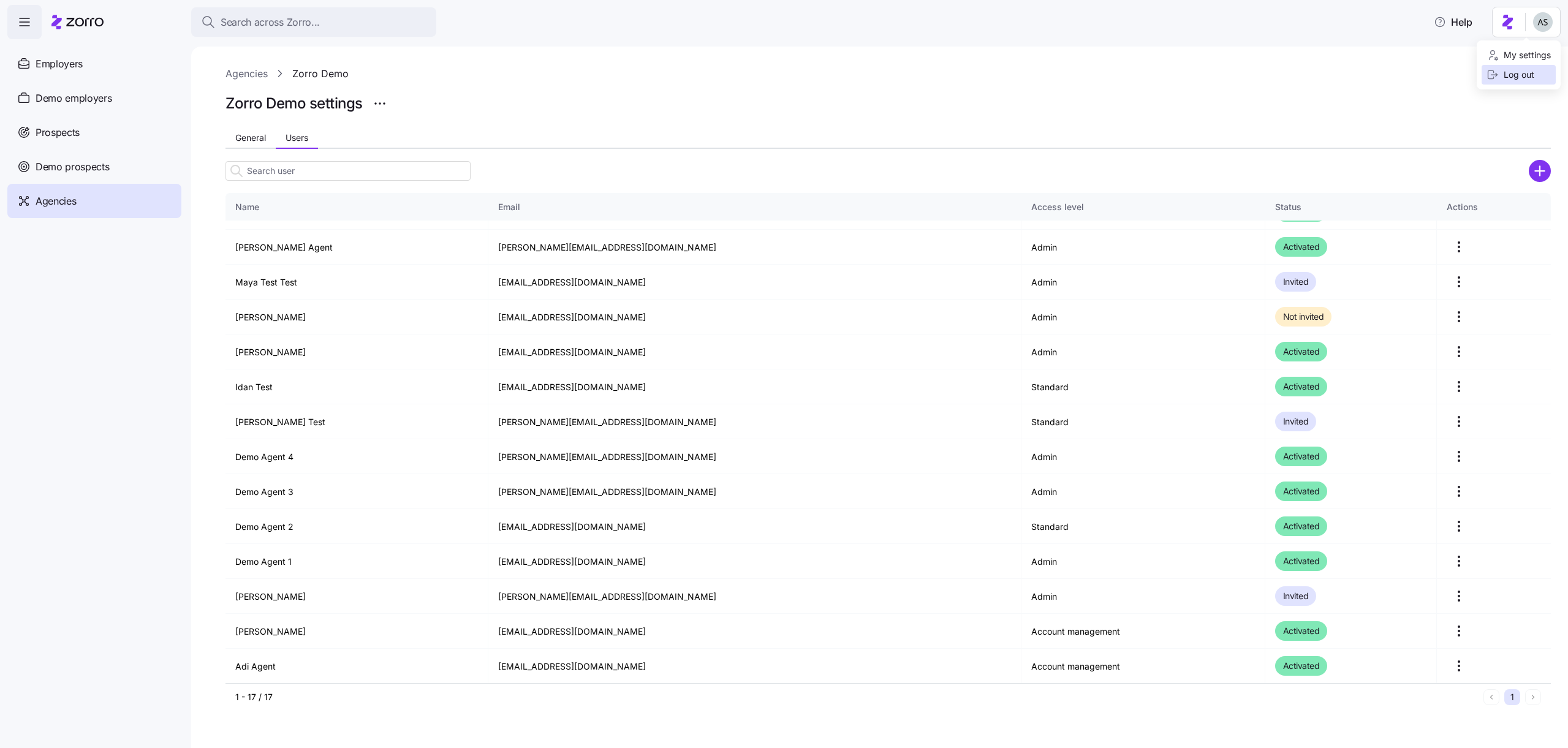
click at [1520, 82] on div "Log out" at bounding box center [1518, 75] width 74 height 20
